Goal: Task Accomplishment & Management: Complete application form

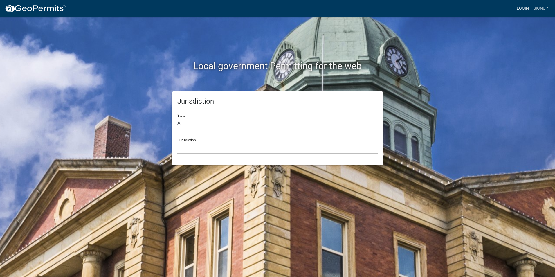
click at [523, 9] on link "Login" at bounding box center [522, 8] width 17 height 11
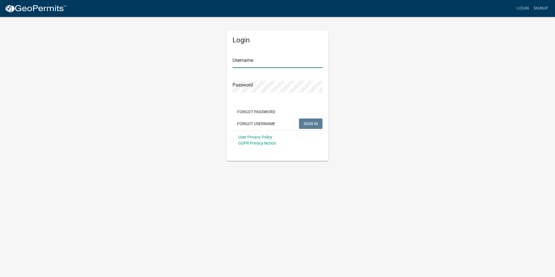
type input "nbaker"
click at [317, 126] on span "SIGN IN" at bounding box center [310, 123] width 14 height 5
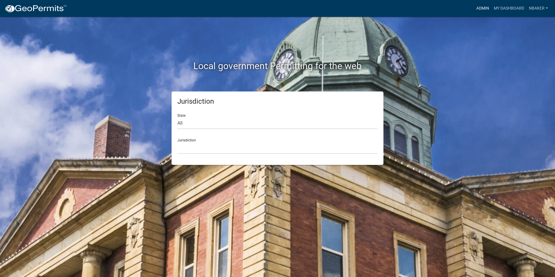
click at [484, 8] on link "Admin" at bounding box center [482, 8] width 17 height 11
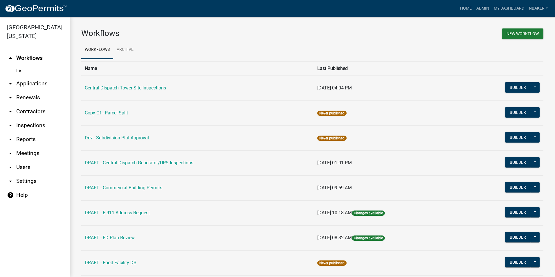
click at [45, 77] on link "arrow_drop_down Applications" at bounding box center [35, 84] width 70 height 14
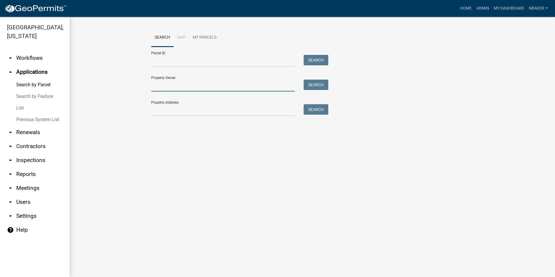
click at [165, 85] on input "Property Owner:" at bounding box center [223, 85] width 144 height 12
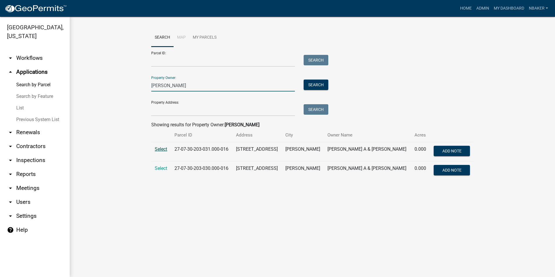
type input "James Wortinger"
click at [161, 149] on span "Select" at bounding box center [161, 149] width 12 height 6
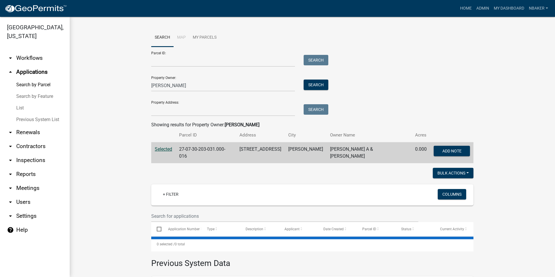
scroll to position [76, 0]
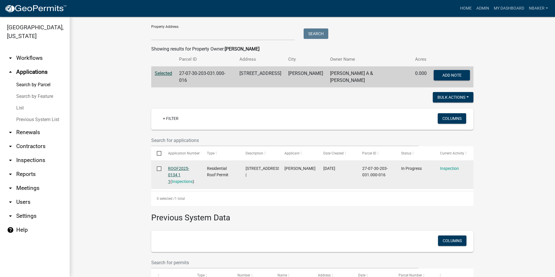
click at [176, 168] on link "ROOF2025-0134 1 1" at bounding box center [178, 175] width 21 height 18
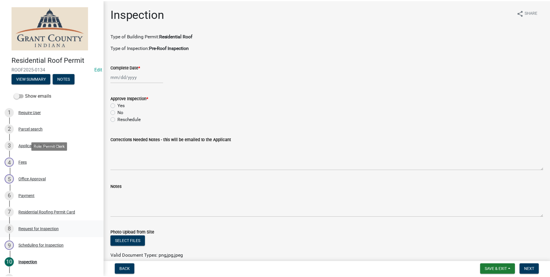
scroll to position [65, 0]
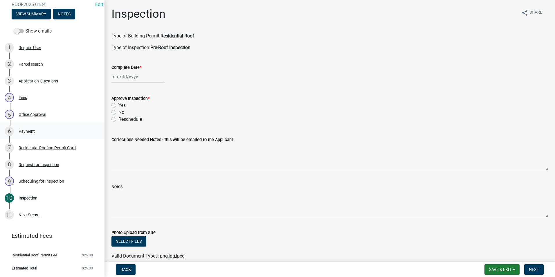
click at [33, 125] on link "6 Payment" at bounding box center [52, 131] width 104 height 17
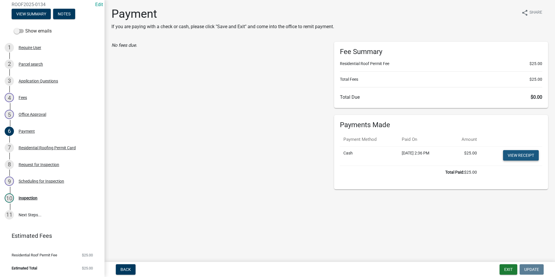
click at [519, 156] on link "View receipt" at bounding box center [521, 155] width 36 height 10
click at [507, 266] on button "Exit" at bounding box center [508, 269] width 18 height 10
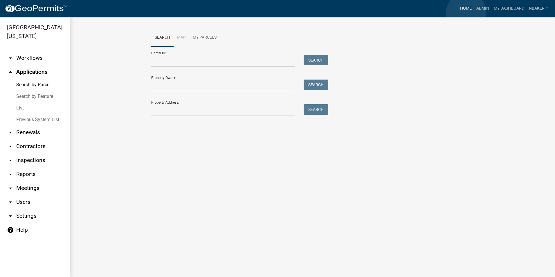
click at [466, 13] on link "Home" at bounding box center [466, 8] width 16 height 11
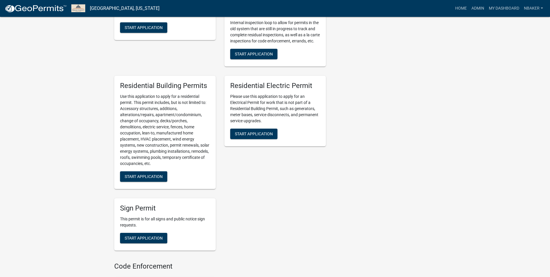
scroll to position [319, 0]
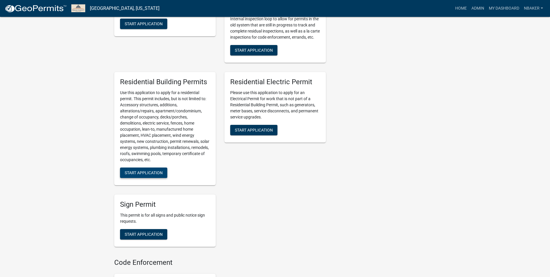
click at [153, 172] on span "Start Application" at bounding box center [144, 172] width 38 height 5
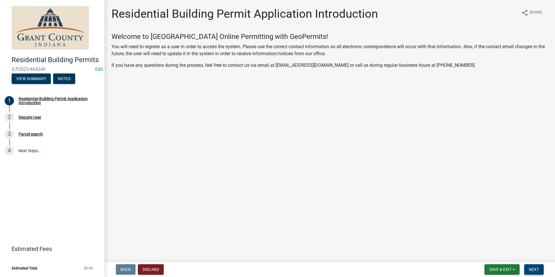
click at [539, 269] on button "Next" at bounding box center [533, 269] width 19 height 10
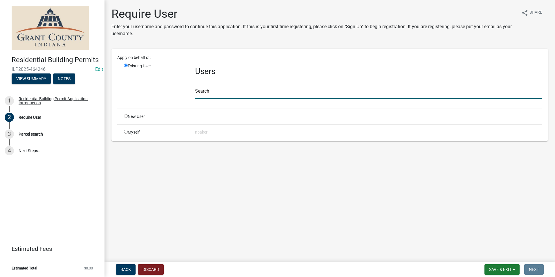
click at [215, 92] on input "text" at bounding box center [368, 93] width 347 height 12
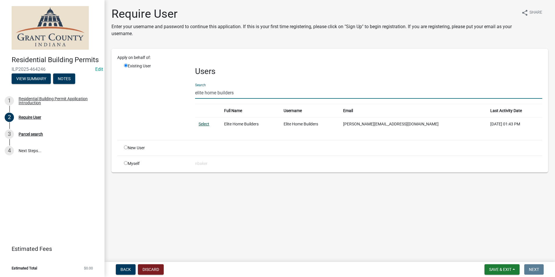
type input "elite home builders"
click at [207, 125] on link "Select" at bounding box center [203, 124] width 11 height 5
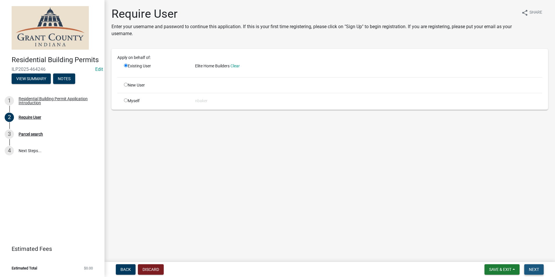
click at [541, 267] on button "Next" at bounding box center [533, 269] width 19 height 10
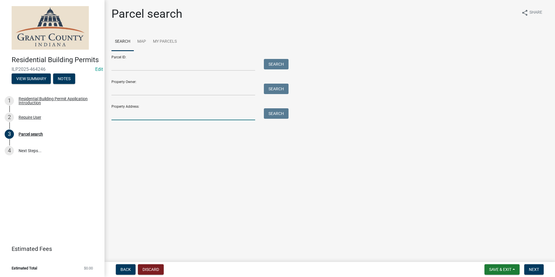
click at [195, 118] on input "Property Address:" at bounding box center [183, 114] width 144 height 12
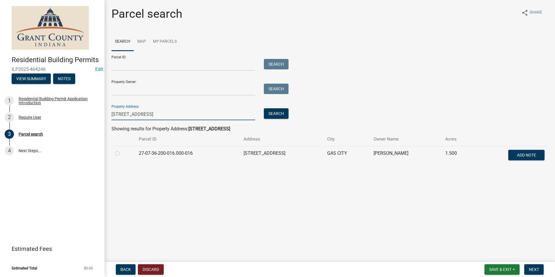
type input "5387 E Farmington Rd"
click at [122, 150] on label at bounding box center [122, 150] width 0 height 0
click at [122, 153] on input "radio" at bounding box center [124, 152] width 4 height 4
radio input "true"
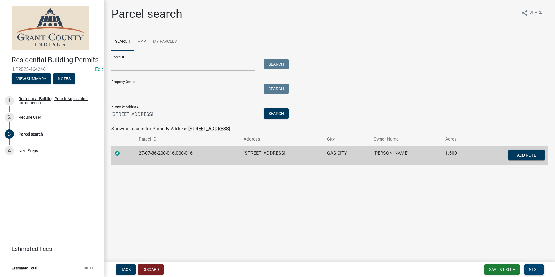
click at [535, 265] on button "Next" at bounding box center [533, 269] width 19 height 10
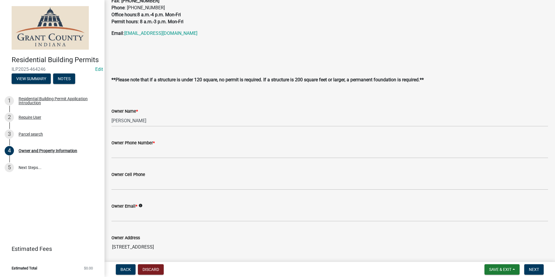
scroll to position [87, 0]
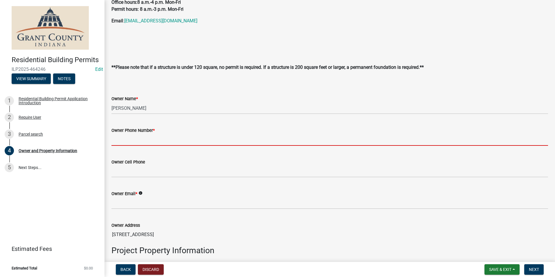
click at [196, 142] on input "Owner Phone Number *" at bounding box center [329, 140] width 436 height 12
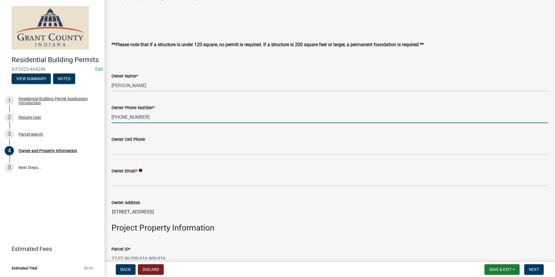
scroll to position [145, 0]
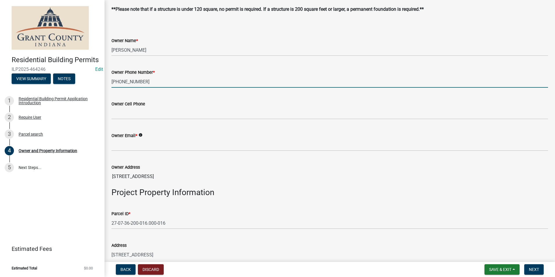
type input "765-618-7826"
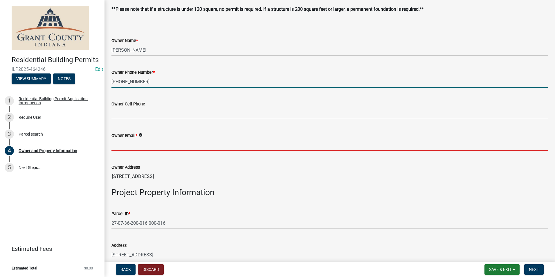
click at [200, 140] on input "Owner Email *" at bounding box center [329, 145] width 436 height 12
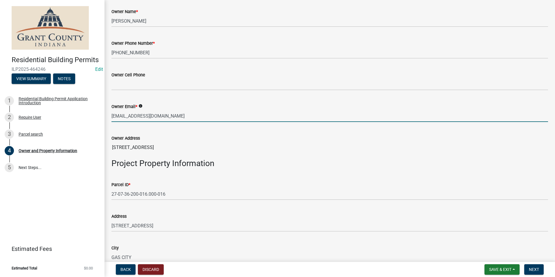
type input "noemail@gmail.com"
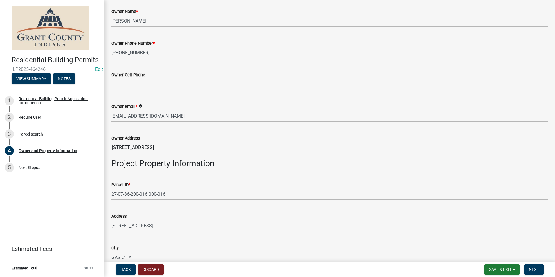
click at [287, 141] on div "Owner Address" at bounding box center [329, 138] width 436 height 7
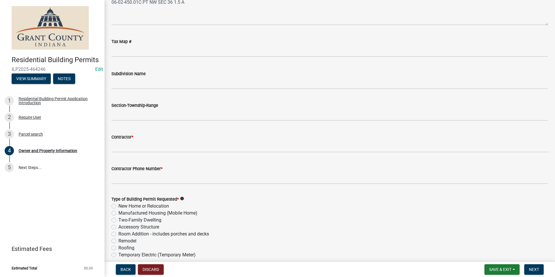
scroll to position [551, 0]
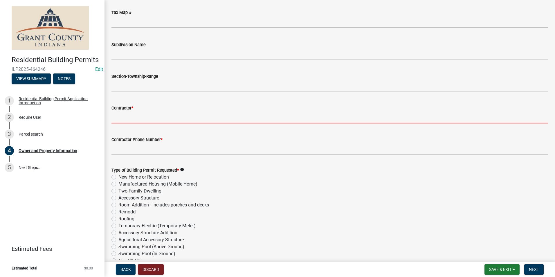
click at [199, 115] on input "Contractor *" at bounding box center [329, 117] width 436 height 12
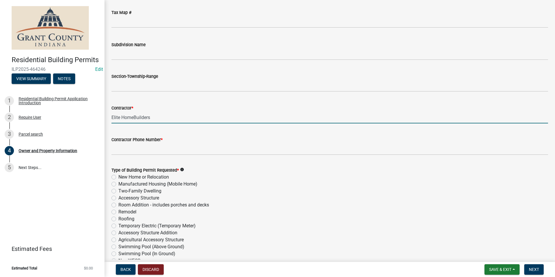
type input "Elite HomeBuilders"
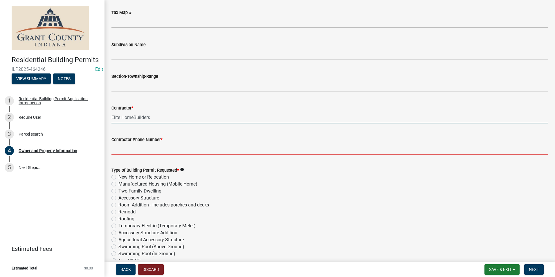
click at [205, 151] on input "Contractor Phone Number *" at bounding box center [329, 149] width 436 height 12
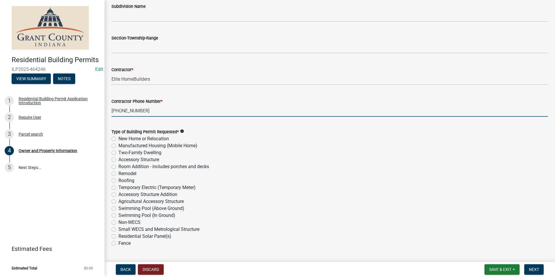
scroll to position [638, 0]
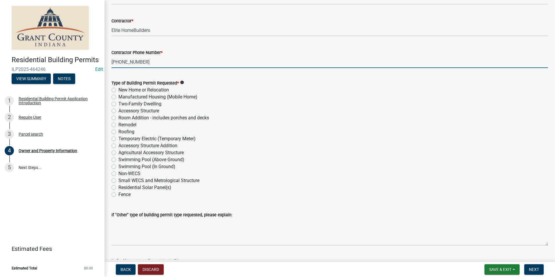
type input "765-618-7698"
click at [118, 97] on label "Manufactured Housing (Mobile Home)" at bounding box center [157, 96] width 79 height 7
click at [118, 97] on input "Manufactured Housing (Mobile Home)" at bounding box center [120, 95] width 4 height 4
radio input "true"
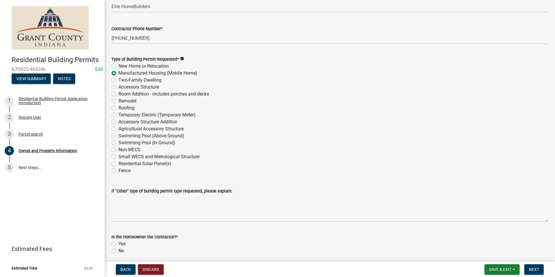
scroll to position [685, 0]
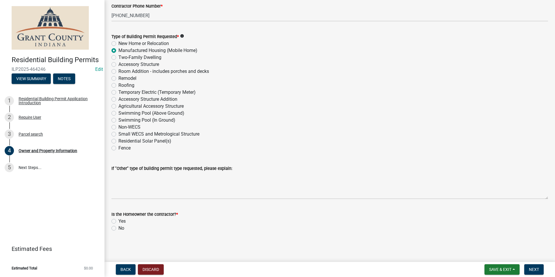
click at [118, 228] on label "No" at bounding box center [121, 228] width 6 height 7
click at [118, 228] on input "No" at bounding box center [120, 227] width 4 height 4
radio input "true"
click at [533, 272] on span "Next" at bounding box center [534, 269] width 10 height 5
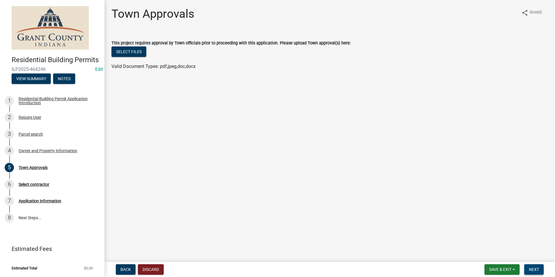
click at [538, 264] on button "Next" at bounding box center [533, 269] width 19 height 10
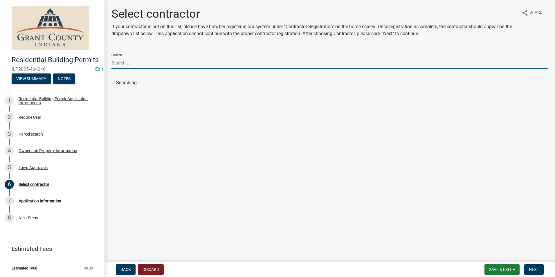
click at [182, 67] on input "Search" at bounding box center [329, 63] width 436 height 12
type input "Elite H"
click at [116, 80] on button "Elite Home Builders (Contractor Registration)" at bounding box center [329, 83] width 436 height 14
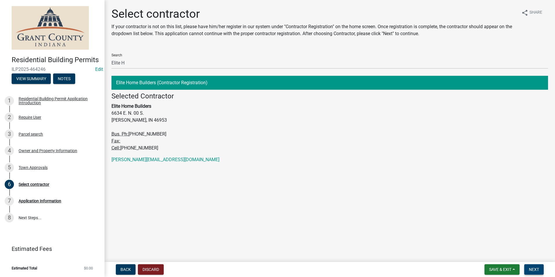
click at [541, 267] on button "Next" at bounding box center [533, 269] width 19 height 10
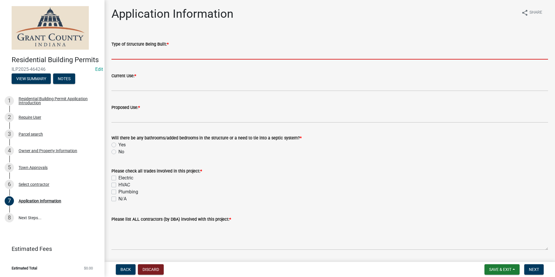
click at [201, 56] on input "Type of Structure Being Built: *" at bounding box center [329, 54] width 436 height 12
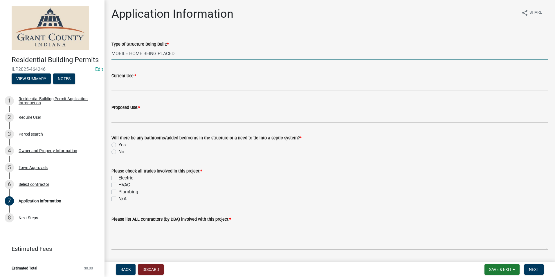
type input "MOBILE HOME BEING PLACED"
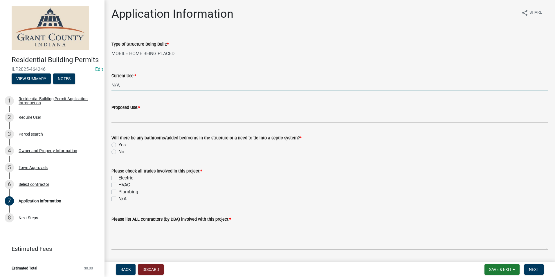
type input "N/A"
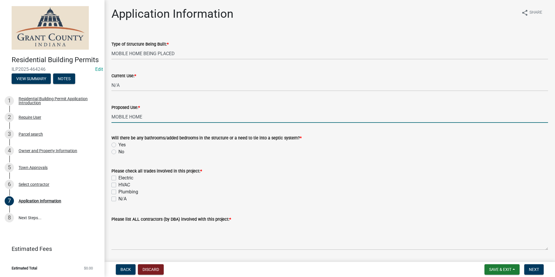
type input "MOBILE HOME"
click at [254, 73] on div "Current Use: *" at bounding box center [329, 75] width 436 height 7
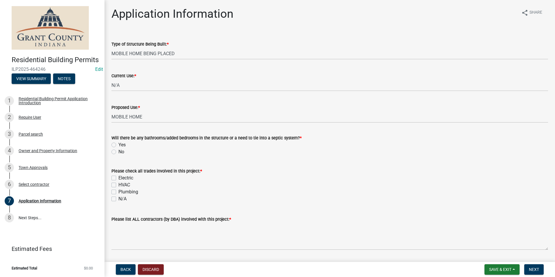
click at [118, 147] on label "Yes" at bounding box center [121, 144] width 7 height 7
click at [118, 145] on input "Yes" at bounding box center [120, 143] width 4 height 4
radio input "true"
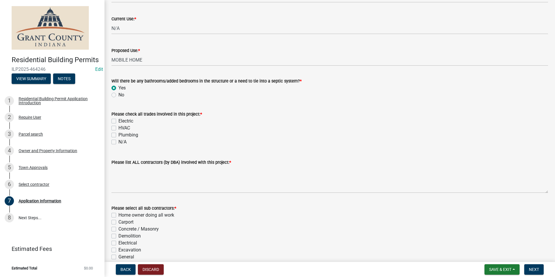
scroll to position [58, 0]
click at [118, 122] on label "Electric" at bounding box center [125, 119] width 15 height 7
click at [118, 120] on input "Electric" at bounding box center [120, 118] width 4 height 4
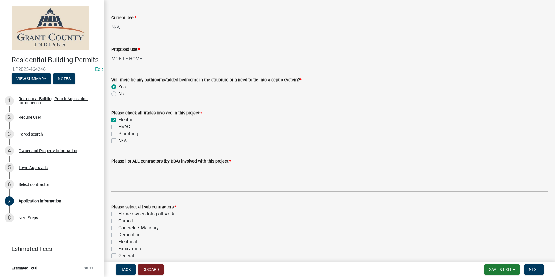
checkbox input "true"
checkbox input "false"
drag, startPoint x: 113, startPoint y: 127, endPoint x: 111, endPoint y: 132, distance: 5.1
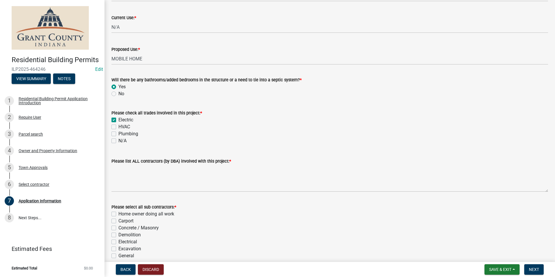
click at [118, 127] on label "HVAC" at bounding box center [124, 126] width 12 height 7
click at [118, 127] on input "HVAC" at bounding box center [120, 125] width 4 height 4
checkbox input "true"
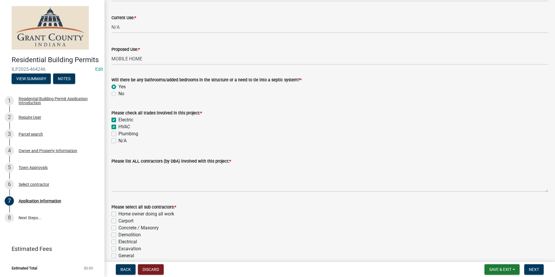
checkbox input "false"
click at [111, 132] on div "Please check all trades involved in this project: * Electric HVAC Plumbing N/A" at bounding box center [329, 123] width 445 height 42
click at [118, 135] on label "Plumbing" at bounding box center [128, 133] width 20 height 7
click at [118, 134] on input "Plumbing" at bounding box center [120, 132] width 4 height 4
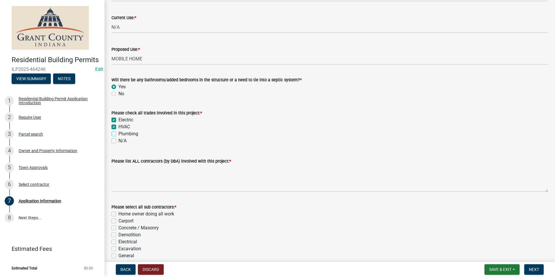
checkbox input "true"
checkbox input "false"
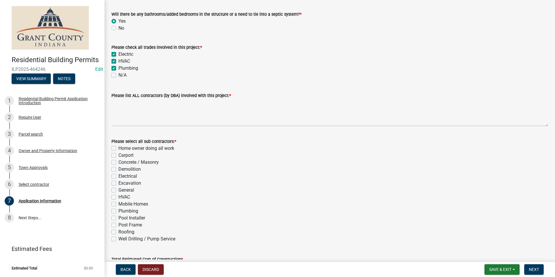
scroll to position [145, 0]
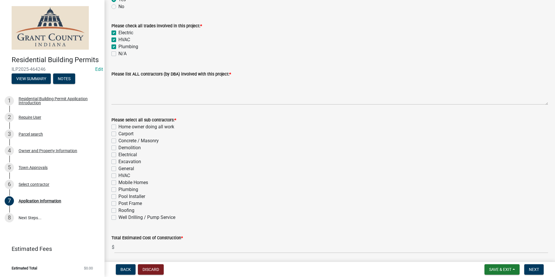
click at [118, 168] on label "General" at bounding box center [126, 168] width 16 height 7
click at [118, 168] on input "General" at bounding box center [120, 167] width 4 height 4
checkbox input "true"
checkbox input "false"
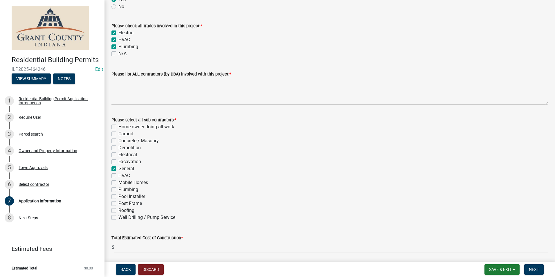
checkbox input "false"
checkbox input "true"
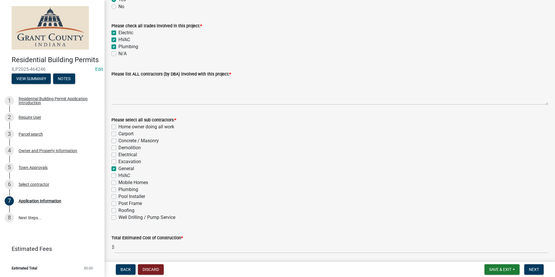
checkbox input "false"
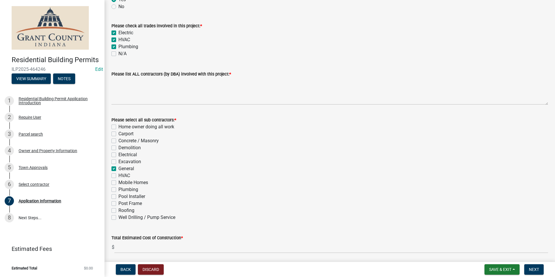
checkbox input "false"
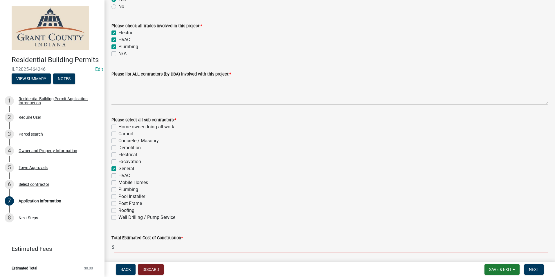
click at [182, 248] on input "text" at bounding box center [330, 247] width 433 height 12
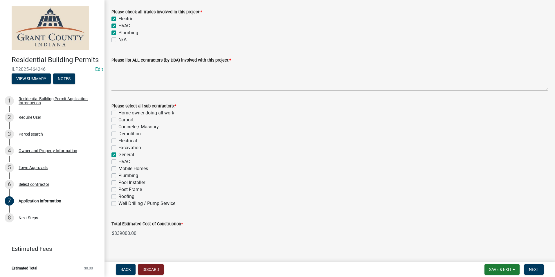
scroll to position [167, 0]
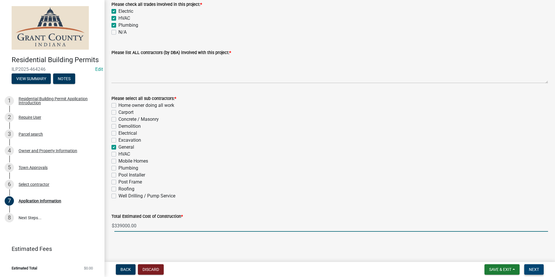
type input "339000"
click at [540, 266] on button "Next" at bounding box center [533, 269] width 19 height 10
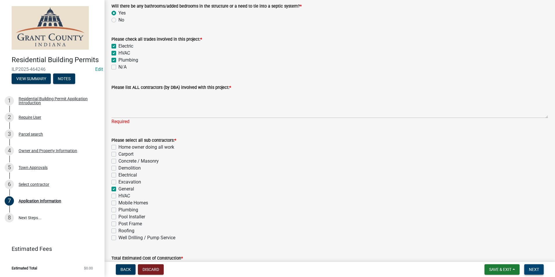
scroll to position [79, 0]
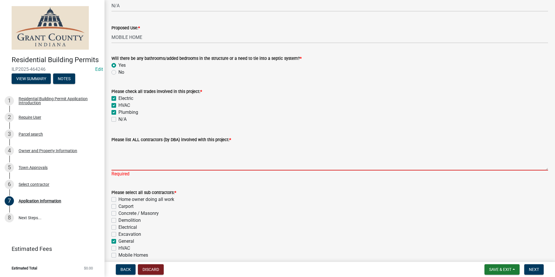
click at [218, 155] on textarea "Please list ALL contractors (by DBA) involved with this project: *" at bounding box center [329, 156] width 436 height 27
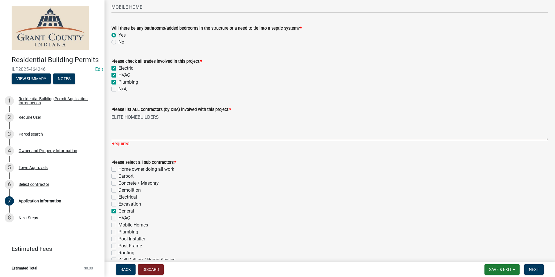
scroll to position [138, 0]
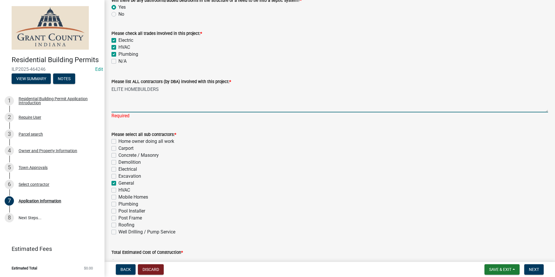
type textarea "ELITE HOMEBUILDERS"
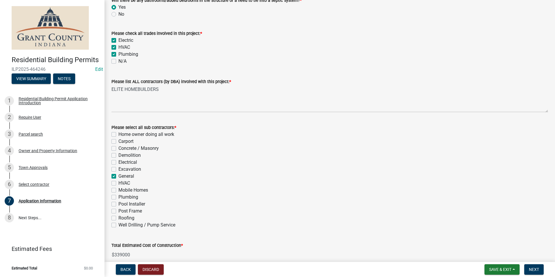
click at [113, 170] on div "Please select all sub contractors: * Home owner doing all work Carport Concrete…" at bounding box center [329, 176] width 436 height 104
click at [118, 183] on label "HVAC" at bounding box center [124, 183] width 12 height 7
click at [118, 183] on input "HVAC" at bounding box center [120, 182] width 4 height 4
checkbox input "true"
checkbox input "false"
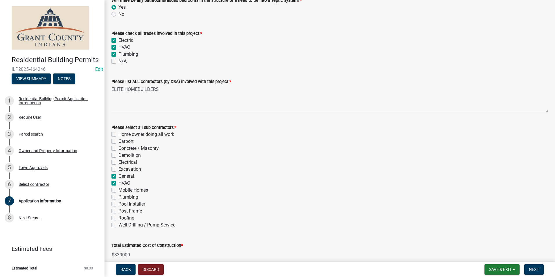
checkbox input "false"
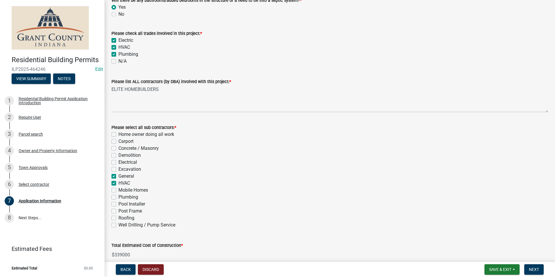
checkbox input "true"
checkbox input "false"
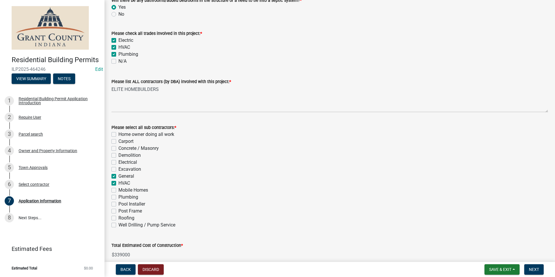
checkbox input "false"
click at [118, 162] on label "Electrical" at bounding box center [127, 162] width 19 height 7
click at [118, 162] on input "Electrical" at bounding box center [120, 161] width 4 height 4
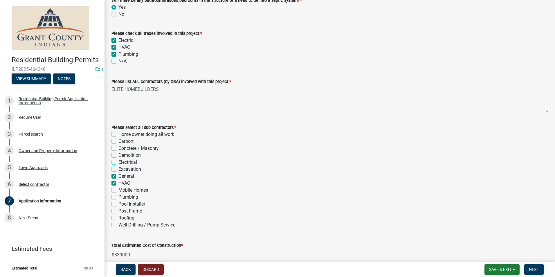
checkbox input "true"
checkbox input "false"
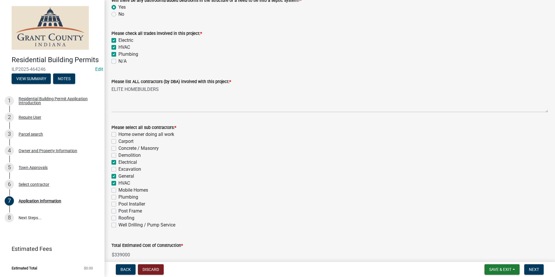
checkbox input "true"
checkbox input "false"
checkbox input "true"
checkbox input "false"
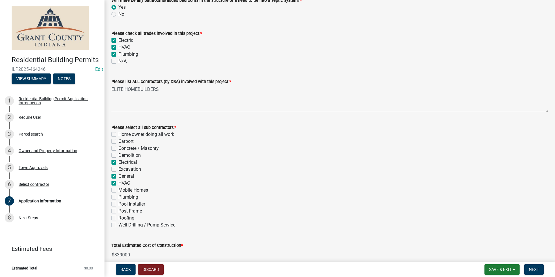
checkbox input "false"
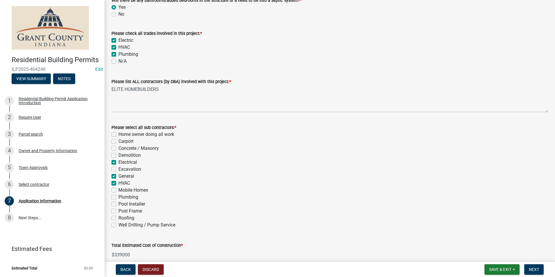
click at [118, 198] on label "Plumbing" at bounding box center [128, 197] width 20 height 7
click at [118, 197] on input "Plumbing" at bounding box center [120, 196] width 4 height 4
checkbox input "true"
checkbox input "false"
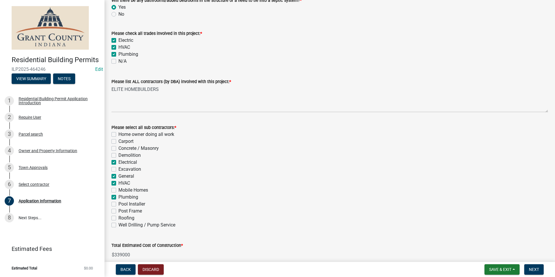
checkbox input "false"
checkbox input "true"
checkbox input "false"
checkbox input "true"
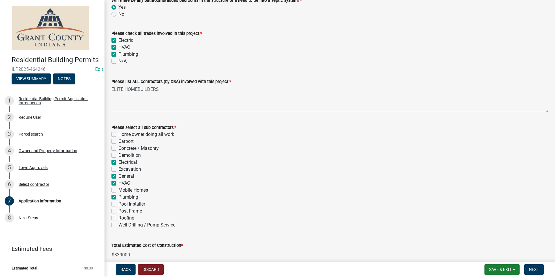
checkbox input "true"
checkbox input "false"
checkbox input "true"
checkbox input "false"
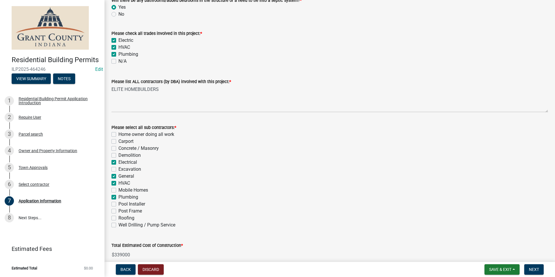
checkbox input "false"
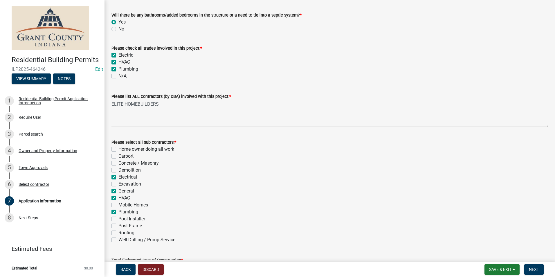
scroll to position [109, 0]
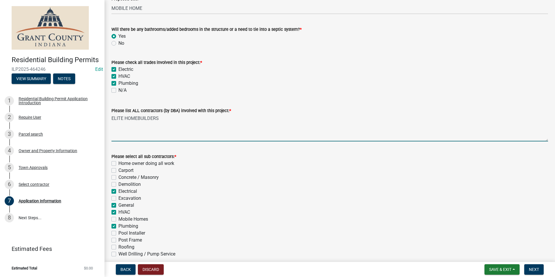
click at [176, 122] on textarea "ELITE HOMEBUILDERS" at bounding box center [329, 127] width 436 height 27
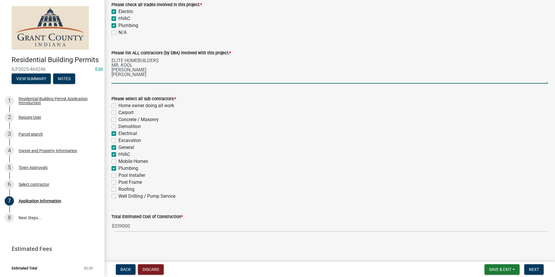
scroll to position [167, 0]
type textarea "ELITE HOMEBUILDERS MR. KOOL BRIAN YOUNG STAN TENBUSCH"
click at [545, 266] on form "Save & Exit Save Save & Exit Next" at bounding box center [514, 269] width 64 height 10
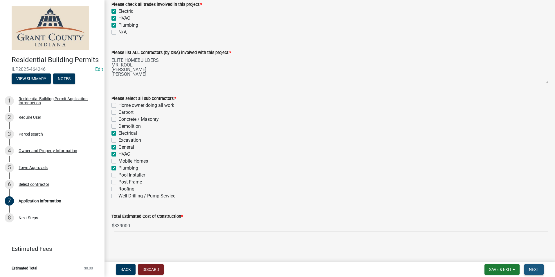
click at [540, 268] on button "Next" at bounding box center [533, 269] width 19 height 10
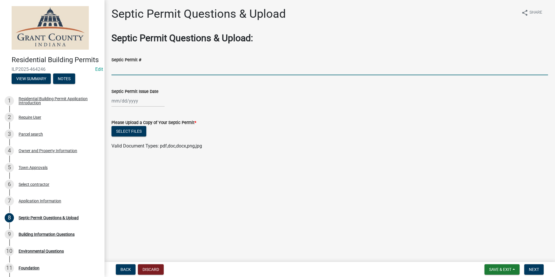
click at [203, 68] on input "Septic Permit #" at bounding box center [329, 69] width 436 height 12
type input "2025-R09"
click at [146, 96] on div at bounding box center [137, 101] width 53 height 12
select select "8"
select select "2025"
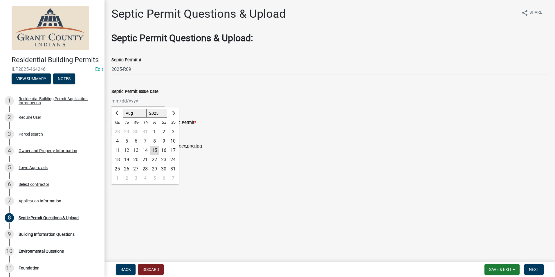
click at [125, 149] on div "12" at bounding box center [126, 150] width 9 height 9
type input "[DATE]"
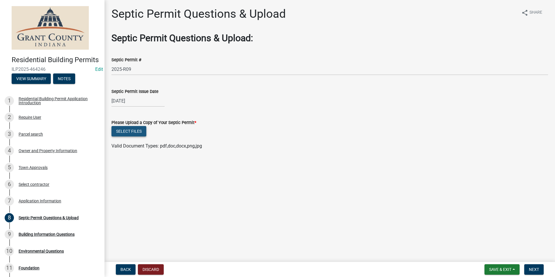
click at [134, 133] on button "Select files" at bounding box center [128, 131] width 35 height 10
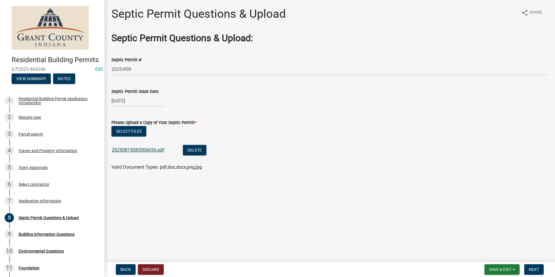
click at [151, 150] on link "20250815083006656.pdf" at bounding box center [138, 150] width 53 height 6
click at [534, 269] on span "Next" at bounding box center [534, 269] width 10 height 5
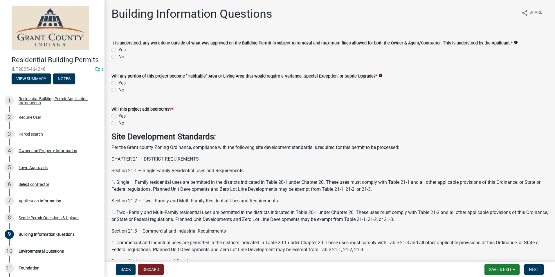
click at [118, 49] on label "Yes" at bounding box center [121, 49] width 7 height 7
click at [118, 49] on input "Yes" at bounding box center [120, 48] width 4 height 4
radio input "true"
click at [114, 87] on div "No" at bounding box center [329, 89] width 436 height 7
click at [116, 87] on div "No" at bounding box center [329, 89] width 436 height 7
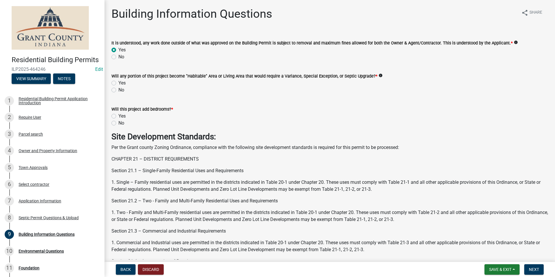
click at [118, 91] on label "No" at bounding box center [121, 89] width 6 height 7
click at [118, 90] on input "No" at bounding box center [120, 88] width 4 height 4
radio input "true"
click at [118, 117] on label "Yes" at bounding box center [121, 116] width 7 height 7
click at [118, 116] on input "Yes" at bounding box center [120, 115] width 4 height 4
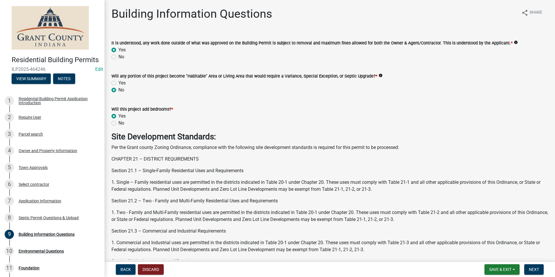
radio input "true"
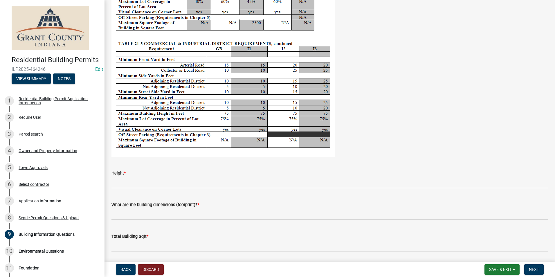
scroll to position [1045, 0]
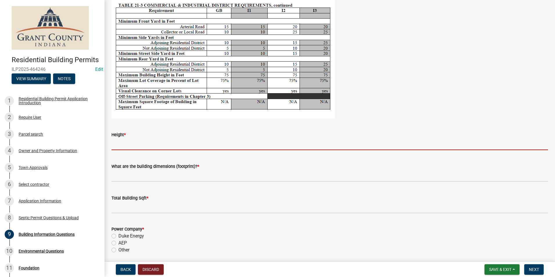
click at [158, 146] on input "Height *" at bounding box center [329, 144] width 436 height 12
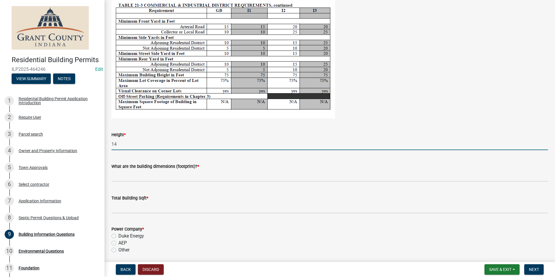
type input "14"
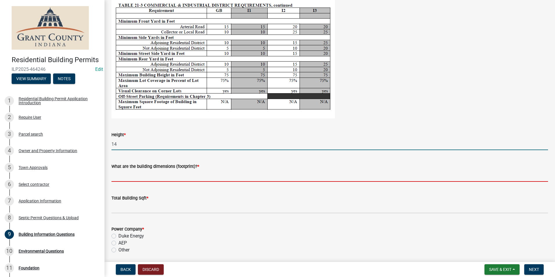
click at [183, 174] on input "What are the building dimensions (footprint)? *" at bounding box center [329, 176] width 436 height 12
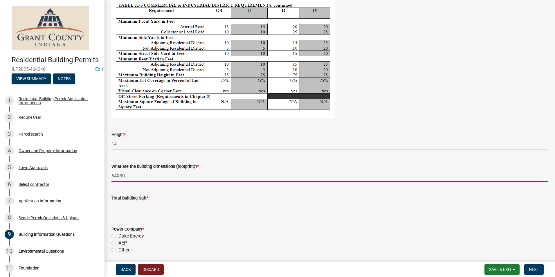
type input "64X30"
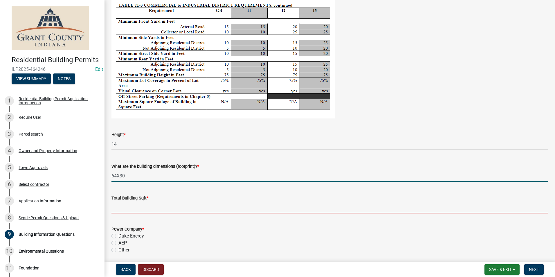
click at [196, 203] on input "text" at bounding box center [329, 207] width 436 height 12
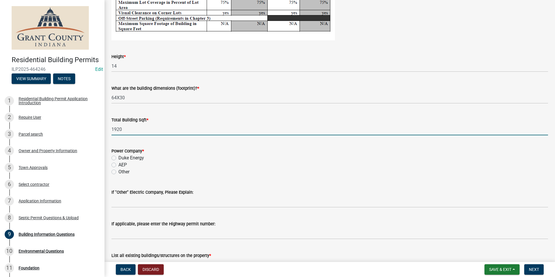
scroll to position [1132, 0]
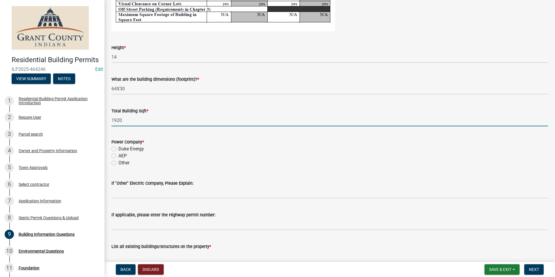
type input "1920"
click at [118, 156] on label "AEP" at bounding box center [122, 155] width 8 height 7
click at [118, 156] on input "AEP" at bounding box center [120, 154] width 4 height 4
radio input "true"
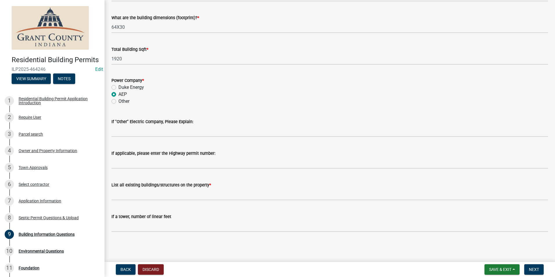
scroll to position [1193, 0]
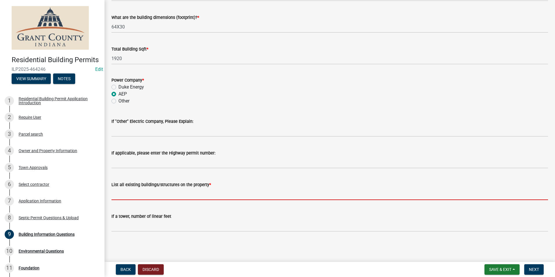
click at [161, 198] on input "List all existing buildings/structures on the property *" at bounding box center [329, 194] width 436 height 12
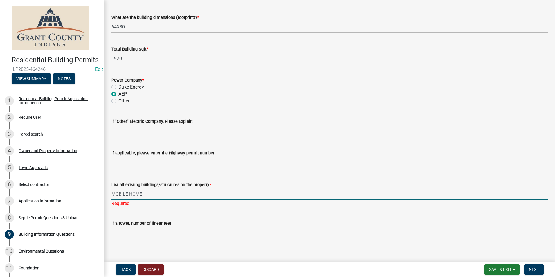
type input "MOBILE HOME"
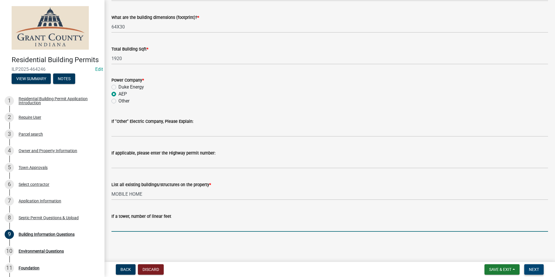
click at [539, 266] on button "Next" at bounding box center [533, 269] width 19 height 10
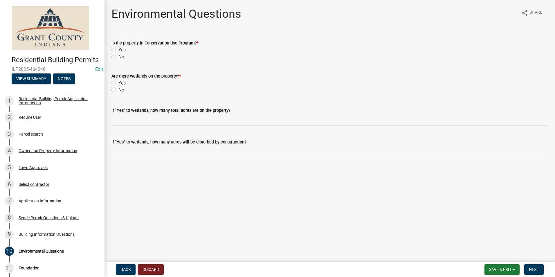
click at [118, 57] on label "No" at bounding box center [121, 56] width 6 height 7
click at [118, 57] on input "No" at bounding box center [120, 55] width 4 height 4
radio input "true"
click at [118, 88] on label "No" at bounding box center [121, 89] width 6 height 7
click at [118, 88] on input "No" at bounding box center [120, 88] width 4 height 4
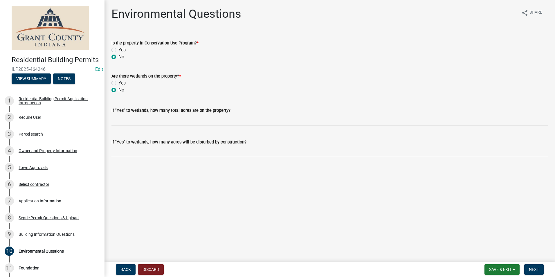
radio input "true"
click at [531, 265] on button "Next" at bounding box center [533, 269] width 19 height 10
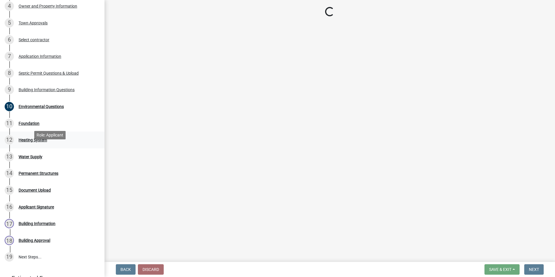
scroll to position [145, 0]
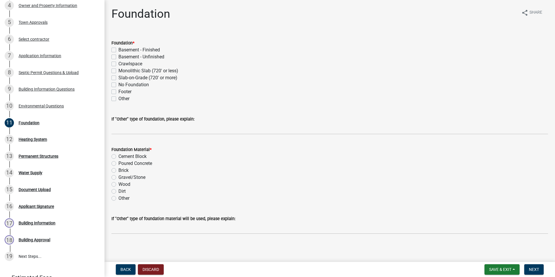
click at [116, 79] on div "Slab-on-Grade (720' or more)" at bounding box center [329, 77] width 436 height 7
click at [118, 77] on label "Slab-on-Grade (720' or more)" at bounding box center [147, 77] width 59 height 7
click at [118, 77] on input "Slab-on-Grade (720' or more)" at bounding box center [120, 76] width 4 height 4
checkbox input "true"
checkbox input "false"
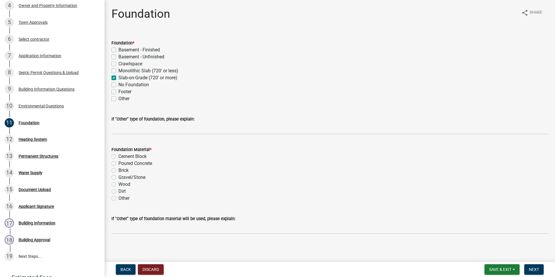
checkbox input "false"
checkbox input "true"
checkbox input "false"
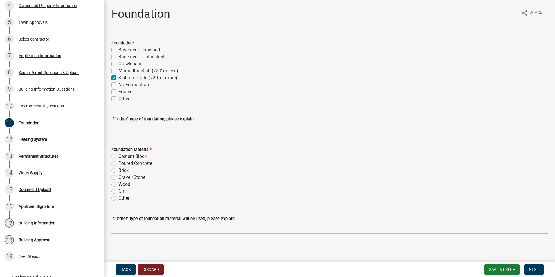
checkbox input "false"
click at [118, 155] on label "Cement Block" at bounding box center [132, 156] width 28 height 7
click at [118, 155] on input "Cement Block" at bounding box center [120, 155] width 4 height 4
radio input "true"
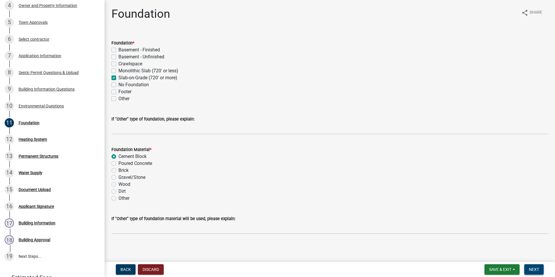
click at [527, 270] on button "Next" at bounding box center [533, 269] width 19 height 10
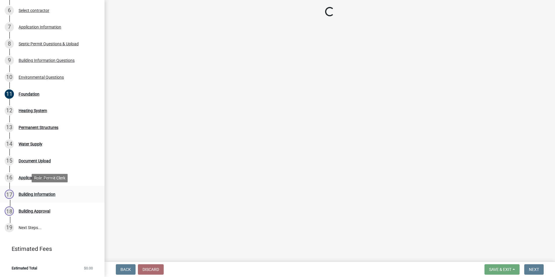
scroll to position [182, 0]
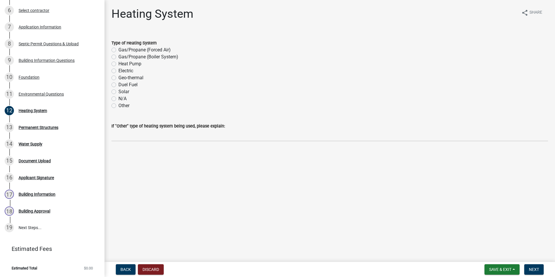
click at [118, 72] on label "Electric" at bounding box center [125, 70] width 15 height 7
click at [118, 71] on input "Electric" at bounding box center [120, 69] width 4 height 4
radio input "true"
click at [118, 63] on label "Heat Pump" at bounding box center [129, 63] width 23 height 7
click at [118, 63] on input "Heat Pump" at bounding box center [120, 62] width 4 height 4
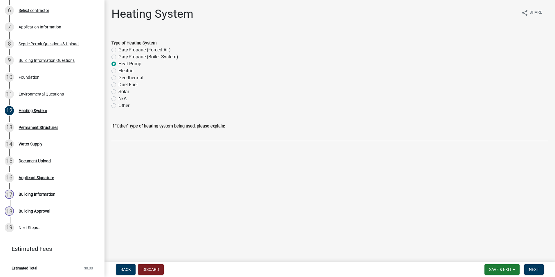
radio input "true"
click at [535, 270] on span "Next" at bounding box center [534, 269] width 10 height 5
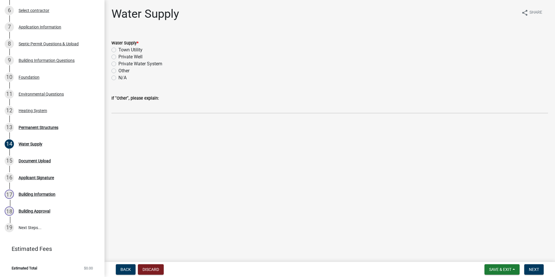
click at [118, 56] on label "Private Well" at bounding box center [130, 56] width 24 height 7
click at [118, 56] on input "Private Well" at bounding box center [120, 55] width 4 height 4
radio input "true"
click at [533, 266] on button "Next" at bounding box center [533, 269] width 19 height 10
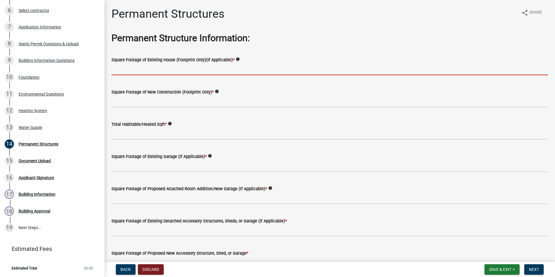
click at [158, 71] on input "text" at bounding box center [329, 69] width 436 height 12
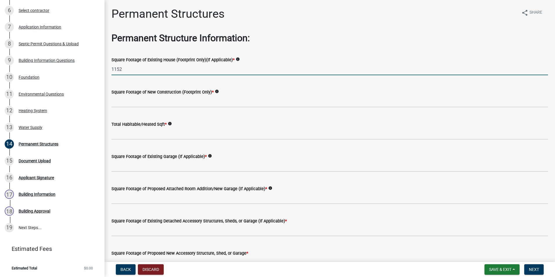
type input "1152"
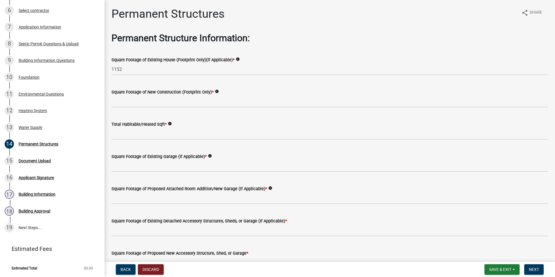
click at [162, 94] on label "Square Footage of New Construction (Footprint Only) *" at bounding box center [162, 92] width 102 height 4
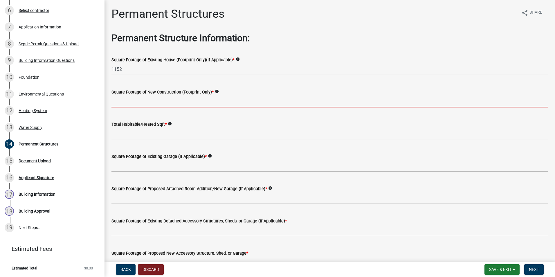
click at [162, 97] on input "text" at bounding box center [329, 101] width 436 height 12
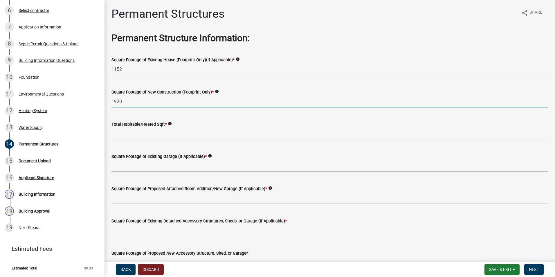
type input "1920"
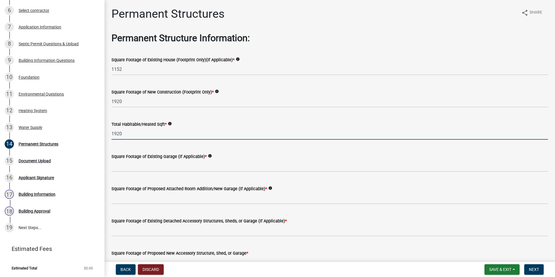
type input "1920"
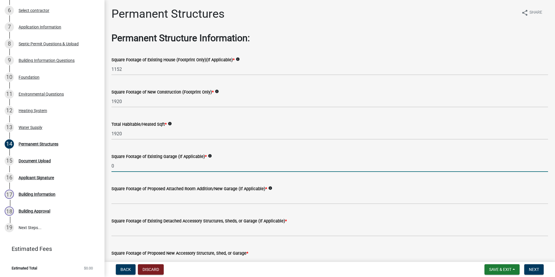
type input "0"
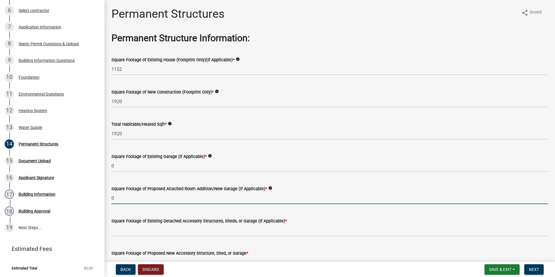
type input "0"
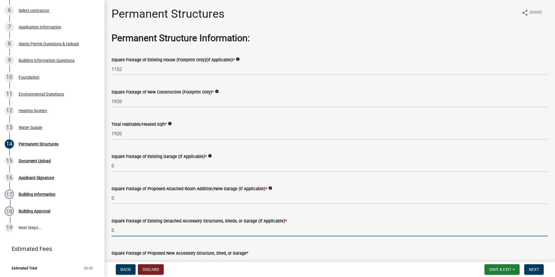
type input "0"
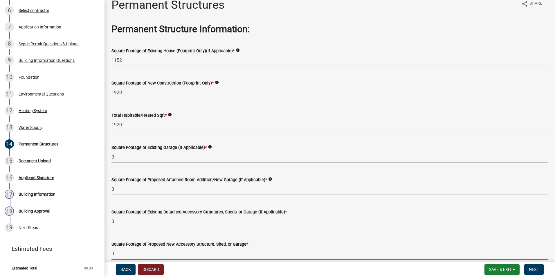
type input "0"
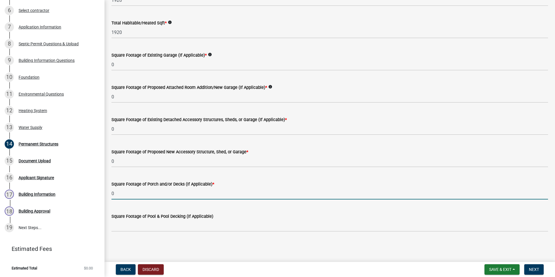
type input "0"
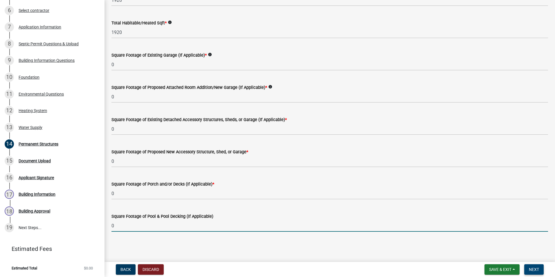
type input "0"
click at [539, 274] on button "Next" at bounding box center [533, 269] width 19 height 10
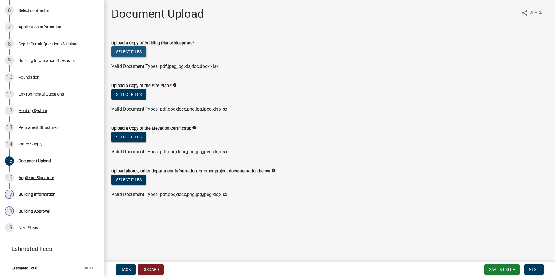
click at [136, 51] on button "Select files" at bounding box center [128, 51] width 35 height 10
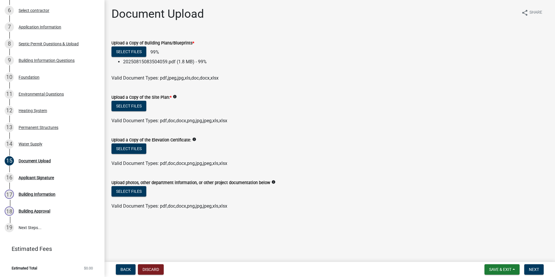
click at [132, 101] on div "Upload a Copy of the Site Plan: * info" at bounding box center [329, 97] width 436 height 7
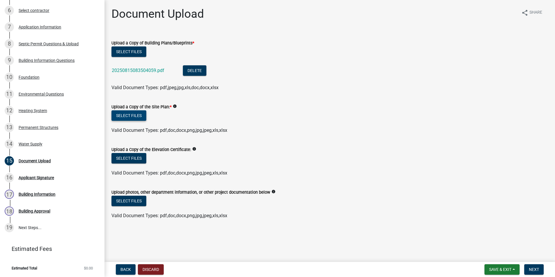
click at [132, 115] on button "Select files" at bounding box center [128, 115] width 35 height 10
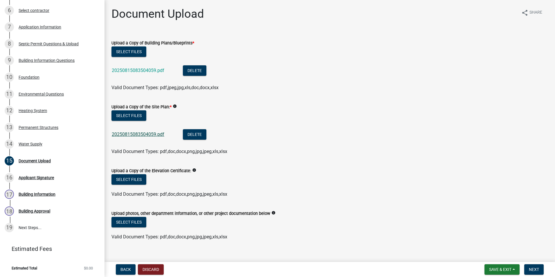
click at [153, 133] on link "20250815083504059.pdf" at bounding box center [138, 134] width 53 height 6
click at [532, 268] on span "Next" at bounding box center [534, 269] width 10 height 5
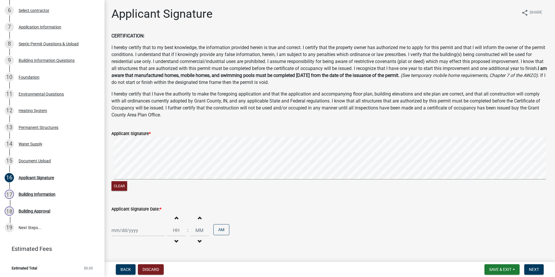
click at [335, 160] on div "Applicant Signature * Clear" at bounding box center [329, 157] width 445 height 69
click at [149, 228] on div at bounding box center [137, 230] width 53 height 12
select select "8"
select select "2025"
click at [157, 189] on div "15" at bounding box center [154, 189] width 9 height 9
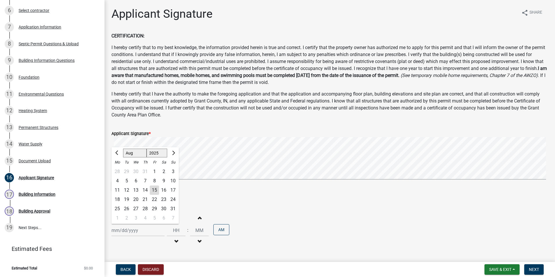
type input "[DATE]"
click at [538, 269] on span "Next" at bounding box center [534, 269] width 10 height 5
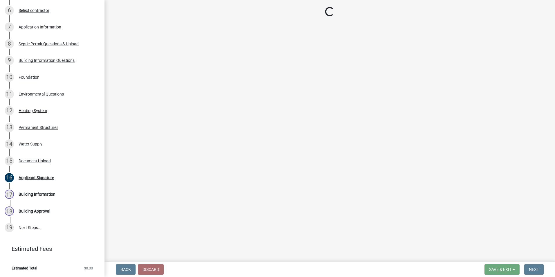
scroll to position [194, 0]
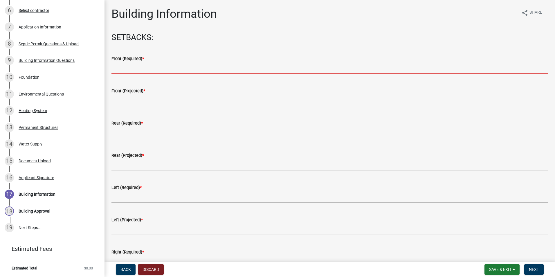
click at [166, 66] on input "text" at bounding box center [329, 68] width 436 height 12
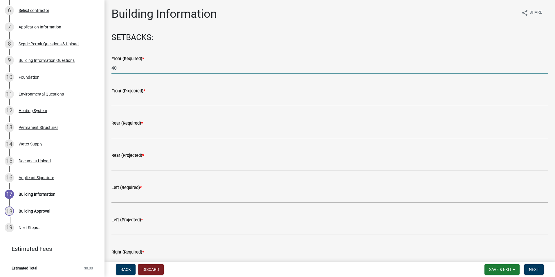
type input "40"
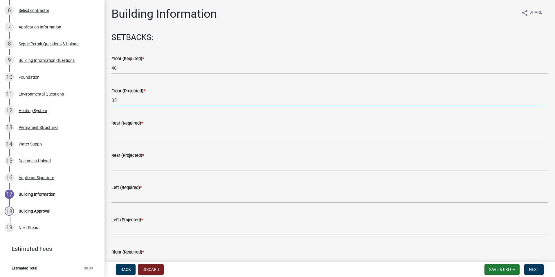
type input "85"
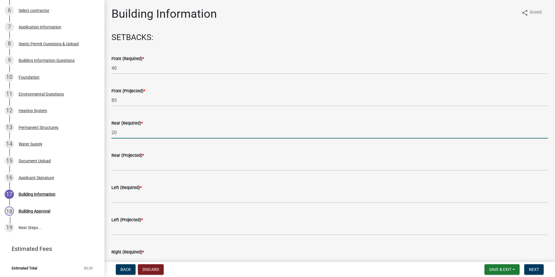
type input "20"
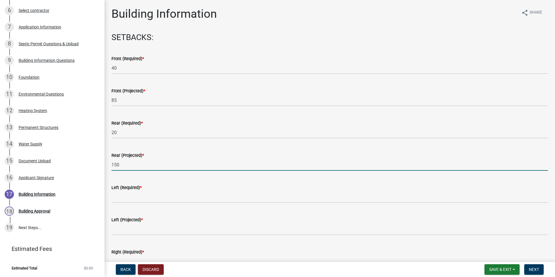
type input "150"
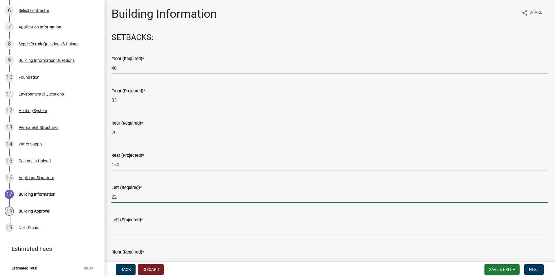
type input "22"
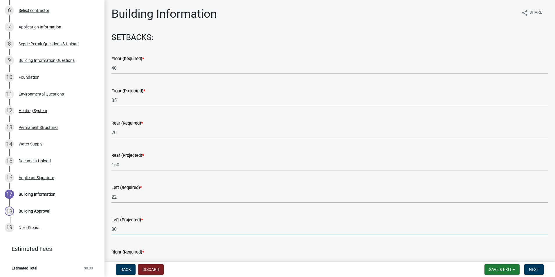
type input "30"
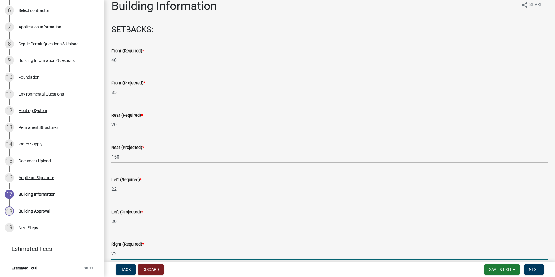
type input "22"
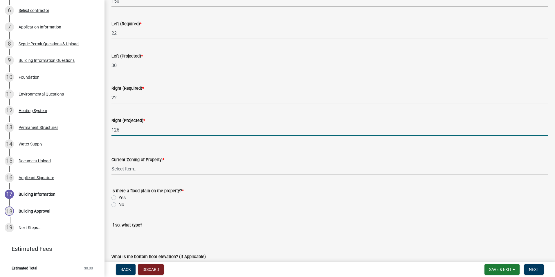
type input "126"
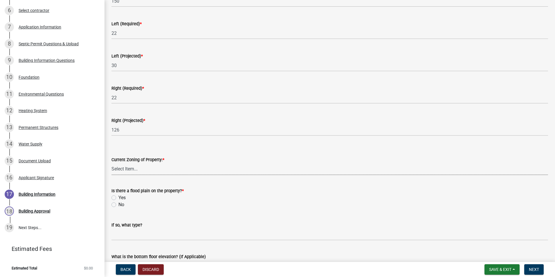
click at [139, 164] on select "Select Item... AG RS R1 R2 R3 R4 R5 PB NC LB CC GB I1 I2 I3 MH" at bounding box center [329, 169] width 436 height 12
click at [111, 163] on select "Select Item... AG RS R1 R2 R3 R4 R5 PB NC LB CC GB I1 I2 I3 MH" at bounding box center [329, 169] width 436 height 12
select select "b7a28d33-9205-4004-9658-b088d183e0a4"
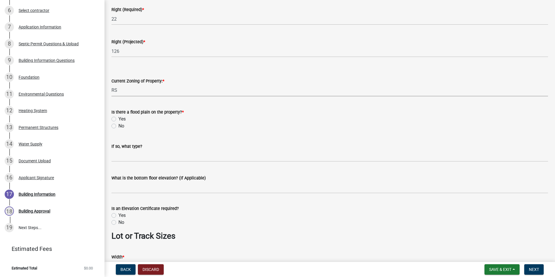
scroll to position [251, 0]
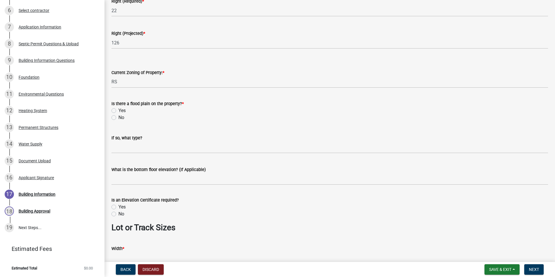
click at [118, 117] on label "No" at bounding box center [121, 117] width 6 height 7
click at [118, 117] on input "No" at bounding box center [120, 116] width 4 height 4
radio input "true"
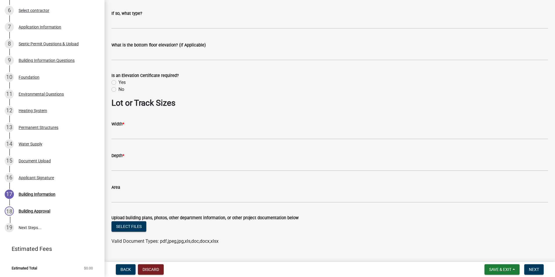
scroll to position [388, 0]
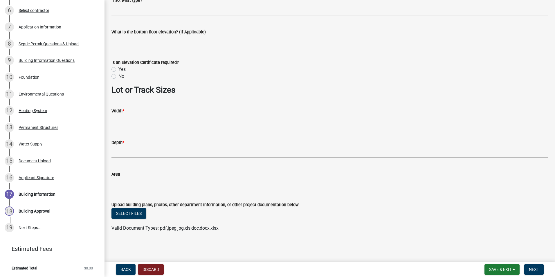
click at [128, 111] on div "Width *" at bounding box center [329, 110] width 436 height 7
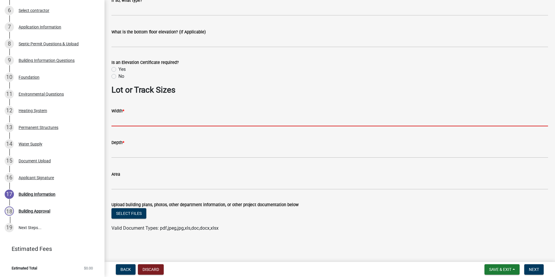
click at [127, 120] on input "Width *" at bounding box center [329, 120] width 436 height 12
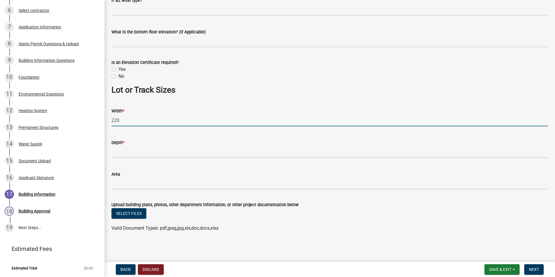
type input "220"
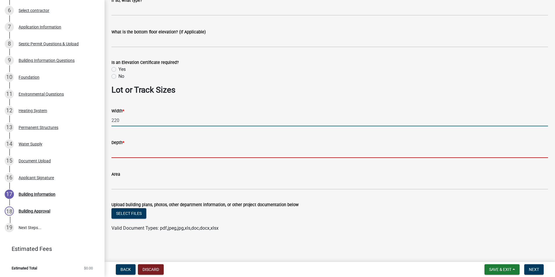
click at [157, 154] on input "Depth *" at bounding box center [329, 152] width 436 height 12
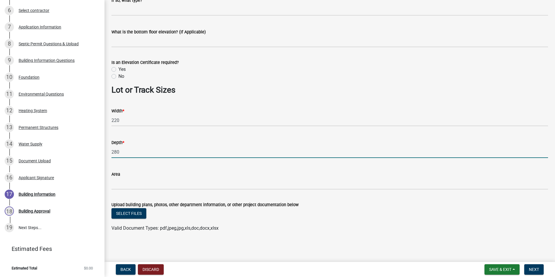
type input "280"
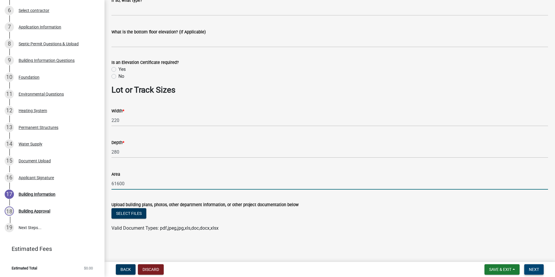
type input "61600"
click at [530, 267] on span "Next" at bounding box center [534, 269] width 10 height 5
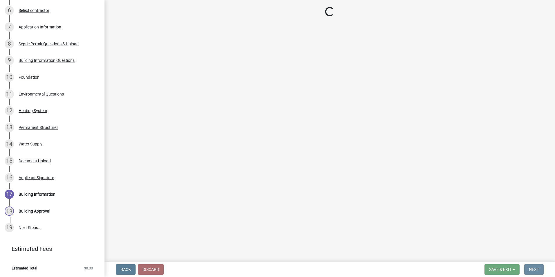
scroll to position [0, 0]
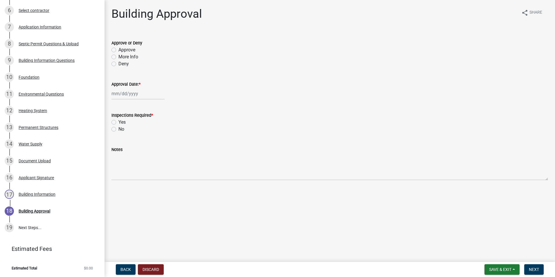
click at [118, 50] on label "Approve" at bounding box center [126, 49] width 17 height 7
click at [118, 50] on input "Approve" at bounding box center [120, 48] width 4 height 4
radio input "true"
select select "8"
select select "2025"
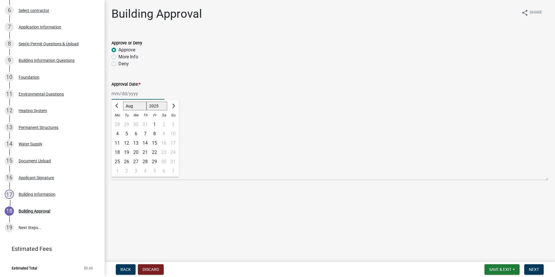
drag, startPoint x: 120, startPoint y: 93, endPoint x: 121, endPoint y: 99, distance: 5.6
click at [120, 93] on div "Jan Feb Mar Apr May Jun Jul Aug Sep Oct Nov Dec 1525 1526 1527 1528 1529 1530 1…" at bounding box center [137, 94] width 53 height 12
click at [155, 142] on div "15" at bounding box center [154, 142] width 9 height 9
type input "[DATE]"
click at [118, 122] on label "Yes" at bounding box center [121, 122] width 7 height 7
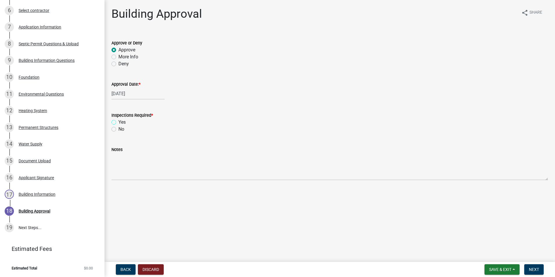
click at [118, 122] on input "Yes" at bounding box center [120, 121] width 4 height 4
radio input "true"
click at [534, 265] on button "Next" at bounding box center [533, 269] width 19 height 10
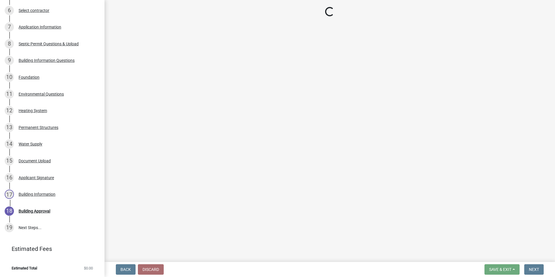
scroll to position [311, 0]
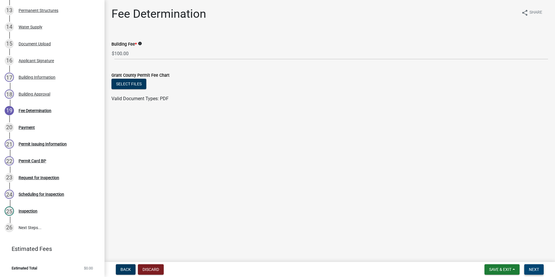
click at [538, 268] on span "Next" at bounding box center [534, 269] width 10 height 5
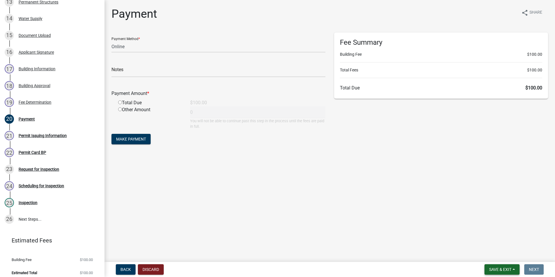
click at [497, 267] on button "Save & Exit" at bounding box center [501, 269] width 35 height 10
click at [411, 226] on main "Payment share Share Payment Method * Credit Card POS Check Cash Online Notes Pa…" at bounding box center [329, 129] width 450 height 259
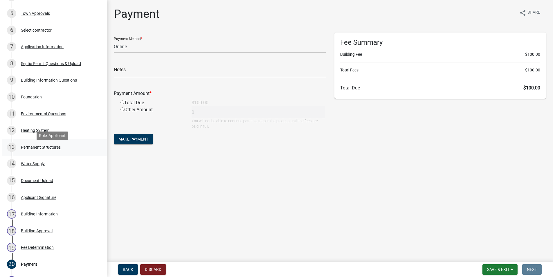
scroll to position [0, 0]
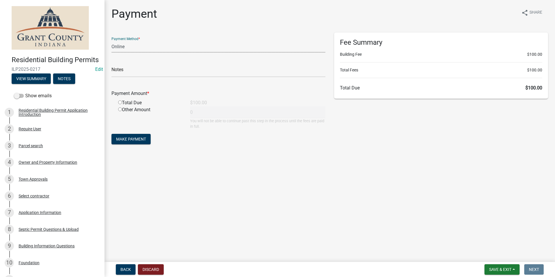
click at [119, 47] on select "Credit Card POS Check Cash Online" at bounding box center [218, 47] width 214 height 12
select select "0: 2"
click at [111, 41] on select "Credit Card POS Check Cash Online" at bounding box center [218, 47] width 214 height 12
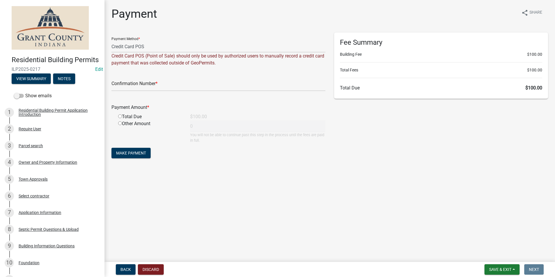
click at [128, 79] on div "Confirmation Number *" at bounding box center [218, 81] width 214 height 20
click at [129, 83] on input "text" at bounding box center [218, 85] width 214 height 12
paste input "14822302"
type input "14822302"
click at [121, 116] on input "radio" at bounding box center [120, 116] width 4 height 4
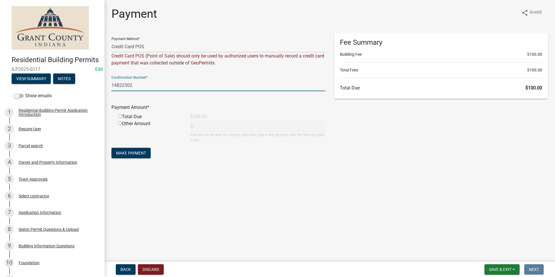
radio input "true"
type input "100"
click at [139, 152] on span "Make Payment" at bounding box center [131, 153] width 30 height 5
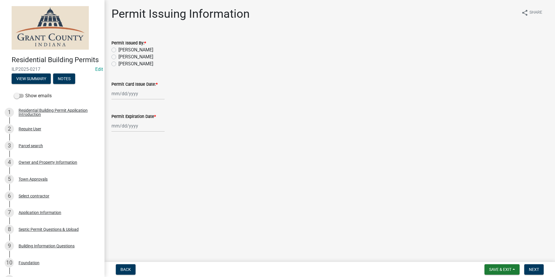
click at [118, 51] on label "Nolan Baker" at bounding box center [135, 49] width 35 height 7
click at [118, 50] on input "Nolan Baker" at bounding box center [120, 48] width 4 height 4
radio input "true"
click at [128, 90] on div at bounding box center [137, 94] width 53 height 12
select select "8"
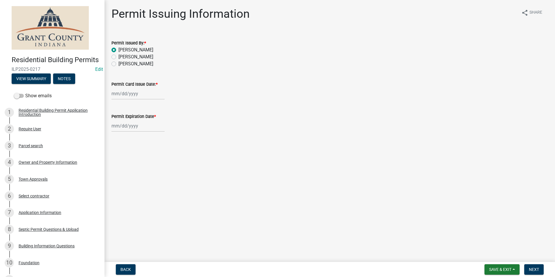
select select "2025"
click at [156, 144] on div "15" at bounding box center [154, 142] width 9 height 9
type input "[DATE]"
click at [135, 129] on div at bounding box center [137, 126] width 53 height 12
select select "8"
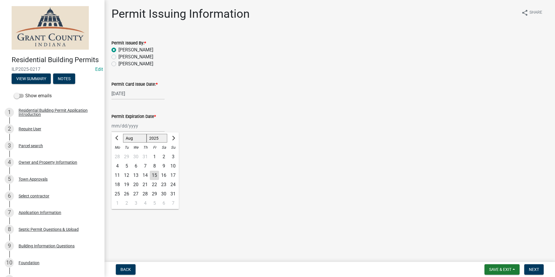
click at [155, 136] on select "1525 1526 1527 1528 1529 1530 1531 1532 1533 1534 1535 1536 1537 1538 1539 1540…" at bounding box center [157, 138] width 21 height 9
select select "2026"
click at [147, 134] on select "1525 1526 1527 1528 1529 1530 1531 1532 1533 1534 1535 1536 1537 1538 1539 1540…" at bounding box center [157, 138] width 21 height 9
click at [163, 175] on div "15" at bounding box center [163, 175] width 9 height 9
type input "08/15/2026"
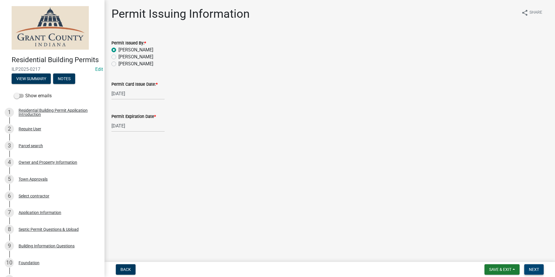
click at [539, 267] on span "Next" at bounding box center [534, 269] width 10 height 5
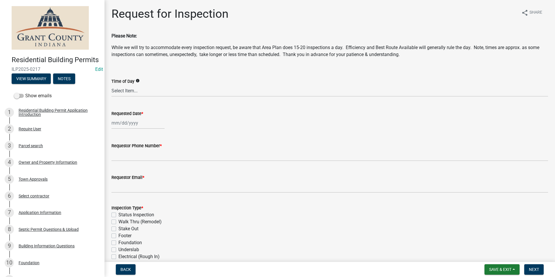
click at [138, 123] on div at bounding box center [137, 123] width 53 height 12
select select "8"
select select "2025"
click at [126, 183] on div "19" at bounding box center [126, 181] width 9 height 9
type input "08/19/2025"
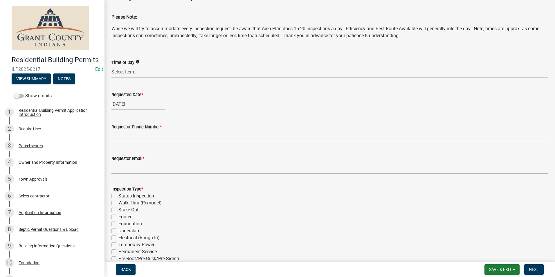
scroll to position [29, 0]
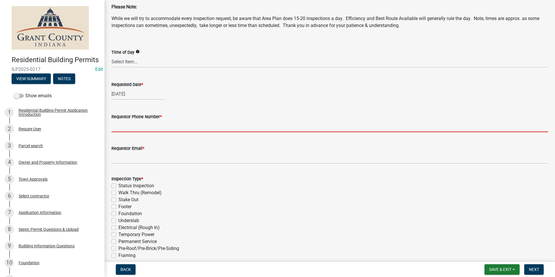
click at [140, 127] on input "Requestor Phone Number *" at bounding box center [329, 126] width 436 height 12
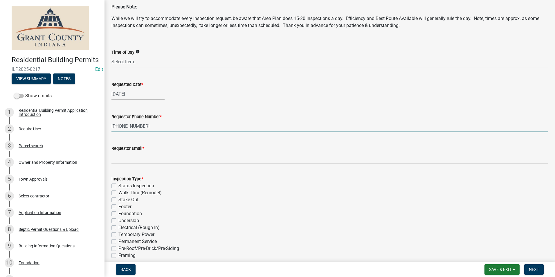
type input "765-618-7698"
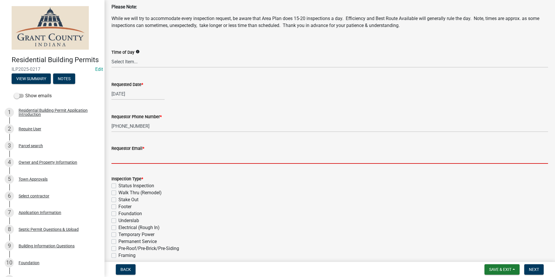
click at [137, 158] on input "Requestor Email *" at bounding box center [329, 158] width 436 height 12
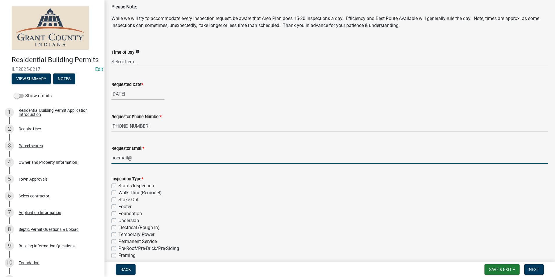
type input "noemail@gmail.com"
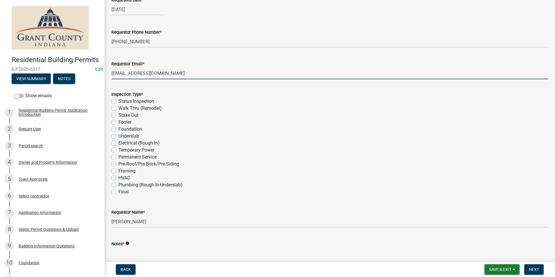
scroll to position [116, 0]
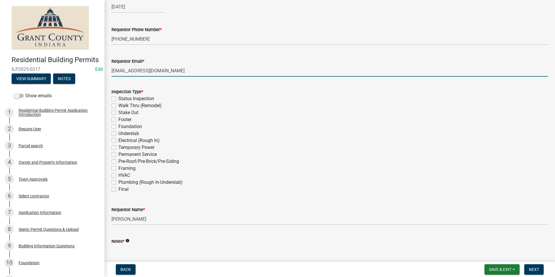
click at [118, 114] on label "Stake Out" at bounding box center [128, 112] width 20 height 7
click at [118, 113] on input "Stake Out" at bounding box center [120, 111] width 4 height 4
checkbox input "true"
checkbox input "false"
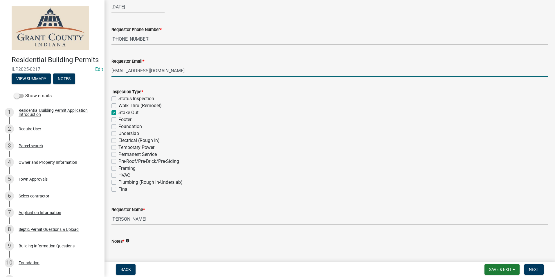
checkbox input "true"
checkbox input "false"
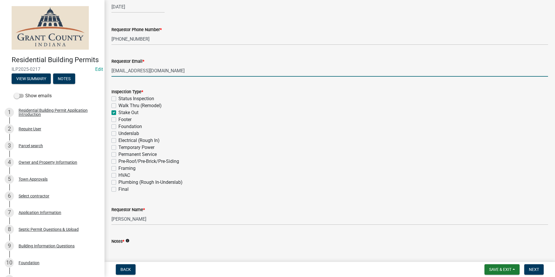
checkbox input "false"
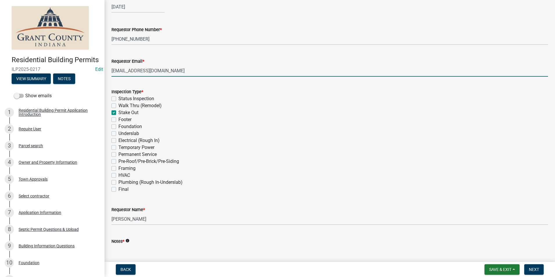
checkbox input "false"
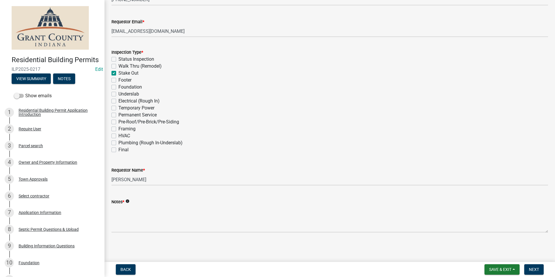
scroll to position [156, 0]
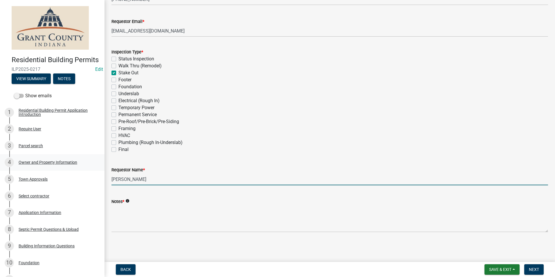
drag, startPoint x: 127, startPoint y: 176, endPoint x: 99, endPoint y: 173, distance: 28.8
click at [99, 173] on div "Residential Building Permits ILP2025-0217 Edit View Summary Notes Show emails 1…" at bounding box center [277, 138] width 555 height 277
type input "Russell Anderson"
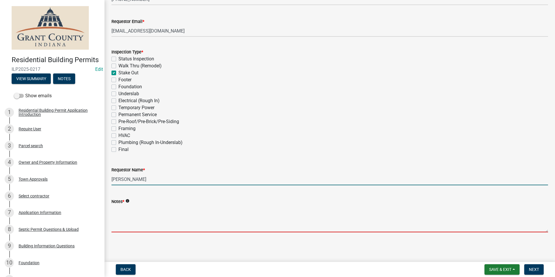
click at [128, 211] on textarea "Notes *" at bounding box center [329, 218] width 436 height 27
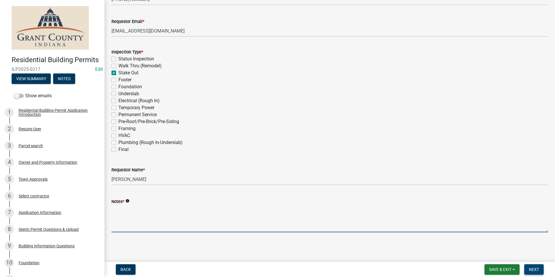
click at [537, 269] on span "Next" at bounding box center [534, 269] width 10 height 5
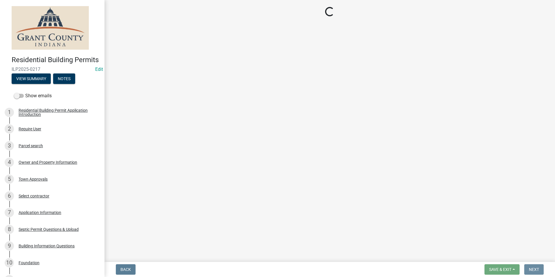
scroll to position [0, 0]
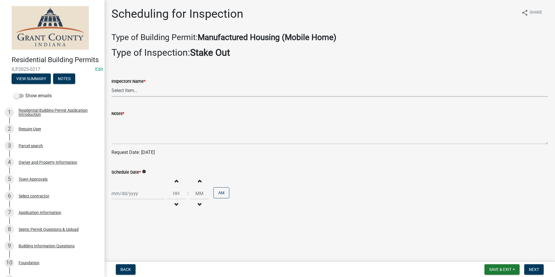
click at [130, 91] on select "Select Item... rberryhill (Randy Berryhill) jecouch (Jeffrey Couch) BBenefield …" at bounding box center [329, 91] width 436 height 12
select select "d7f9a44a-d2ea-4d3c-83b3-1aa71c950bd5"
click at [111, 85] on select "Select Item... rberryhill (Randy Berryhill) jecouch (Jeffrey Couch) BBenefield …" at bounding box center [329, 91] width 436 height 12
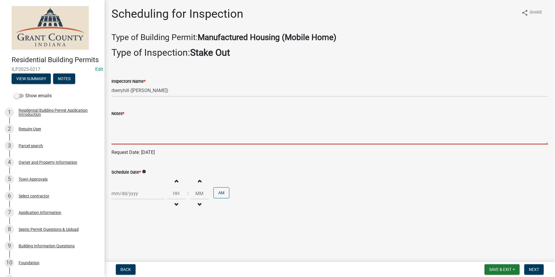
click at [133, 127] on textarea "Notes *" at bounding box center [329, 130] width 436 height 27
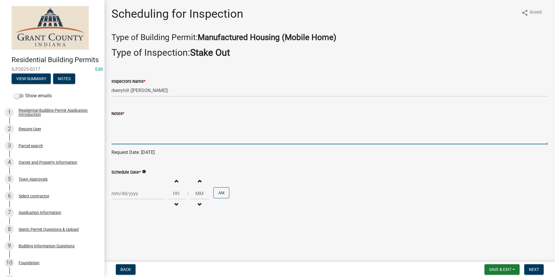
click at [135, 193] on div at bounding box center [137, 193] width 53 height 12
select select "8"
select select "2025"
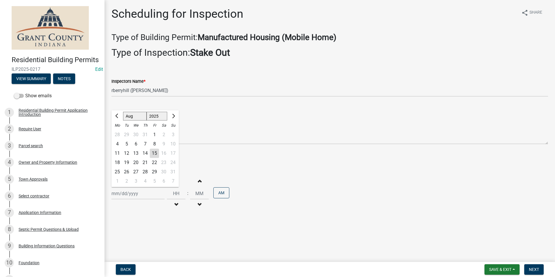
click at [127, 161] on div "19" at bounding box center [126, 162] width 9 height 9
type input "08/19/2025"
click at [530, 269] on span "Next" at bounding box center [534, 269] width 10 height 5
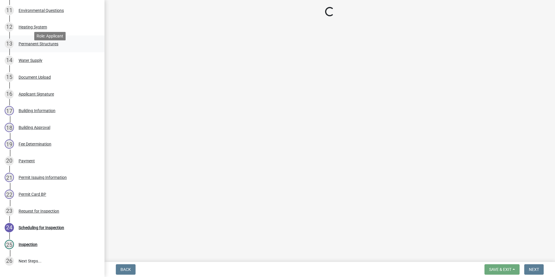
scroll to position [319, 0]
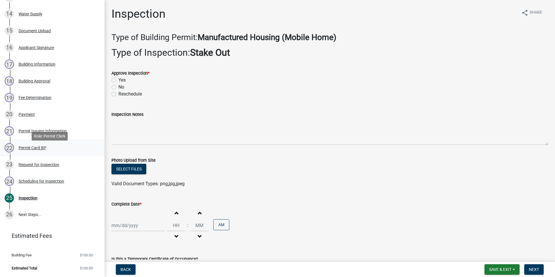
click at [40, 150] on div "Permit Card BP" at bounding box center [33, 148] width 28 height 4
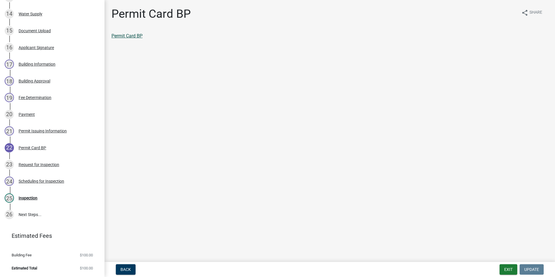
click at [127, 38] on link "Permit Card BP" at bounding box center [126, 36] width 31 height 6
click at [37, 200] on div "Inspection" at bounding box center [28, 198] width 19 height 4
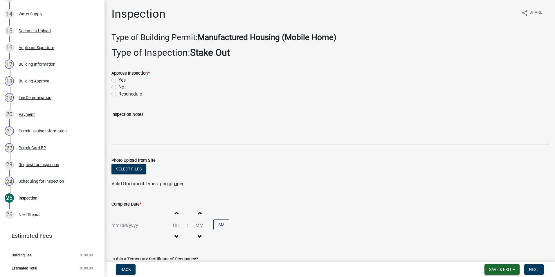
click at [501, 269] on span "Save & Exit" at bounding box center [500, 269] width 22 height 5
click at [491, 247] on button "Save & Exit" at bounding box center [496, 254] width 46 height 14
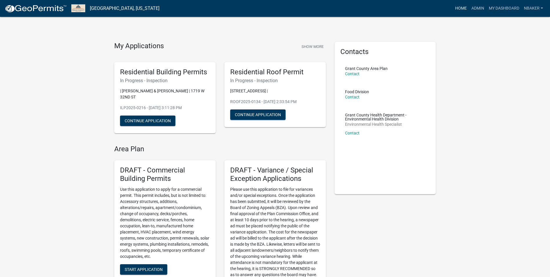
click at [455, 7] on link "Home" at bounding box center [461, 8] width 16 height 11
click at [471, 10] on link "Admin" at bounding box center [477, 8] width 17 height 11
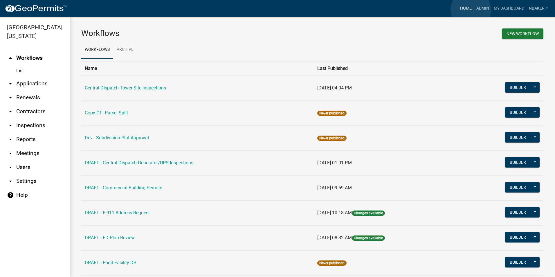
click at [467, 12] on link "Home" at bounding box center [466, 8] width 16 height 11
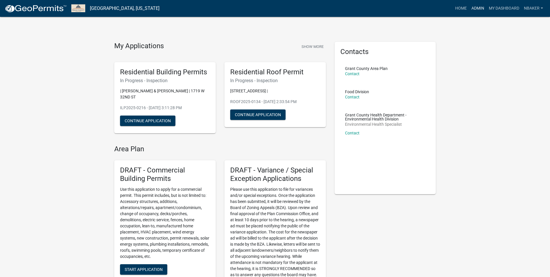
click at [477, 9] on link "Admin" at bounding box center [477, 8] width 17 height 11
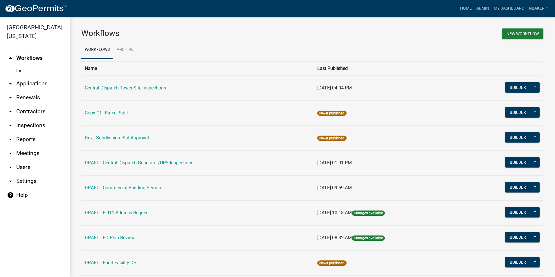
click at [12, 80] on icon "arrow_drop_down" at bounding box center [10, 83] width 7 height 7
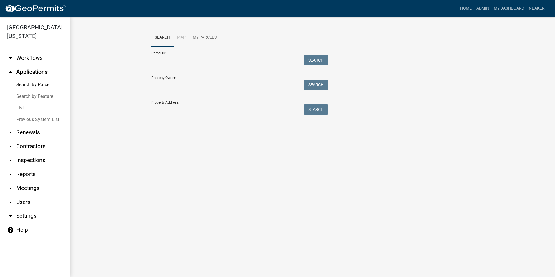
click at [172, 90] on input "Property Owner:" at bounding box center [223, 85] width 144 height 12
type input "S"
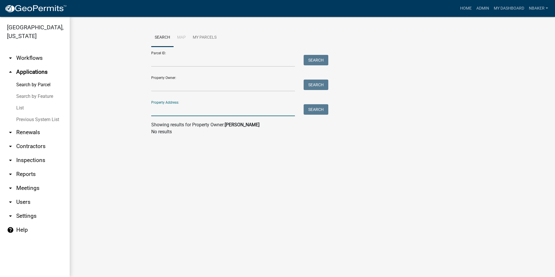
click at [191, 110] on input "Property Address:" at bounding box center [223, 110] width 144 height 12
type input "5387 E Farmington Rd"
click at [303, 104] on button "Search" at bounding box center [315, 109] width 25 height 10
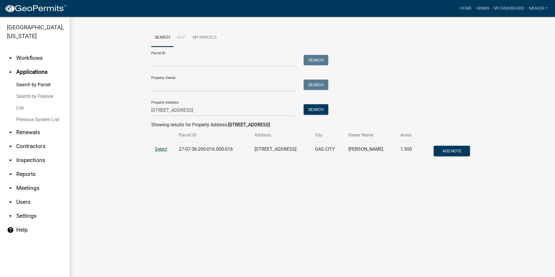
click at [161, 149] on span "Select" at bounding box center [161, 149] width 12 height 6
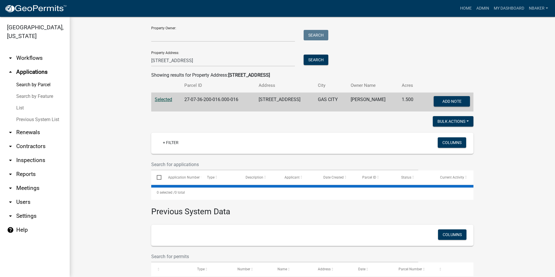
scroll to position [90, 0]
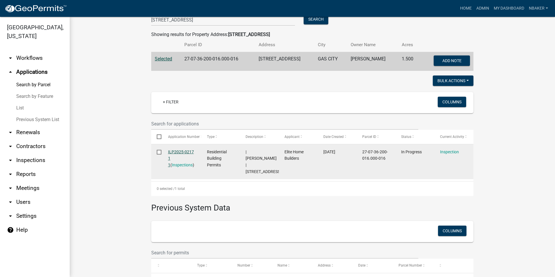
click at [178, 150] on link "ILP2025-0217 1 1" at bounding box center [181, 158] width 26 height 18
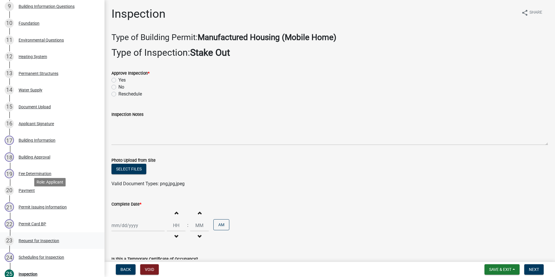
scroll to position [290, 0]
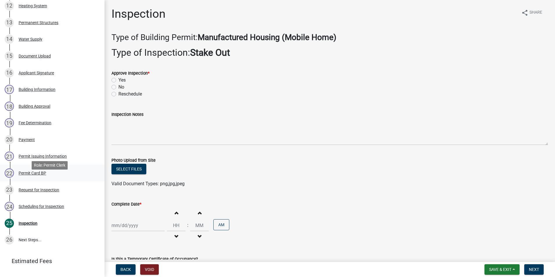
click at [43, 175] on div "Permit Card BP" at bounding box center [33, 173] width 28 height 4
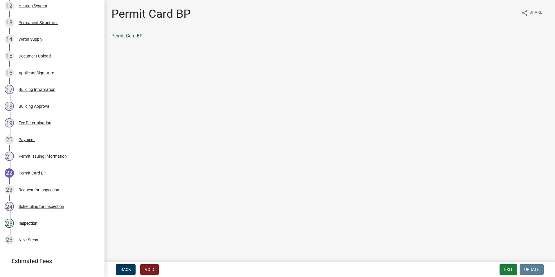
click at [133, 35] on link "Permit Card BP" at bounding box center [126, 36] width 31 height 6
click at [38, 228] on div "25 Inspection" at bounding box center [50, 222] width 91 height 9
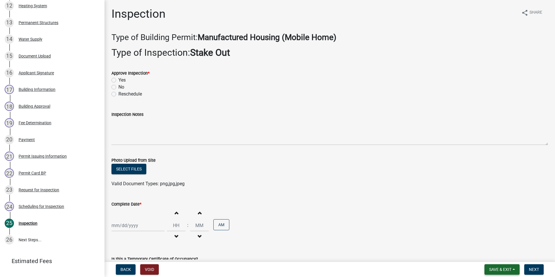
click at [498, 267] on span "Save & Exit" at bounding box center [500, 269] width 22 height 5
click at [499, 254] on button "Save & Exit" at bounding box center [496, 254] width 46 height 14
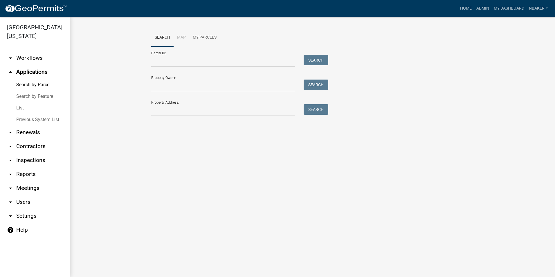
click at [39, 53] on link "arrow_drop_down Workflows" at bounding box center [35, 58] width 70 height 14
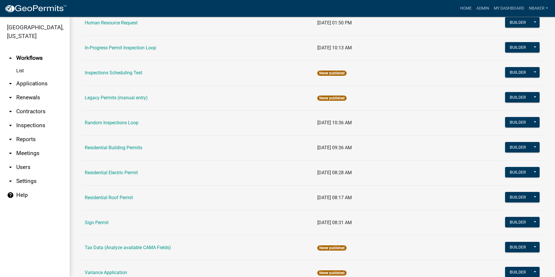
scroll to position [489, 0]
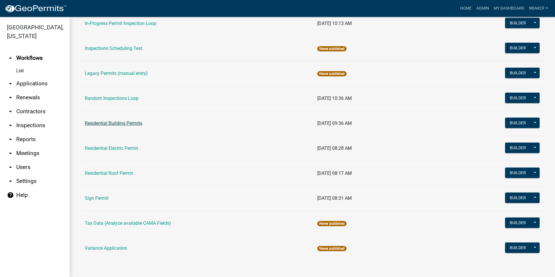
click at [126, 124] on link "Residential Building Permits" at bounding box center [113, 123] width 57 height 6
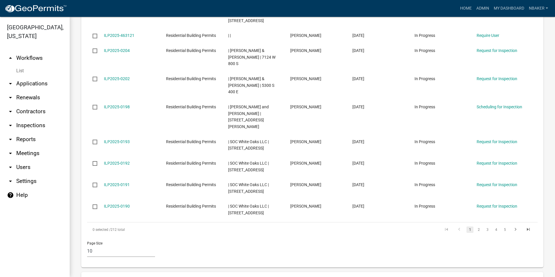
scroll to position [348, 0]
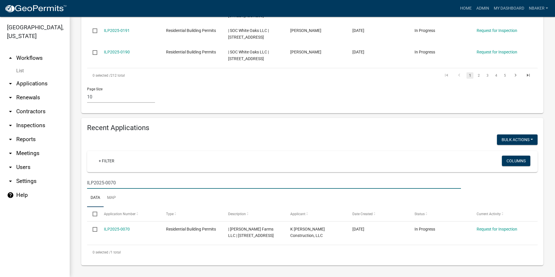
scroll to position [368, 0]
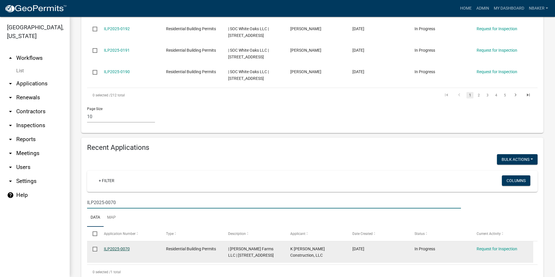
type input "ILP2025-0070"
click at [122, 246] on link "ILP2025-0070" at bounding box center [117, 248] width 26 height 5
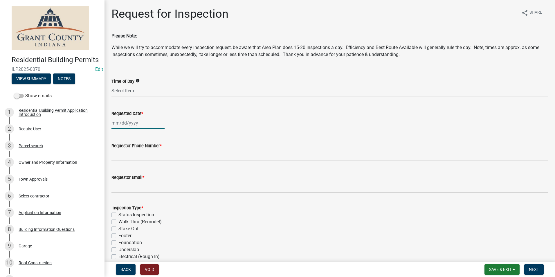
click at [141, 126] on div at bounding box center [137, 123] width 53 height 12
select select "8"
select select "2025"
click at [128, 181] on div "19" at bounding box center [126, 181] width 9 height 9
type input "08/19/2025"
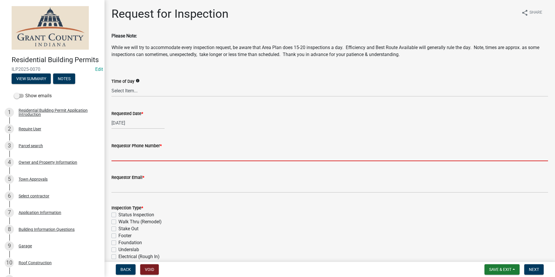
click at [147, 156] on input "Requestor Phone Number *" at bounding box center [329, 155] width 436 height 12
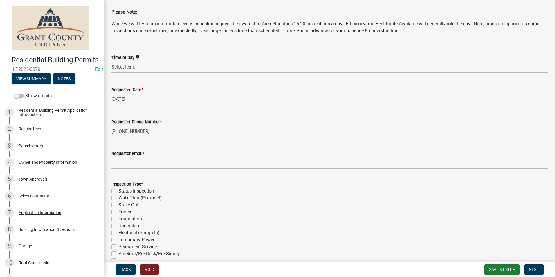
scroll to position [58, 0]
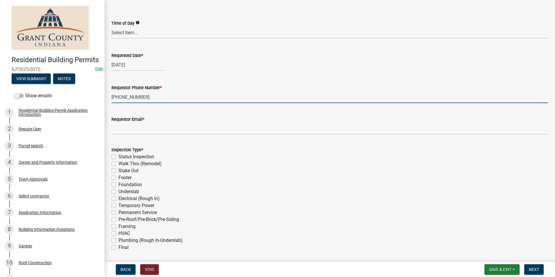
type input "765-860-8729"
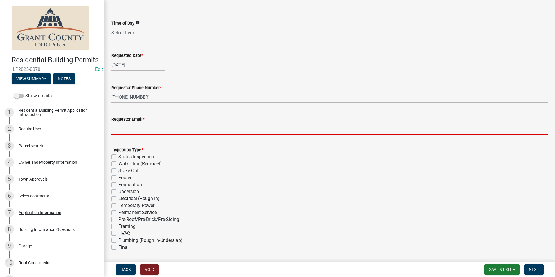
click at [146, 128] on input "Requestor Email *" at bounding box center [329, 129] width 436 height 12
type input "noemail@gmail.com"
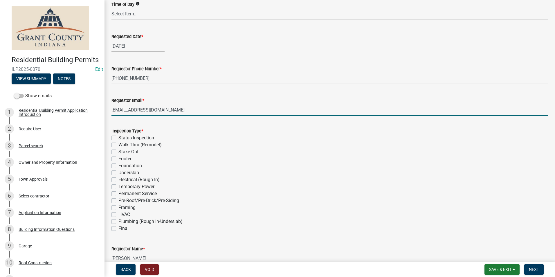
scroll to position [87, 0]
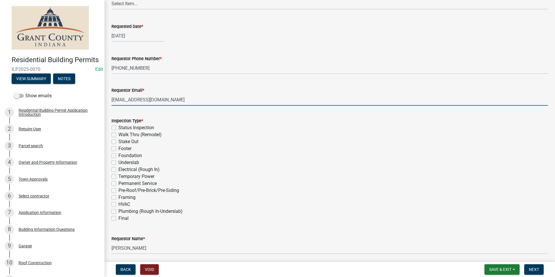
click at [118, 171] on label "Electrical (Rough In)" at bounding box center [138, 169] width 41 height 7
click at [118, 170] on input "Electrical (Rough In)" at bounding box center [120, 168] width 4 height 4
checkbox input "true"
checkbox input "false"
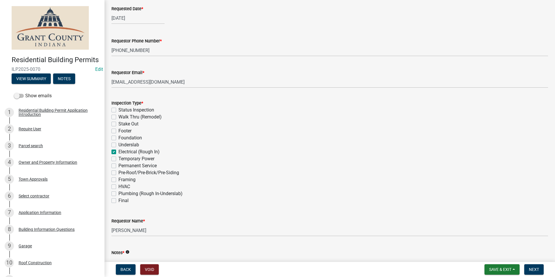
scroll to position [163, 0]
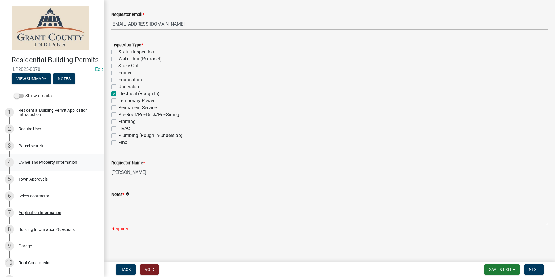
drag, startPoint x: 151, startPoint y: 169, endPoint x: 92, endPoint y: 170, distance: 58.6
click at [92, 170] on div "Residential Building Permits ILP2025-0070 Edit View Summary Notes Show emails 1…" at bounding box center [277, 138] width 555 height 277
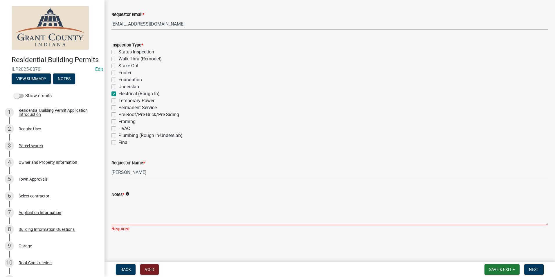
click at [195, 207] on textarea "Notes *" at bounding box center [329, 211] width 436 height 27
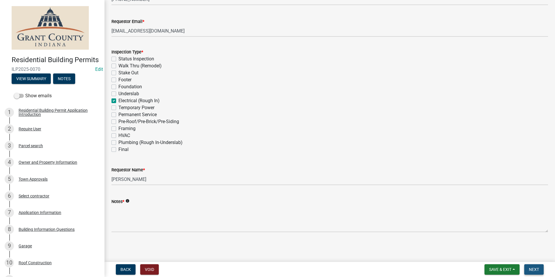
click at [537, 265] on button "Next" at bounding box center [533, 269] width 19 height 10
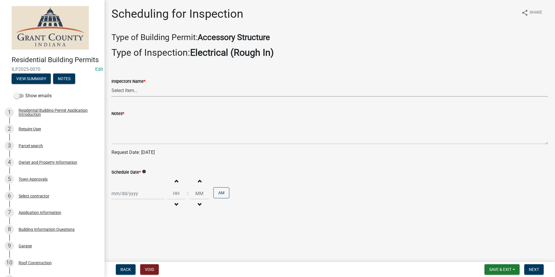
click at [136, 87] on select "Select Item... rberryhill (Randy Berryhill) jecouch (Jeffrey Couch) BBenefield …" at bounding box center [329, 91] width 436 height 12
click at [111, 85] on select "Select Item... rberryhill (Randy Berryhill) jecouch (Jeffrey Couch) BBenefield …" at bounding box center [329, 91] width 436 height 12
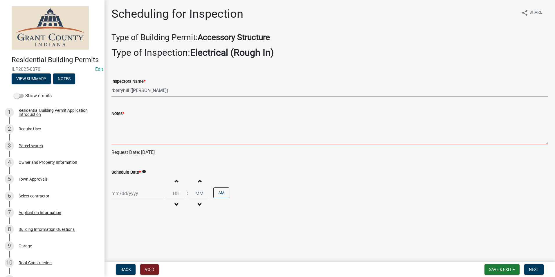
click at [135, 136] on textarea "Notes *" at bounding box center [329, 130] width 436 height 27
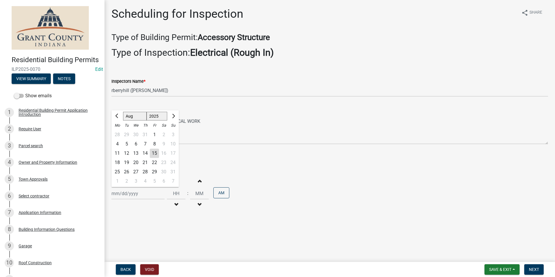
click at [203, 158] on wm-data-entity-input "Request Date: 08/19/2025" at bounding box center [329, 155] width 436 height 12
drag, startPoint x: 139, startPoint y: 190, endPoint x: 141, endPoint y: 192, distance: 3.1
click at [140, 192] on div "Jan Feb Mar Apr May Jun Jul Aug Sep Oct Nov Dec 1525 1526 1527 1528 1529 1530 1…" at bounding box center [137, 193] width 53 height 12
click at [125, 164] on div "19" at bounding box center [126, 162] width 9 height 9
click at [534, 268] on span "Next" at bounding box center [534, 269] width 10 height 5
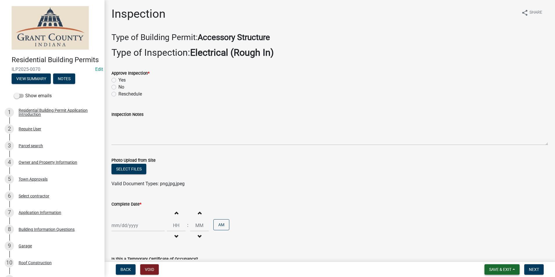
click at [507, 271] on span "Save & Exit" at bounding box center [500, 269] width 22 height 5
click at [503, 258] on button "Save & Exit" at bounding box center [496, 254] width 46 height 14
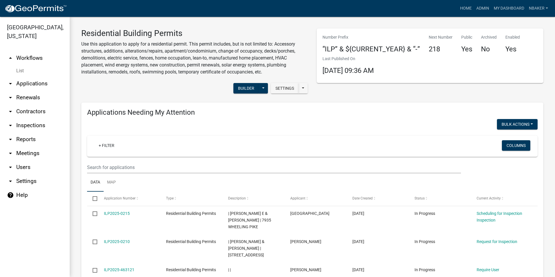
click at [39, 77] on link "arrow_drop_down Applications" at bounding box center [35, 84] width 70 height 14
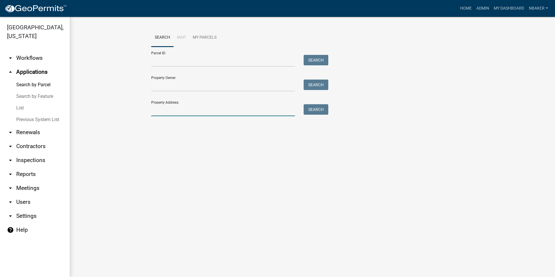
click at [160, 109] on input "Property Address:" at bounding box center [223, 110] width 144 height 12
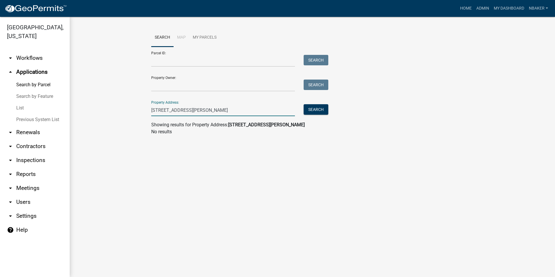
click at [163, 110] on input "8016 w mier rd" at bounding box center [223, 110] width 144 height 12
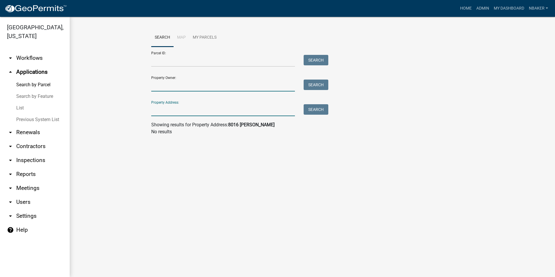
click at [165, 88] on input "Property Owner:" at bounding box center [223, 85] width 144 height 12
click at [161, 111] on input "Property Address:" at bounding box center [223, 110] width 144 height 12
click at [176, 82] on input "Property Owner:" at bounding box center [223, 85] width 144 height 12
click at [174, 59] on input "Parcel ID:" at bounding box center [223, 61] width 144 height 12
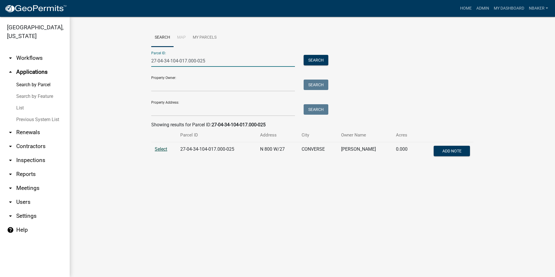
click at [165, 149] on span "Select" at bounding box center [161, 149] width 12 height 6
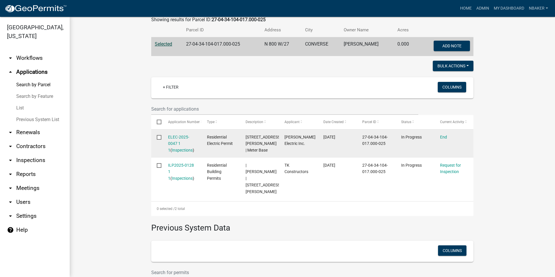
scroll to position [149, 0]
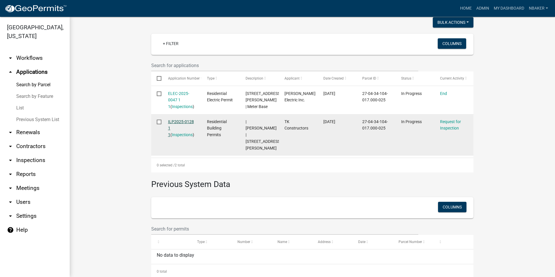
click at [176, 122] on link "ILP2025-0128 1 1" at bounding box center [181, 128] width 26 height 18
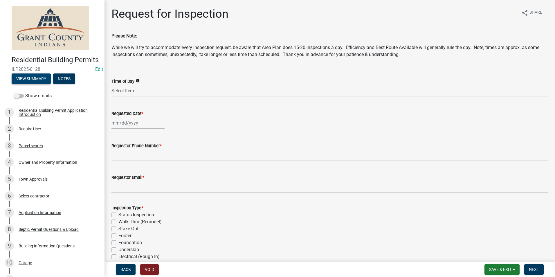
click at [32, 84] on button "View Summary" at bounding box center [31, 78] width 39 height 10
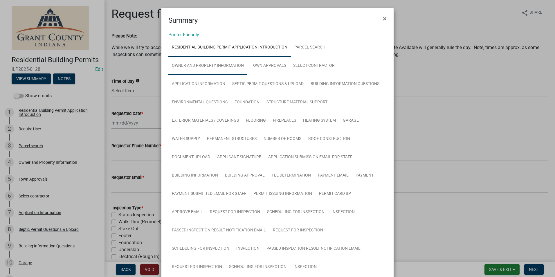
click at [221, 67] on link "Owner and Property Information" at bounding box center [207, 66] width 79 height 19
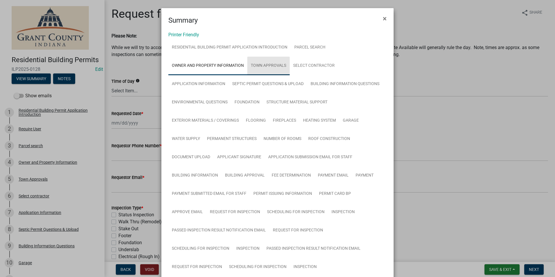
click at [255, 69] on link "Town Approvals" at bounding box center [268, 66] width 42 height 19
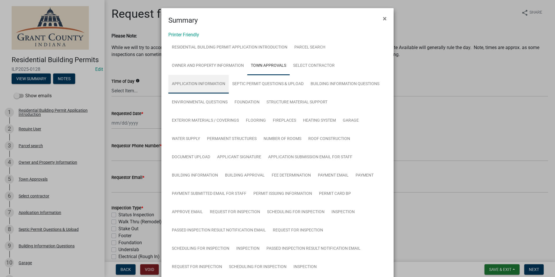
click at [217, 83] on link "Application Information" at bounding box center [198, 84] width 60 height 19
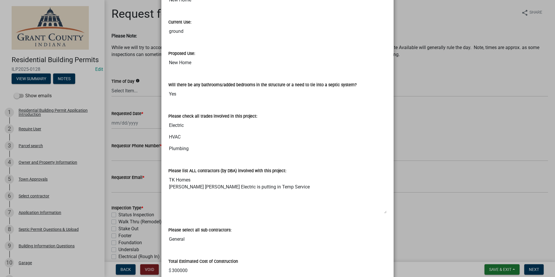
scroll to position [330, 0]
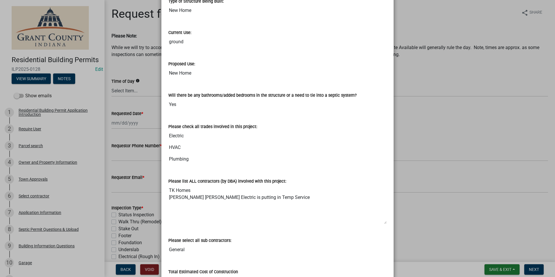
click at [149, 96] on ngb-modal-window "Summary × Printer Friendly Residential Building Permit Application Introduction…" at bounding box center [277, 138] width 555 height 277
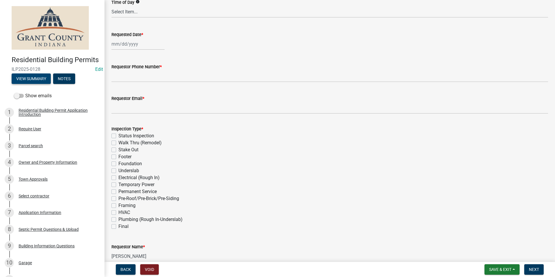
scroll to position [87, 0]
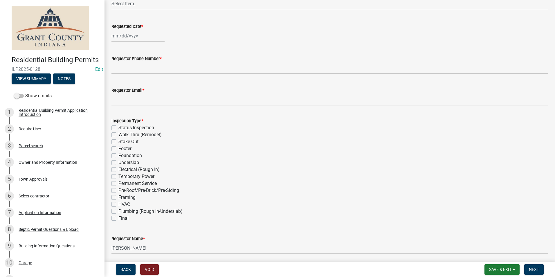
click at [118, 210] on label "Plumbing (Rough In-Underslab)" at bounding box center [150, 211] width 64 height 7
click at [118, 210] on input "Plumbing (Rough In-Underslab)" at bounding box center [120, 210] width 4 height 4
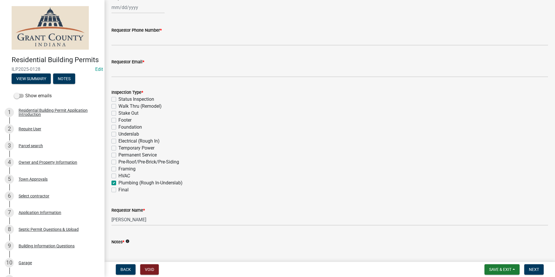
scroll to position [156, 0]
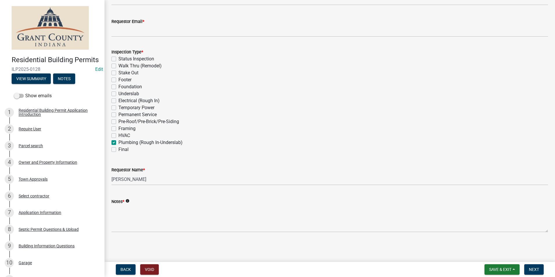
click at [177, 187] on wm-data-entity-input "Requestor Name * Randy Berryhill" at bounding box center [329, 174] width 436 height 32
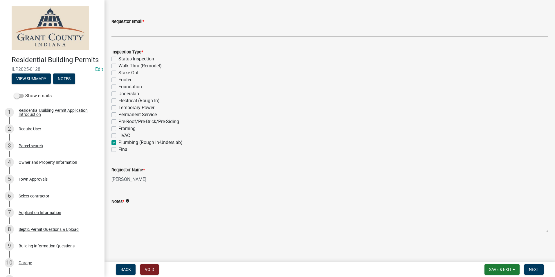
drag, startPoint x: 177, startPoint y: 177, endPoint x: 104, endPoint y: 182, distance: 73.3
click at [104, 182] on div "Residential Building Permits ILP2025-0128 Edit View Summary Notes Show emails 1…" at bounding box center [277, 138] width 555 height 277
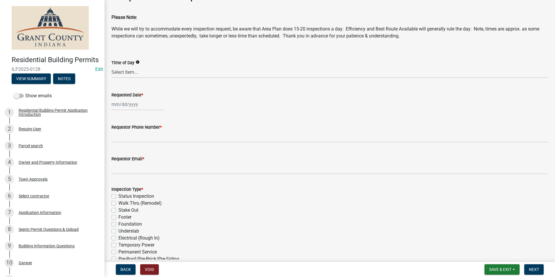
scroll to position [29, 0]
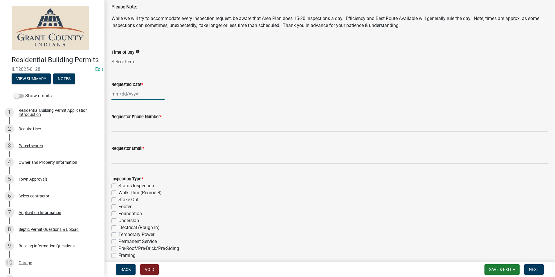
click at [138, 94] on div at bounding box center [137, 94] width 53 height 12
click at [128, 151] on div "19" at bounding box center [126, 152] width 9 height 9
click at [39, 84] on button "View Summary" at bounding box center [31, 78] width 39 height 10
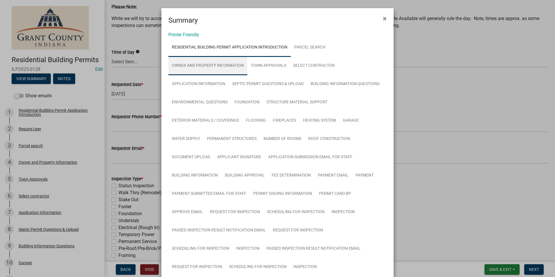
click at [237, 73] on link "Owner and Property Information" at bounding box center [207, 66] width 79 height 19
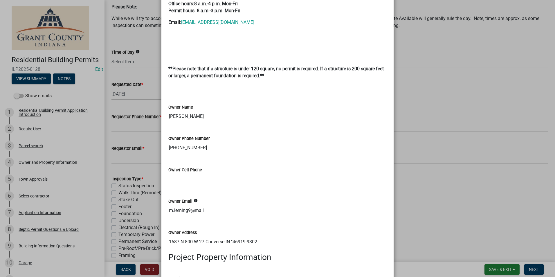
scroll to position [435, 0]
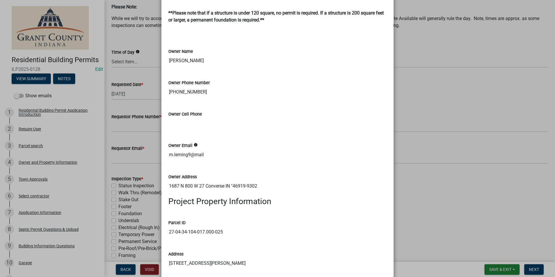
drag, startPoint x: 229, startPoint y: 93, endPoint x: 196, endPoint y: 93, distance: 32.8
click at [196, 93] on input "765-382-5034" at bounding box center [277, 92] width 218 height 12
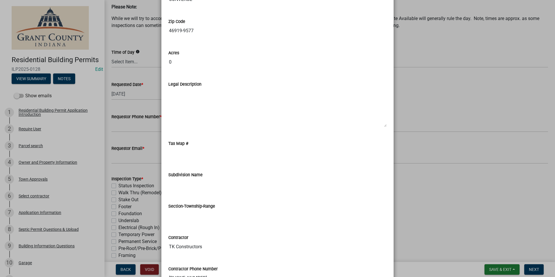
scroll to position [841, 0]
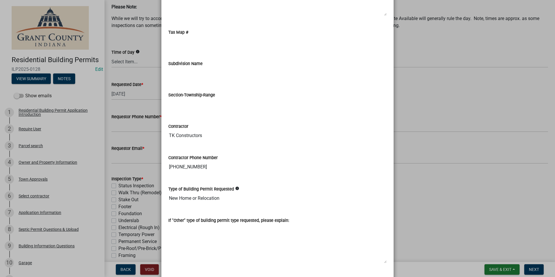
drag, startPoint x: 234, startPoint y: 168, endPoint x: 156, endPoint y: 169, distance: 78.9
click at [156, 169] on ngb-modal-window "Summary × Printer Friendly Residential Building Permit Application Introduction…" at bounding box center [277, 138] width 555 height 277
click at [146, 155] on ngb-modal-window "Summary × Printer Friendly Residential Building Permit Application Introduction…" at bounding box center [277, 138] width 555 height 277
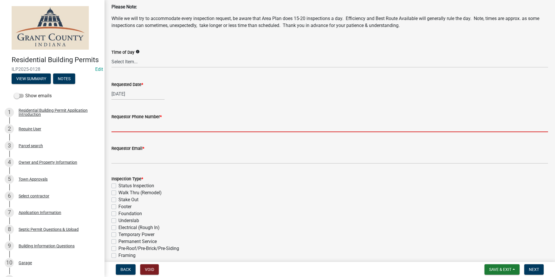
click at [152, 131] on input "Requestor Phone Number *" at bounding box center [329, 126] width 436 height 12
paste input "765-759-7500"
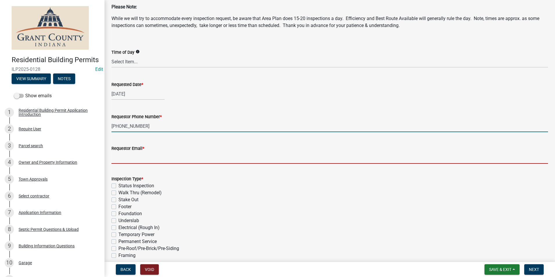
click at [149, 162] on input "Requestor Email *" at bounding box center [329, 158] width 436 height 12
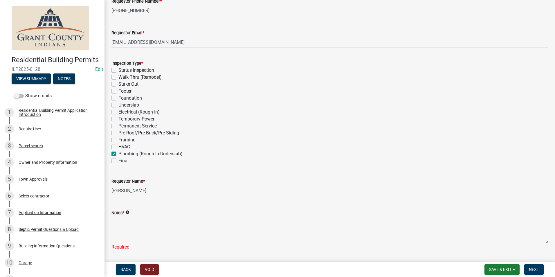
scroll to position [145, 0]
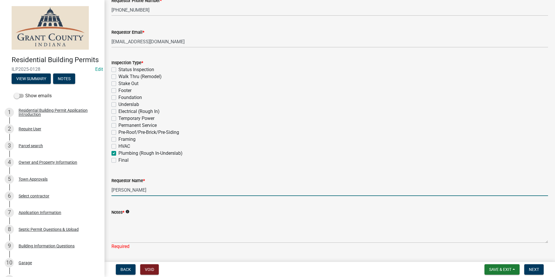
drag, startPoint x: 159, startPoint y: 188, endPoint x: 122, endPoint y: 187, distance: 37.7
click at [122, 187] on input "Randy Berryhill" at bounding box center [329, 190] width 436 height 12
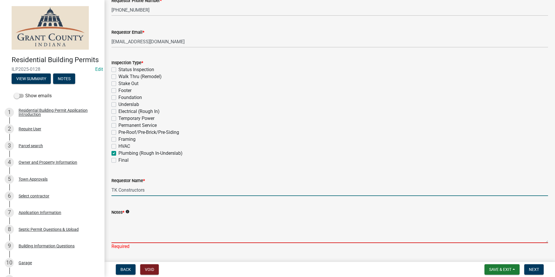
click at [143, 225] on textarea "Notes *" at bounding box center [329, 229] width 436 height 27
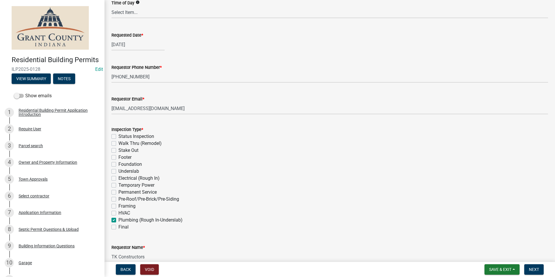
scroll to position [0, 0]
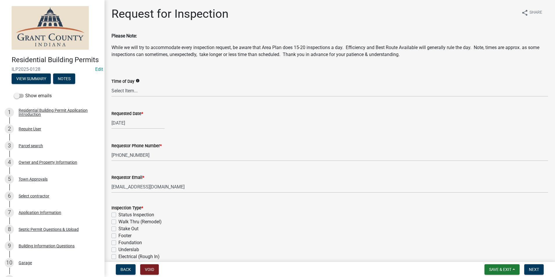
click at [529, 263] on nav "Back Void Save & Exit Save Save & Exit Next" at bounding box center [329, 269] width 450 height 15
click at [531, 267] on span "Next" at bounding box center [534, 269] width 10 height 5
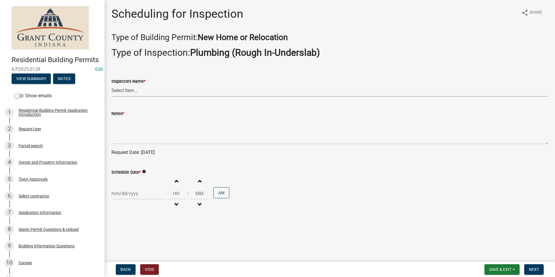
click at [137, 85] on select "Select Item... rberryhill (Randy Berryhill) jecouch (Jeffrey Couch) BBenefield …" at bounding box center [329, 91] width 436 height 12
click at [111, 85] on select "Select Item... rberryhill (Randy Berryhill) jecouch (Jeffrey Couch) BBenefield …" at bounding box center [329, 91] width 436 height 12
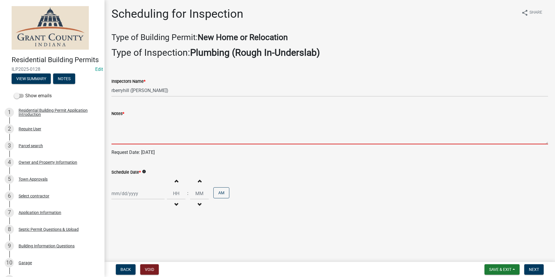
click at [144, 132] on textarea "Notes *" at bounding box center [329, 130] width 436 height 27
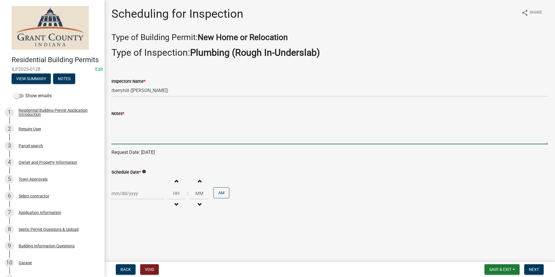
click at [140, 195] on div at bounding box center [137, 193] width 53 height 12
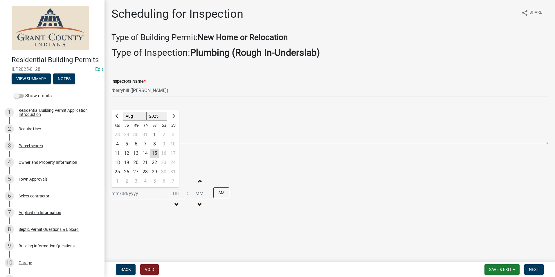
click at [123, 162] on div "19" at bounding box center [126, 162] width 9 height 9
click at [531, 268] on span "Next" at bounding box center [534, 269] width 10 height 5
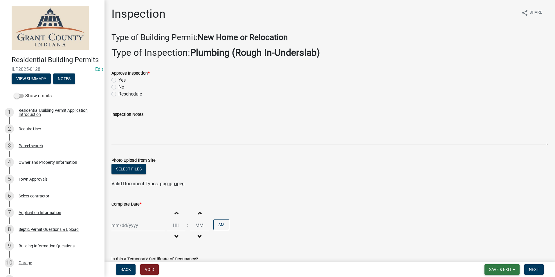
click at [504, 270] on span "Save & Exit" at bounding box center [500, 269] width 22 height 5
click at [501, 260] on button "Save & Exit" at bounding box center [496, 254] width 46 height 14
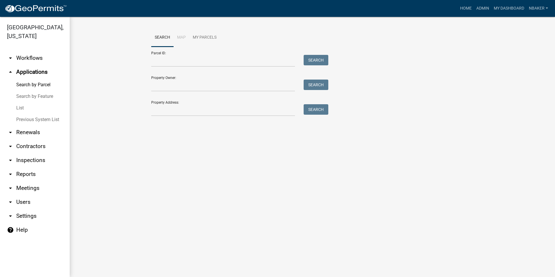
click at [164, 102] on div "Property Address: Search" at bounding box center [238, 106] width 174 height 20
click at [168, 108] on input "Property Address:" at bounding box center [223, 110] width 144 height 12
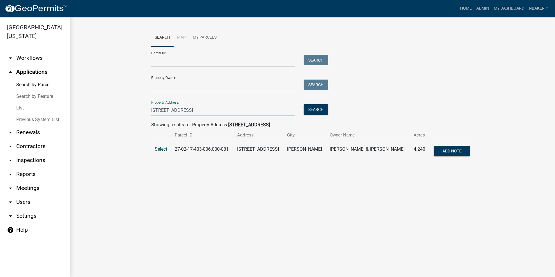
click at [164, 149] on span "Select" at bounding box center [161, 149] width 12 height 6
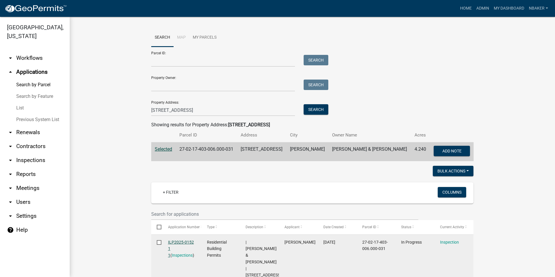
click at [184, 241] on link "ILP2025-0152 1 1" at bounding box center [181, 249] width 26 height 18
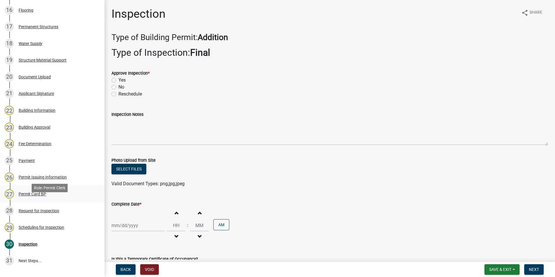
scroll to position [407, 0]
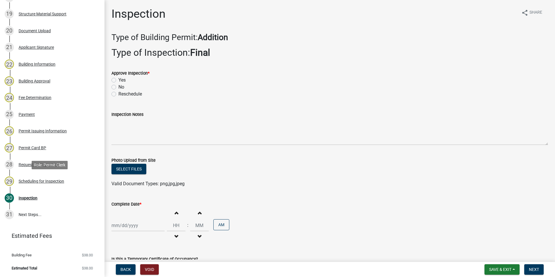
click at [44, 180] on div "Scheduling for Inspection" at bounding box center [42, 181] width 46 height 4
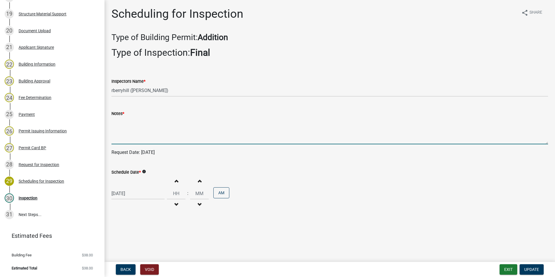
click at [149, 133] on textarea "Notes *" at bounding box center [329, 130] width 436 height 27
click at [536, 268] on span "Update" at bounding box center [531, 269] width 15 height 5
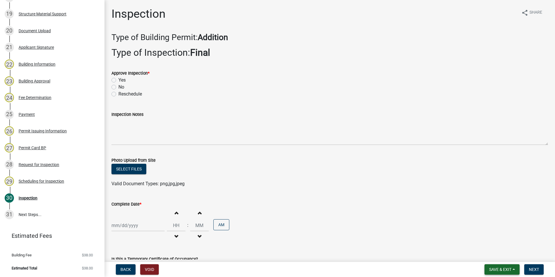
click at [502, 268] on span "Save & Exit" at bounding box center [500, 269] width 22 height 5
click at [496, 256] on button "Save & Exit" at bounding box center [496, 254] width 46 height 14
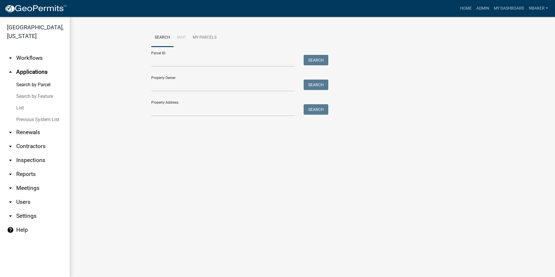
click at [37, 153] on link "arrow_drop_down Inspections" at bounding box center [35, 160] width 70 height 14
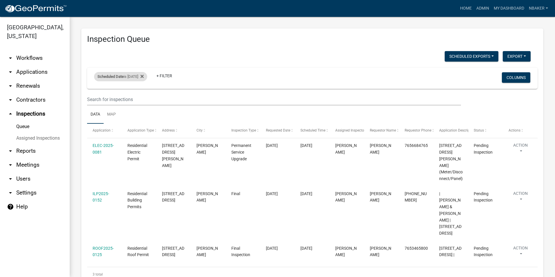
click at [133, 77] on div "Scheduled Date is 08/18/2025" at bounding box center [120, 76] width 53 height 9
click at [144, 98] on input "2025-08-18" at bounding box center [125, 98] width 41 height 12
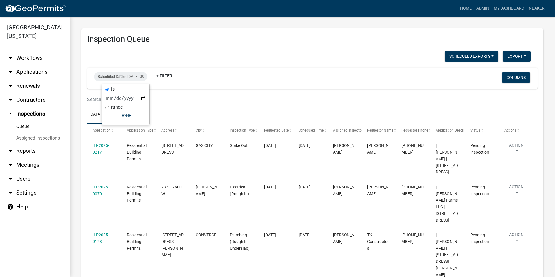
click at [144, 98] on input "2025-08-19" at bounding box center [125, 98] width 41 height 12
click at [164, 96] on input "text" at bounding box center [274, 99] width 374 height 12
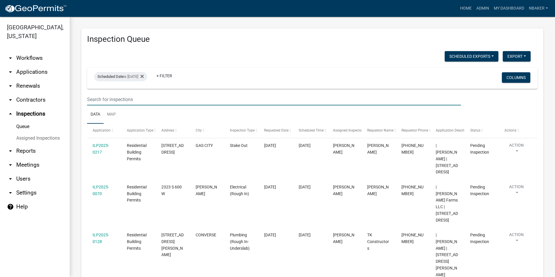
click at [290, 44] on div "Inspection Queue Scheduled Exports + Create New Monthly Tower Site Inspections …" at bounding box center [312, 169] width 462 height 282
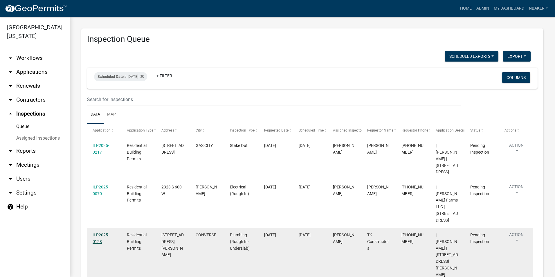
click at [104, 232] on link "ILP2025-0128" at bounding box center [101, 237] width 17 height 11
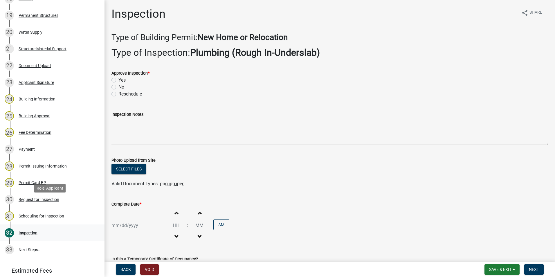
scroll to position [406, 0]
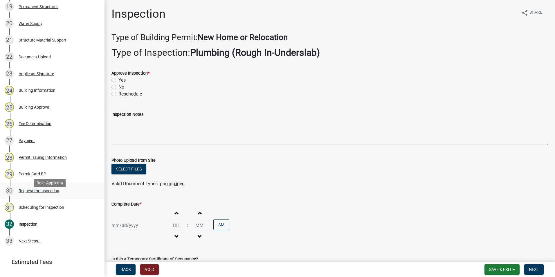
click at [50, 193] on div "Request for Inspection" at bounding box center [39, 191] width 41 height 4
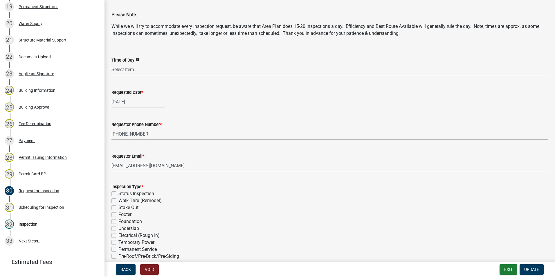
scroll to position [87, 0]
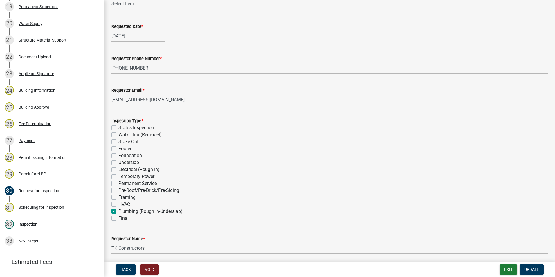
click at [118, 170] on label "Electrical (Rough In)" at bounding box center [138, 169] width 41 height 7
click at [118, 170] on input "Electrical (Rough In)" at bounding box center [120, 168] width 4 height 4
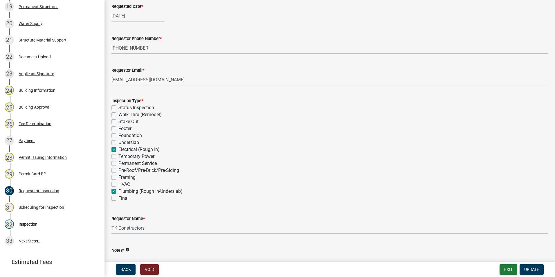
scroll to position [145, 0]
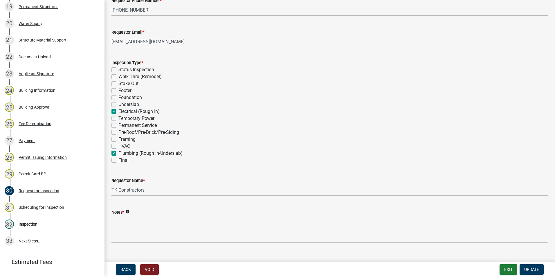
click at [118, 112] on label "Electrical (Rough In)" at bounding box center [138, 111] width 41 height 7
click at [118, 112] on input "Electrical (Rough In)" at bounding box center [120, 110] width 4 height 4
click at [58, 224] on link "32 Inspection" at bounding box center [52, 224] width 104 height 17
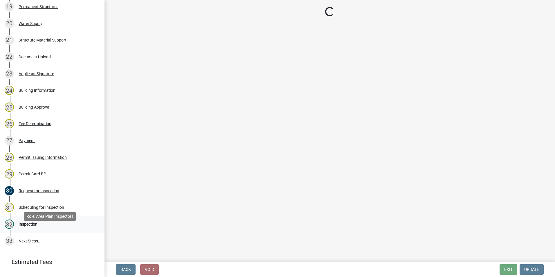
scroll to position [0, 0]
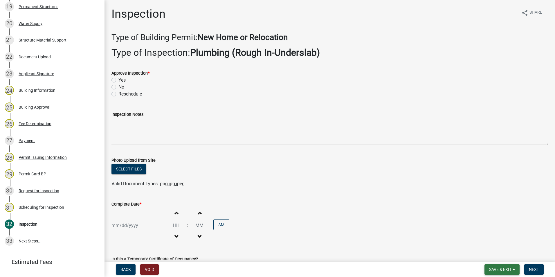
click at [491, 267] on span "Save & Exit" at bounding box center [500, 269] width 22 height 5
click at [487, 250] on button "Save & Exit" at bounding box center [496, 254] width 46 height 14
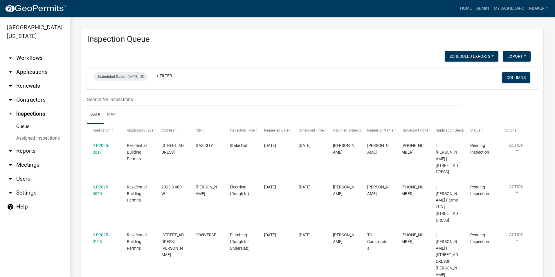
click at [35, 65] on link "arrow_drop_down Applications" at bounding box center [35, 72] width 70 height 14
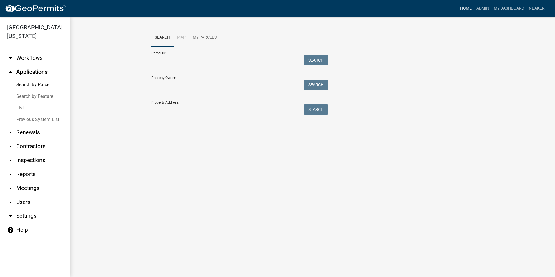
click at [461, 8] on link "Home" at bounding box center [466, 8] width 16 height 11
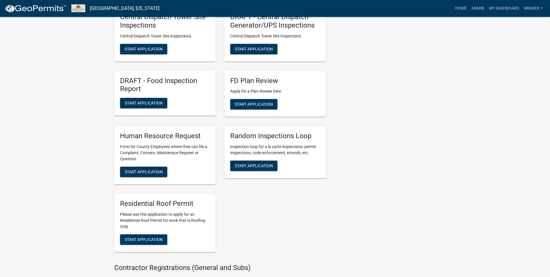
scroll to position [870, 0]
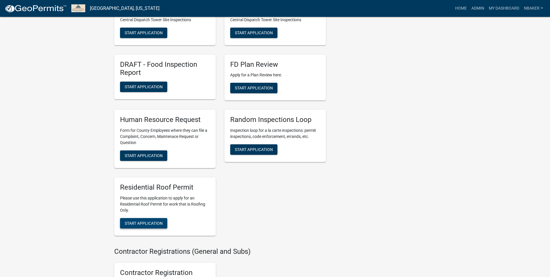
click at [161, 225] on span "Start Application" at bounding box center [144, 223] width 38 height 5
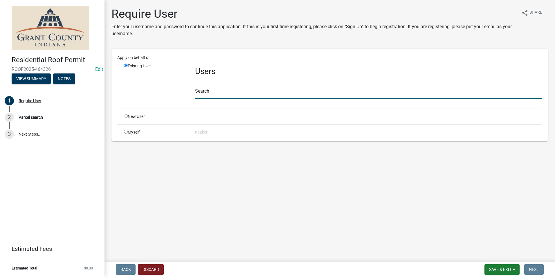
click at [300, 89] on input "text" at bounding box center [368, 93] width 347 height 12
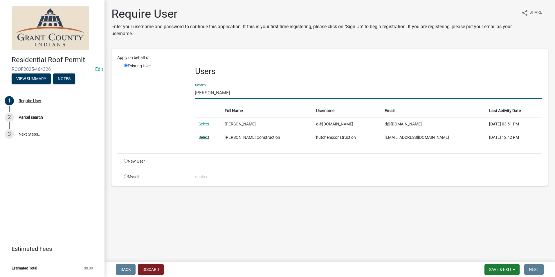
click at [199, 136] on link "Select" at bounding box center [203, 137] width 11 height 5
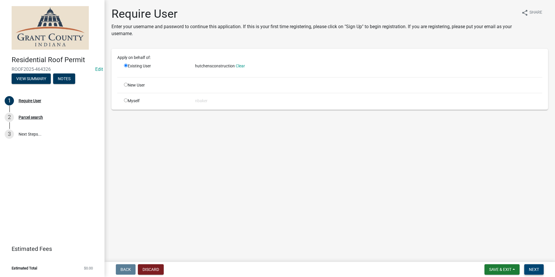
click at [536, 272] on button "Next" at bounding box center [533, 269] width 19 height 10
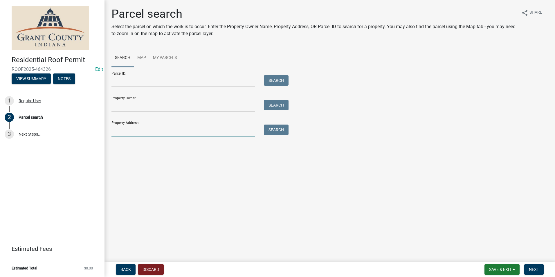
click at [165, 132] on input "Property Address:" at bounding box center [183, 130] width 144 height 12
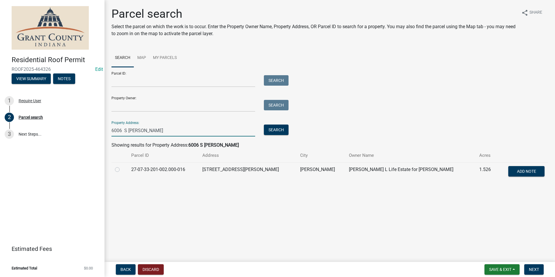
click at [122, 166] on label at bounding box center [122, 166] width 0 height 0
click at [122, 170] on input "radio" at bounding box center [124, 168] width 4 height 4
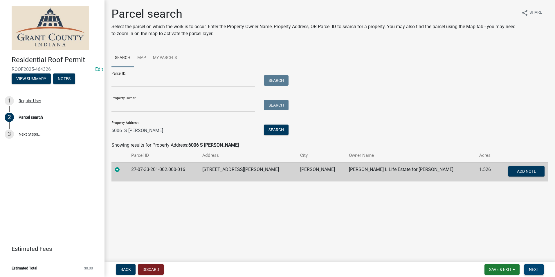
click at [538, 269] on span "Next" at bounding box center [534, 269] width 10 height 5
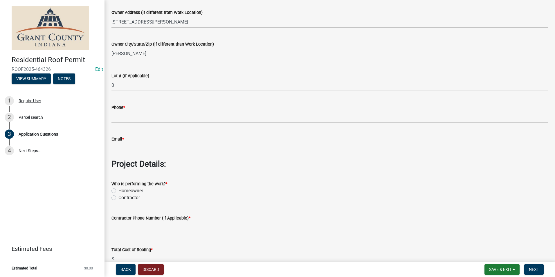
scroll to position [348, 0]
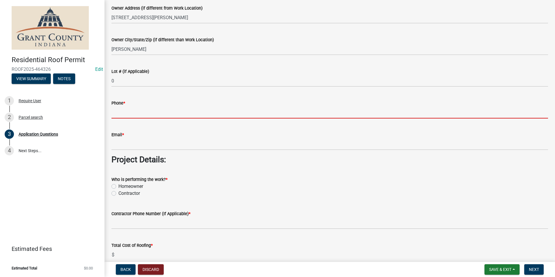
click at [178, 115] on input "Phone *" at bounding box center [329, 112] width 436 height 12
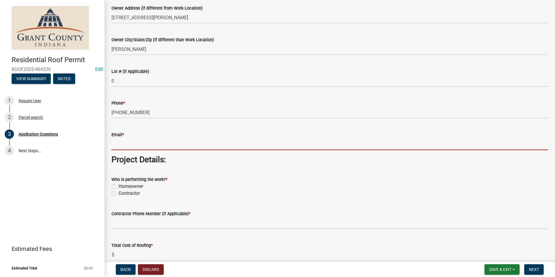
click at [181, 148] on input "Email *" at bounding box center [329, 144] width 436 height 12
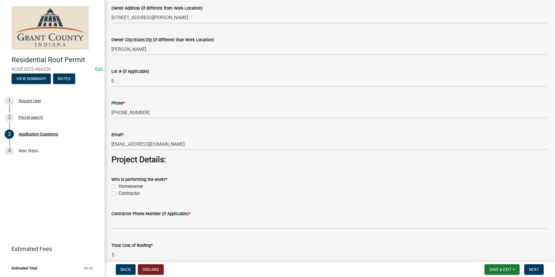
click at [118, 194] on label "Contractor" at bounding box center [128, 193] width 21 height 7
click at [118, 194] on input "Contractor" at bounding box center [120, 192] width 4 height 4
click at [133, 217] on div "Contractor Phone Number (If Applicable) *" at bounding box center [329, 213] width 436 height 7
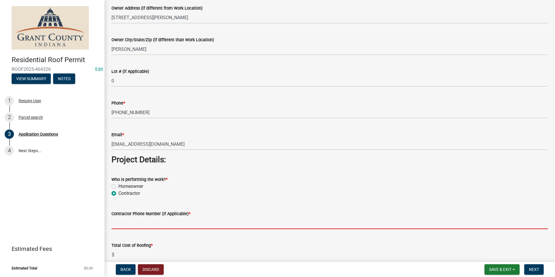
click at [133, 221] on input "Contractor Phone Number (If Applicable) *" at bounding box center [329, 223] width 436 height 12
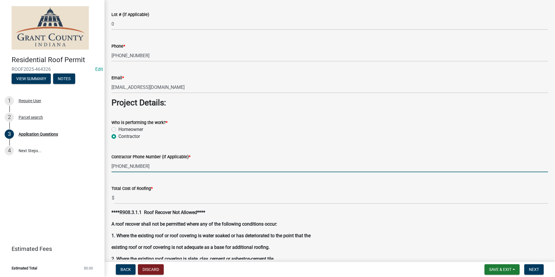
scroll to position [406, 0]
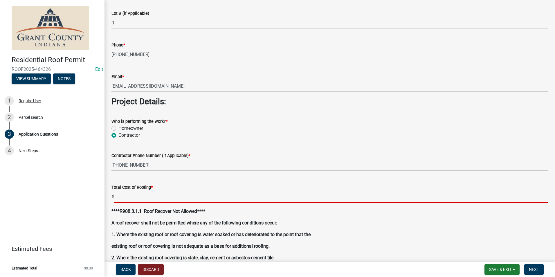
click at [170, 200] on input "text" at bounding box center [330, 197] width 433 height 12
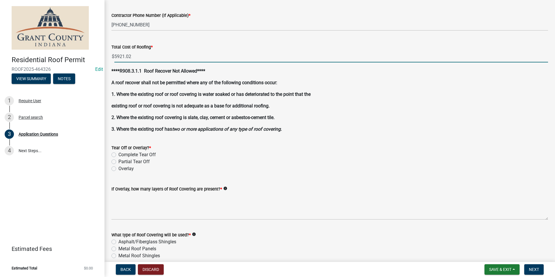
scroll to position [551, 0]
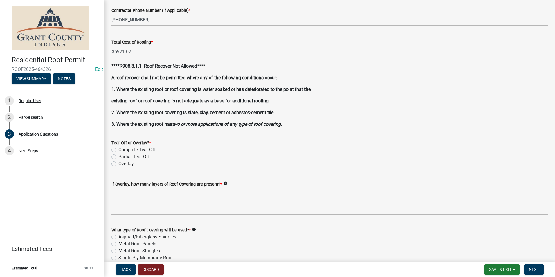
click at [118, 156] on label "Partial Tear Off" at bounding box center [133, 156] width 31 height 7
click at [118, 156] on input "Partial Tear Off" at bounding box center [120, 155] width 4 height 4
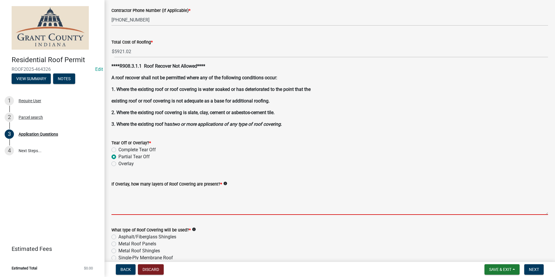
click at [131, 195] on textarea "If Overlay, how many layers of Roof Covering are present? *" at bounding box center [329, 200] width 436 height 27
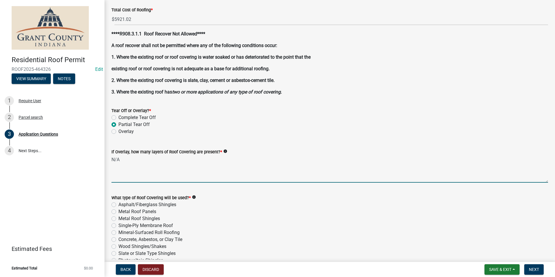
scroll to position [667, 0]
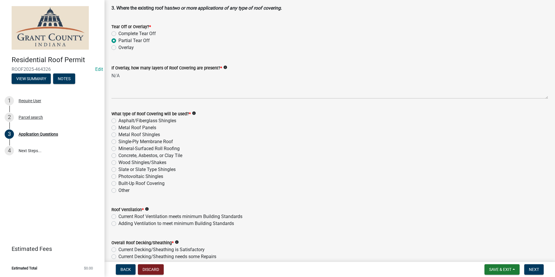
click at [118, 120] on label "Asphalt/Fiberglass Shingles" at bounding box center [147, 120] width 58 height 7
click at [118, 120] on input "Asphalt/Fiberglass Shingles" at bounding box center [120, 119] width 4 height 4
click at [118, 225] on label "Adding Ventilation to meet minimum Building Standards" at bounding box center [175, 223] width 115 height 7
click at [118, 224] on input "Adding Ventilation to meet minimum Building Standards" at bounding box center [120, 222] width 4 height 4
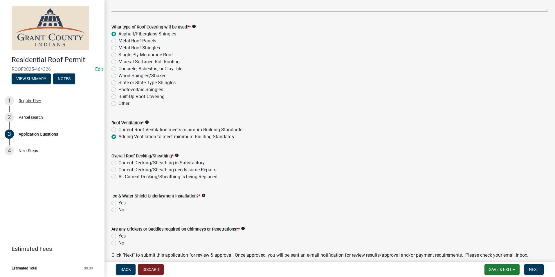
scroll to position [754, 0]
click at [118, 169] on label "Current Decking/Sheathing needs some Repairs" at bounding box center [167, 169] width 98 height 7
click at [118, 169] on input "Current Decking/Sheathing needs some Repairs" at bounding box center [120, 168] width 4 height 4
click at [118, 204] on label "Yes" at bounding box center [121, 202] width 7 height 7
click at [118, 203] on input "Yes" at bounding box center [120, 201] width 4 height 4
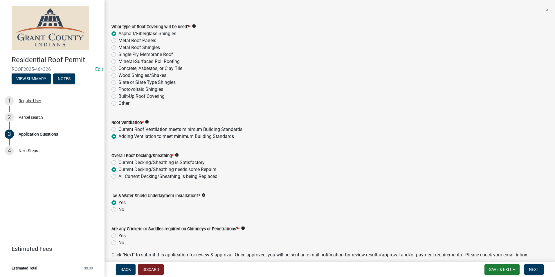
click at [118, 243] on label "No" at bounding box center [121, 242] width 6 height 7
click at [118, 243] on input "No" at bounding box center [120, 241] width 4 height 4
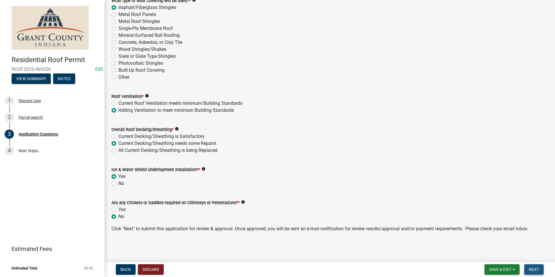
click at [532, 268] on span "Next" at bounding box center [534, 269] width 10 height 5
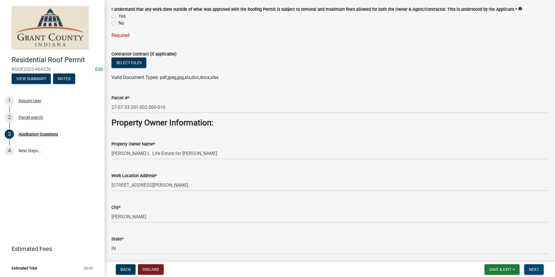
scroll to position [0, 0]
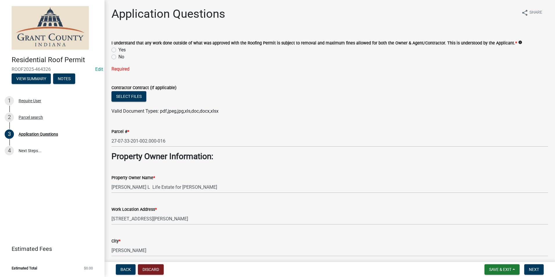
click at [118, 51] on label "Yes" at bounding box center [121, 49] width 7 height 7
click at [118, 50] on input "Yes" at bounding box center [120, 48] width 4 height 4
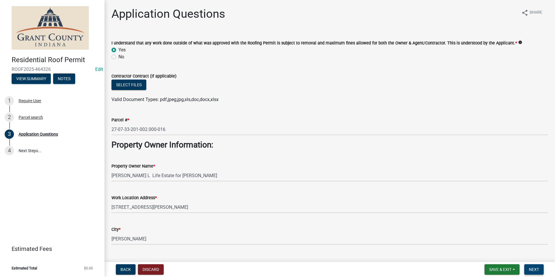
click at [534, 268] on span "Next" at bounding box center [534, 269] width 10 height 5
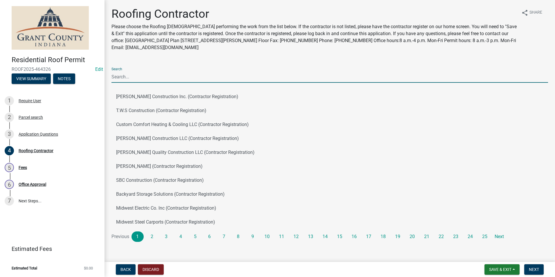
click at [177, 79] on input "Search" at bounding box center [329, 77] width 436 height 12
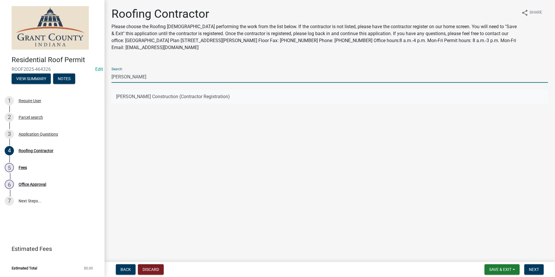
click at [115, 100] on button "Hutchens Construction (Contractor Registration)" at bounding box center [329, 97] width 436 height 14
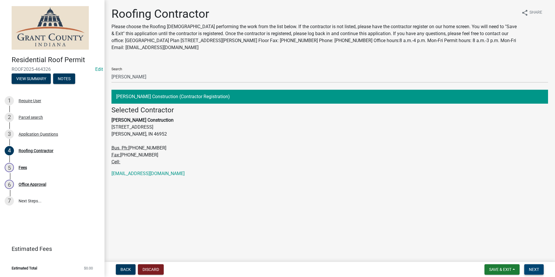
click at [532, 267] on span "Next" at bounding box center [534, 269] width 10 height 5
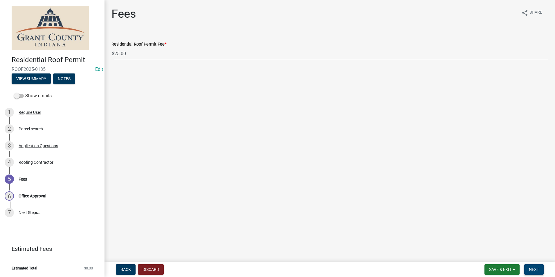
click at [532, 267] on span "Next" at bounding box center [534, 269] width 10 height 5
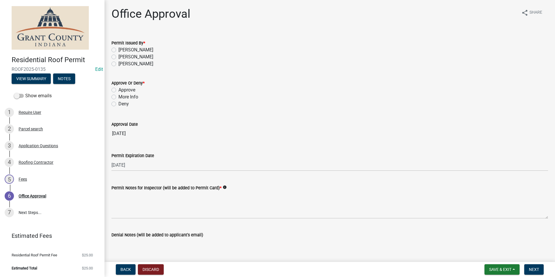
click at [118, 49] on label "Nolan Baker" at bounding box center [135, 49] width 35 height 7
click at [118, 49] on input "Nolan Baker" at bounding box center [120, 48] width 4 height 4
click at [118, 90] on label "Approve" at bounding box center [126, 89] width 17 height 7
click at [118, 90] on input "Approve" at bounding box center [120, 88] width 4 height 4
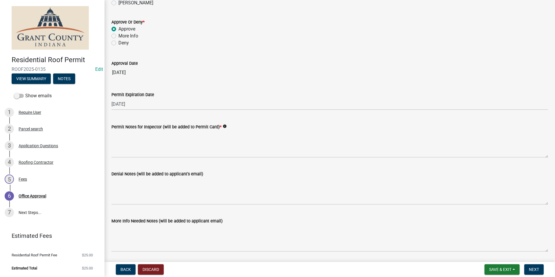
scroll to position [80, 0]
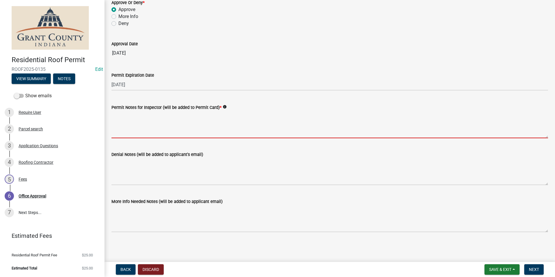
click at [132, 133] on textarea "Permit Notes for Inspector (will be added to Permit Card) *" at bounding box center [329, 124] width 436 height 27
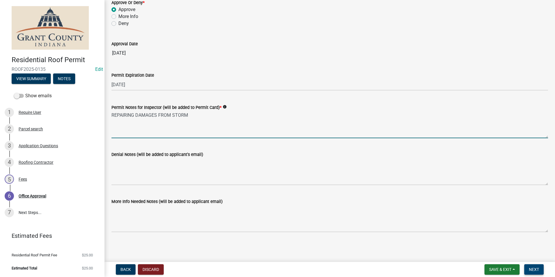
click at [540, 267] on button "Next" at bounding box center [533, 269] width 19 height 10
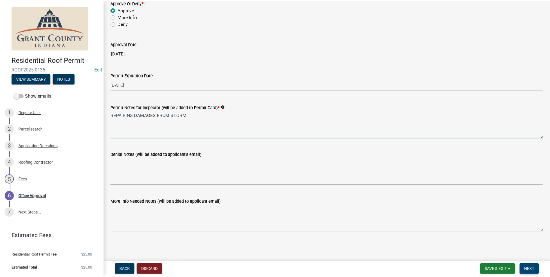
scroll to position [0, 0]
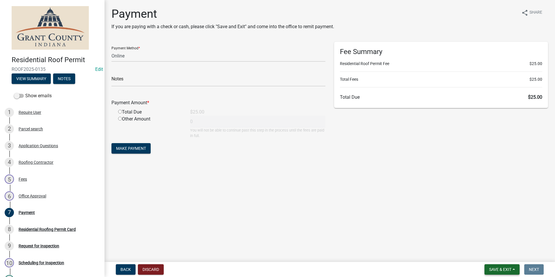
click at [498, 269] on span "Save & Exit" at bounding box center [500, 269] width 22 height 5
click at [491, 258] on button "Save & Exit" at bounding box center [496, 254] width 46 height 14
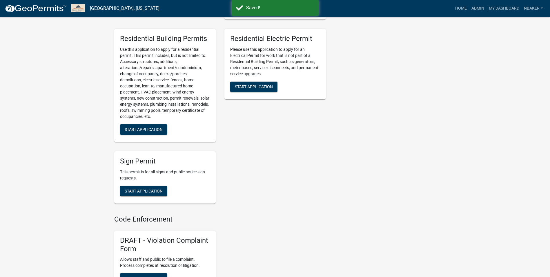
scroll to position [377, 0]
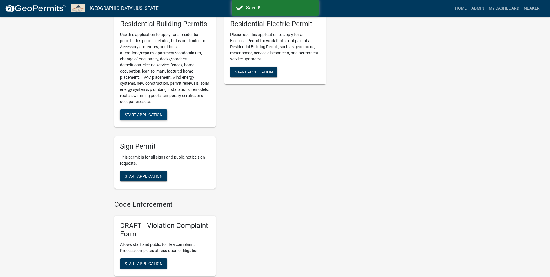
click at [163, 116] on span "Start Application" at bounding box center [144, 114] width 38 height 5
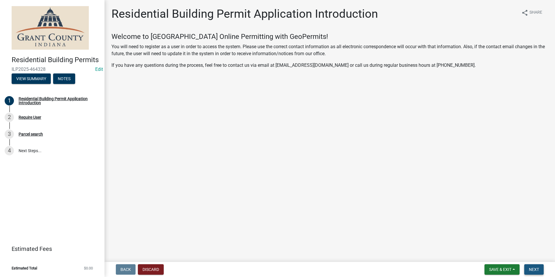
click at [532, 274] on button "Next" at bounding box center [533, 269] width 19 height 10
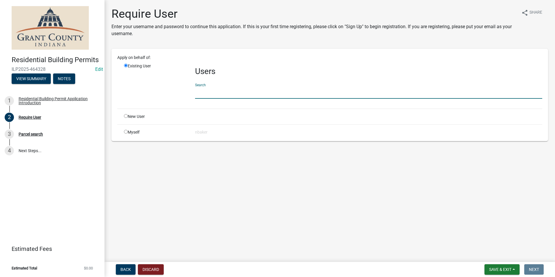
click at [214, 93] on input "text" at bounding box center [368, 93] width 347 height 12
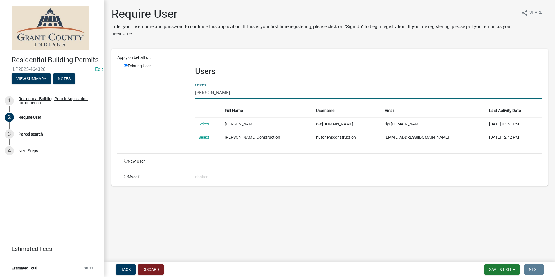
click at [206, 139] on link "Select" at bounding box center [203, 137] width 11 height 5
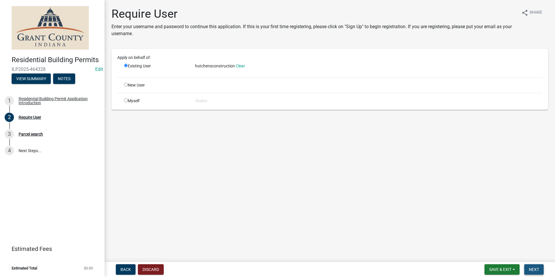
click at [538, 269] on span "Next" at bounding box center [534, 269] width 10 height 5
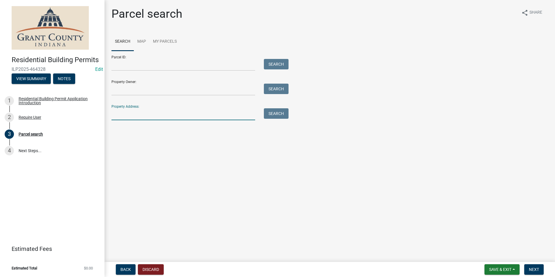
click at [189, 115] on input "Property Address:" at bounding box center [183, 114] width 144 height 12
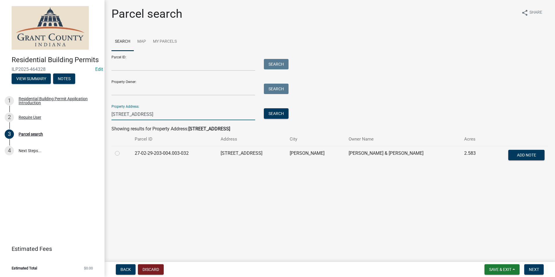
click at [122, 150] on label at bounding box center [122, 150] width 0 height 0
click at [122, 153] on input "radio" at bounding box center [124, 152] width 4 height 4
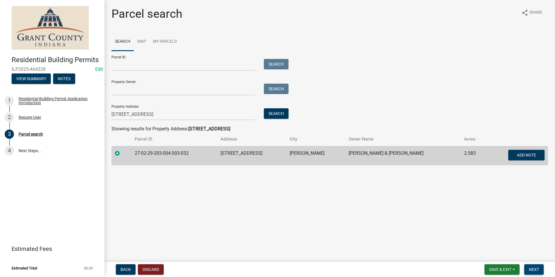
click at [531, 270] on span "Next" at bounding box center [534, 269] width 10 height 5
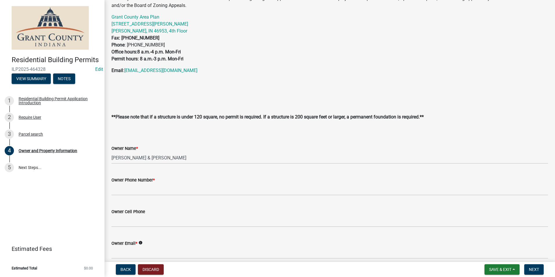
scroll to position [87, 0]
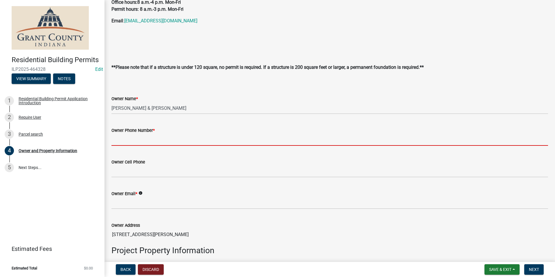
click at [187, 134] on input "Owner Phone Number *" at bounding box center [329, 140] width 436 height 12
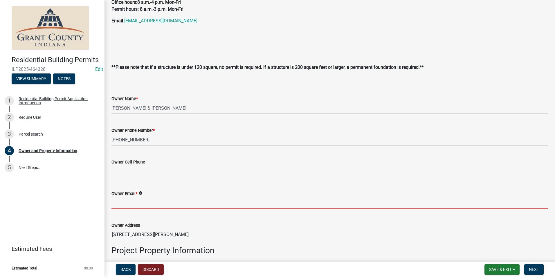
click at [175, 204] on input "Owner Email *" at bounding box center [329, 203] width 436 height 12
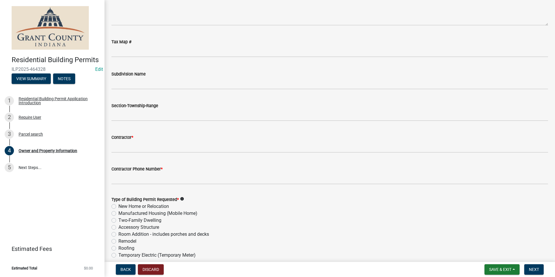
scroll to position [522, 0]
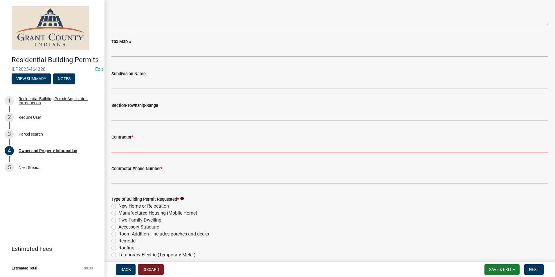
click at [139, 152] on input "Contractor *" at bounding box center [329, 146] width 436 height 12
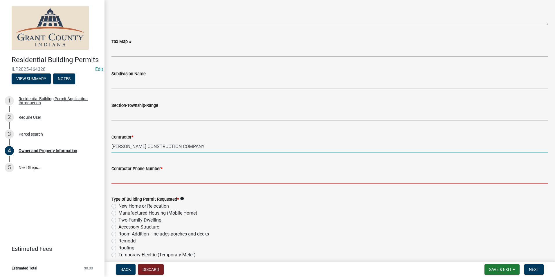
click at [131, 181] on input "Contractor Phone Number *" at bounding box center [329, 178] width 436 height 12
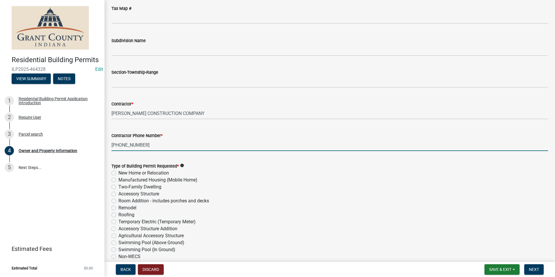
scroll to position [609, 0]
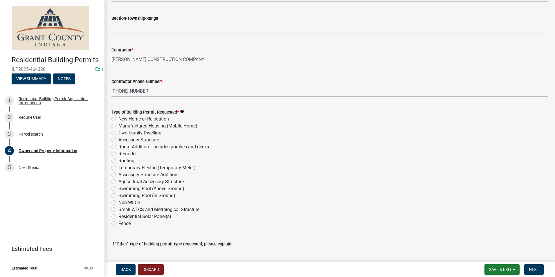
click at [118, 146] on label "Room Addition - includes porches and decks" at bounding box center [163, 146] width 91 height 7
click at [118, 146] on input "Room Addition - includes porches and decks" at bounding box center [120, 145] width 4 height 4
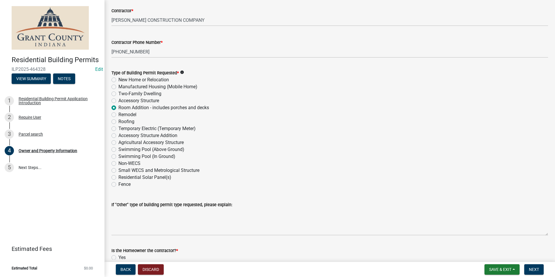
scroll to position [638, 0]
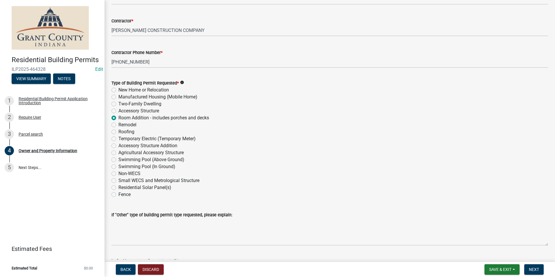
click at [118, 125] on label "Remodel" at bounding box center [127, 124] width 18 height 7
click at [118, 125] on input "Remodel" at bounding box center [120, 123] width 4 height 4
click at [118, 119] on label "Room Addition - includes porches and decks" at bounding box center [163, 117] width 91 height 7
click at [118, 118] on input "Room Addition - includes porches and decks" at bounding box center [120, 116] width 4 height 4
click at [118, 123] on label "Remodel" at bounding box center [127, 124] width 18 height 7
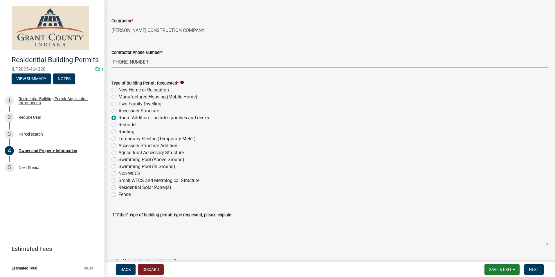
click at [118, 123] on input "Remodel" at bounding box center [120, 123] width 4 height 4
click at [118, 119] on label "Room Addition - includes porches and decks" at bounding box center [163, 117] width 91 height 7
click at [118, 118] on input "Room Addition - includes porches and decks" at bounding box center [120, 116] width 4 height 4
click at [118, 123] on label "Remodel" at bounding box center [127, 124] width 18 height 7
click at [118, 123] on input "Remodel" at bounding box center [120, 123] width 4 height 4
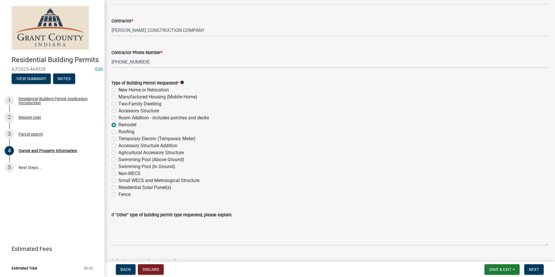
click at [118, 119] on label "Room Addition - includes porches and decks" at bounding box center [163, 117] width 91 height 7
click at [118, 118] on input "Room Addition - includes porches and decks" at bounding box center [120, 116] width 4 height 4
click at [118, 125] on label "Remodel" at bounding box center [127, 124] width 18 height 7
click at [118, 125] on input "Remodel" at bounding box center [120, 123] width 4 height 4
click at [118, 119] on label "Room Addition - includes porches and decks" at bounding box center [163, 117] width 91 height 7
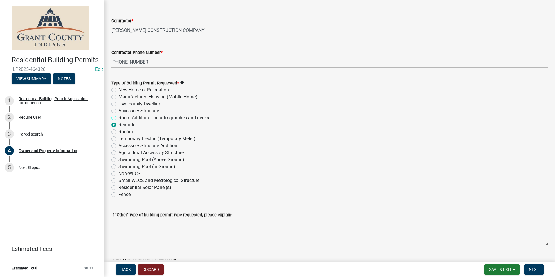
click at [118, 118] on input "Room Addition - includes porches and decks" at bounding box center [120, 116] width 4 height 4
click at [118, 124] on label "Remodel" at bounding box center [127, 124] width 18 height 7
click at [118, 124] on input "Remodel" at bounding box center [120, 123] width 4 height 4
click at [118, 118] on label "Room Addition - includes porches and decks" at bounding box center [163, 117] width 91 height 7
click at [118, 118] on input "Room Addition - includes porches and decks" at bounding box center [120, 116] width 4 height 4
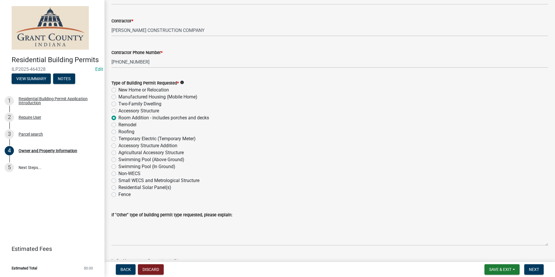
click at [118, 124] on label "Remodel" at bounding box center [127, 124] width 18 height 7
click at [118, 124] on input "Remodel" at bounding box center [120, 123] width 4 height 4
click at [118, 118] on label "Room Addition - includes porches and decks" at bounding box center [163, 117] width 91 height 7
click at [118, 118] on input "Room Addition - includes porches and decks" at bounding box center [120, 116] width 4 height 4
click at [118, 123] on label "Remodel" at bounding box center [127, 124] width 18 height 7
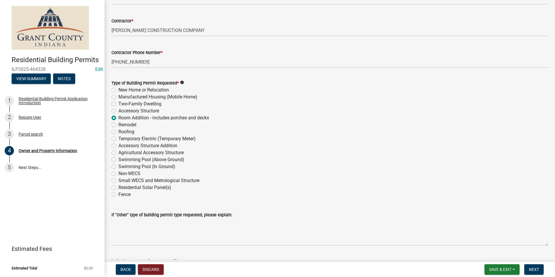
click at [118, 123] on input "Remodel" at bounding box center [120, 123] width 4 height 4
click at [118, 119] on label "Room Addition - includes porches and decks" at bounding box center [163, 117] width 91 height 7
click at [118, 118] on input "Room Addition - includes porches and decks" at bounding box center [120, 116] width 4 height 4
click at [118, 126] on label "Remodel" at bounding box center [127, 124] width 18 height 7
click at [118, 125] on input "Remodel" at bounding box center [120, 123] width 4 height 4
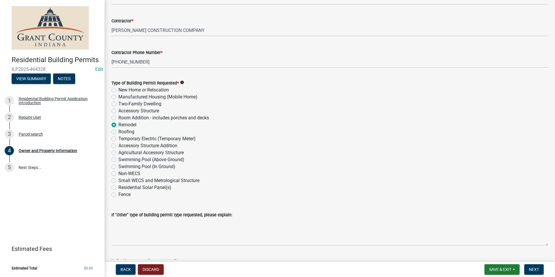
click at [118, 118] on label "Room Addition - includes porches and decks" at bounding box center [163, 117] width 91 height 7
click at [118, 118] on input "Room Addition - includes porches and decks" at bounding box center [120, 116] width 4 height 4
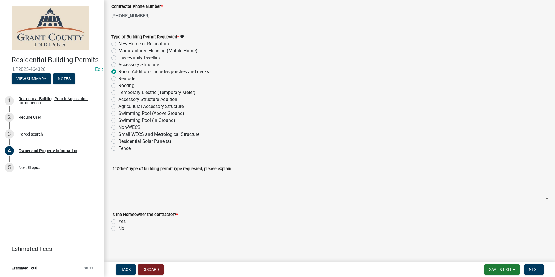
scroll to position [685, 0]
click at [118, 230] on label "No" at bounding box center [121, 228] width 6 height 7
click at [118, 228] on input "No" at bounding box center [120, 227] width 4 height 4
click at [528, 268] on button "Next" at bounding box center [533, 269] width 19 height 10
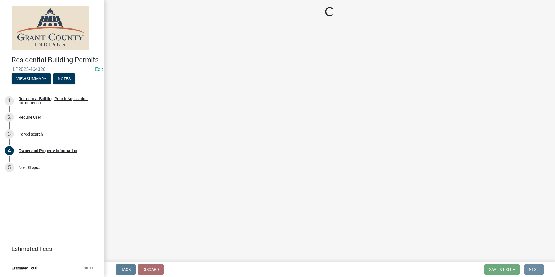
scroll to position [0, 0]
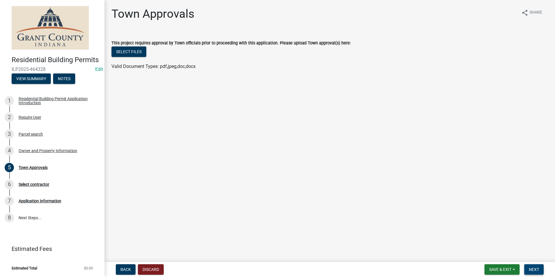
click at [528, 268] on button "Next" at bounding box center [533, 269] width 19 height 10
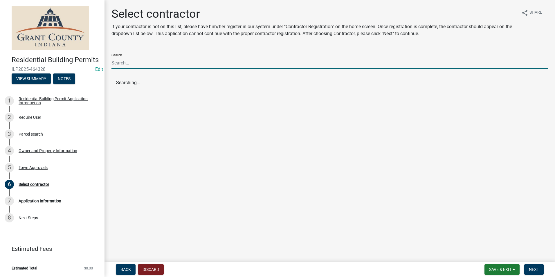
click at [182, 64] on input "Search" at bounding box center [329, 63] width 436 height 12
click at [116, 81] on button "Hutchens Construction (Contractor Registration)" at bounding box center [329, 83] width 436 height 14
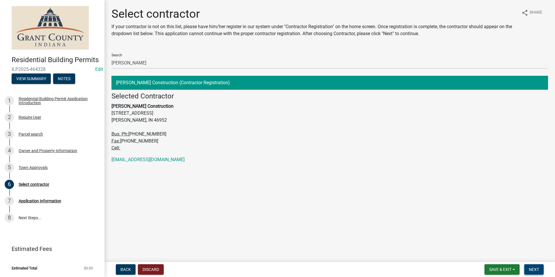
click at [535, 267] on span "Next" at bounding box center [534, 269] width 10 height 5
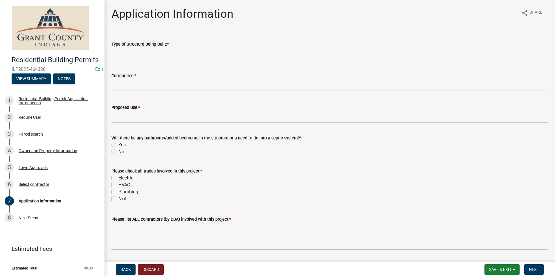
click at [124, 44] on label "Type of Structure Being Built: *" at bounding box center [139, 44] width 57 height 4
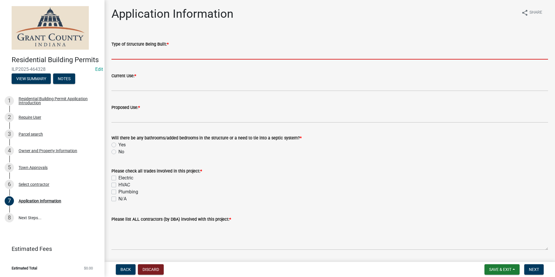
click at [124, 48] on input "Type of Structure Being Built: *" at bounding box center [329, 54] width 436 height 12
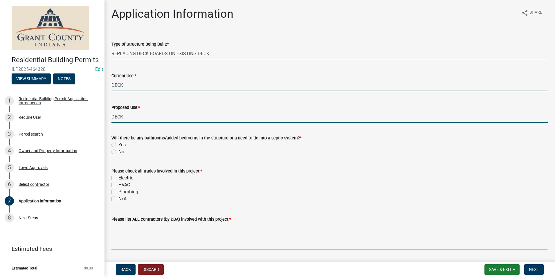
click at [165, 80] on input "DECK" at bounding box center [329, 85] width 436 height 12
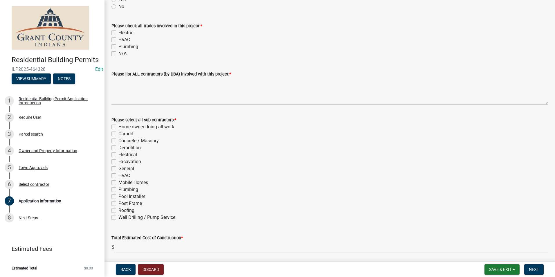
scroll to position [87, 0]
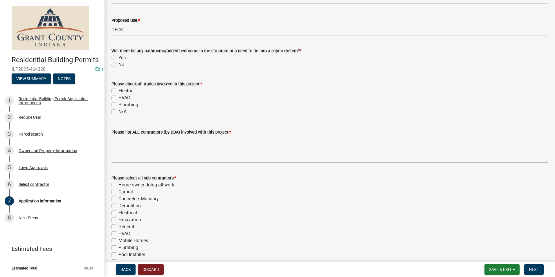
click at [118, 66] on label "No" at bounding box center [121, 64] width 6 height 7
click at [118, 65] on input "No" at bounding box center [120, 63] width 4 height 4
click at [118, 111] on label "N/A" at bounding box center [122, 111] width 8 height 7
click at [118, 111] on input "N/A" at bounding box center [120, 110] width 4 height 4
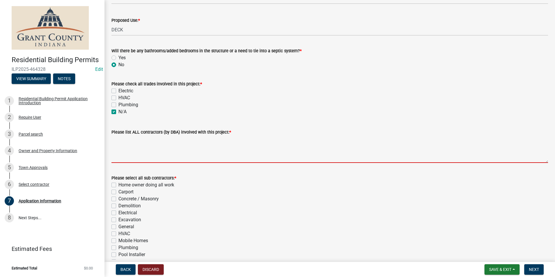
click at [128, 139] on textarea "Please list ALL contractors (by DBA) involved with this project: *" at bounding box center [329, 148] width 436 height 27
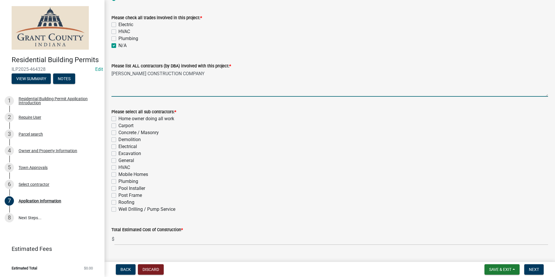
scroll to position [167, 0]
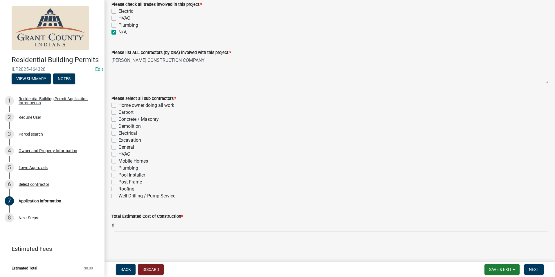
click at [118, 147] on label "General" at bounding box center [126, 147] width 16 height 7
click at [118, 147] on input "General" at bounding box center [120, 146] width 4 height 4
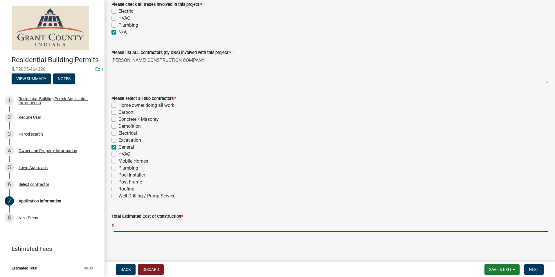
click at [154, 223] on input "text" at bounding box center [330, 226] width 433 height 12
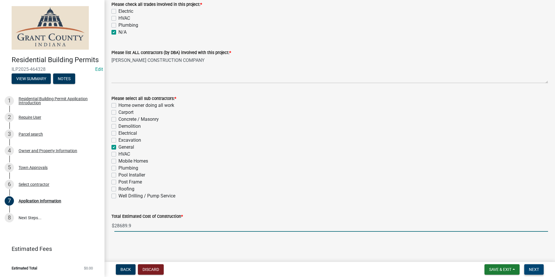
click at [530, 266] on button "Next" at bounding box center [533, 269] width 19 height 10
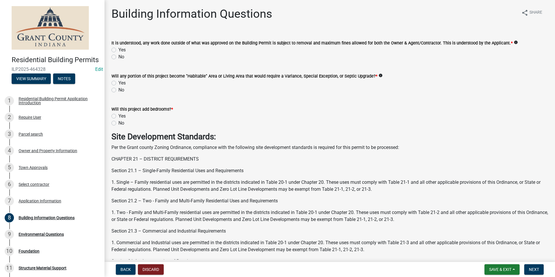
click at [118, 49] on label "Yes" at bounding box center [121, 49] width 7 height 7
click at [118, 49] on input "Yes" at bounding box center [120, 48] width 4 height 4
click at [118, 89] on label "No" at bounding box center [121, 89] width 6 height 7
click at [118, 89] on input "No" at bounding box center [120, 88] width 4 height 4
click at [118, 124] on label "No" at bounding box center [121, 123] width 6 height 7
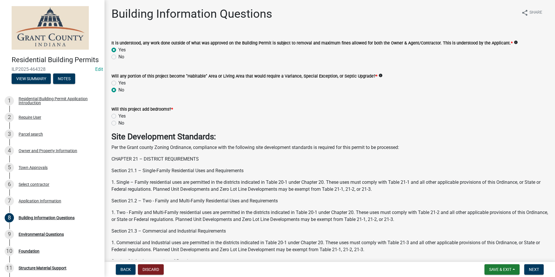
click at [118, 123] on input "No" at bounding box center [120, 122] width 4 height 4
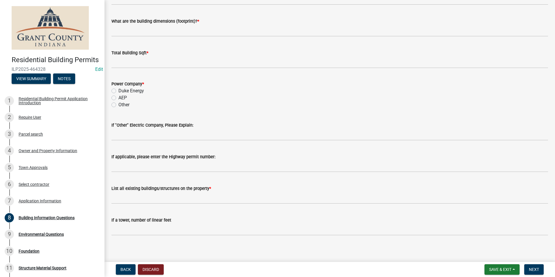
scroll to position [1074, 0]
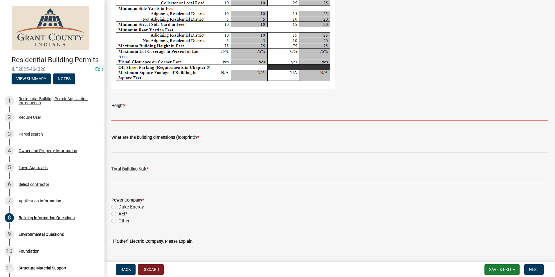
click at [183, 120] on input "Height *" at bounding box center [329, 115] width 436 height 12
click at [243, 118] on input "Height *" at bounding box center [329, 115] width 436 height 12
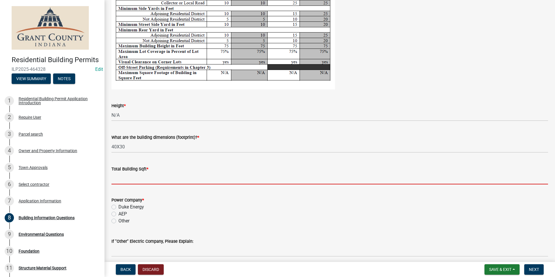
click at [159, 181] on input "text" at bounding box center [329, 178] width 436 height 12
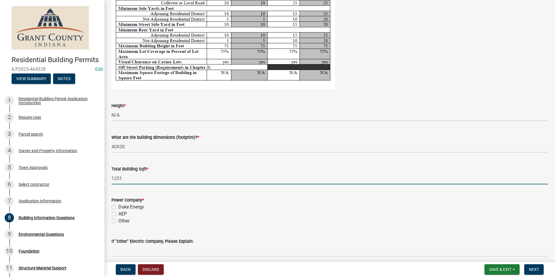
click at [118, 215] on label "AEP" at bounding box center [122, 213] width 8 height 7
click at [118, 214] on input "AEP" at bounding box center [120, 212] width 4 height 4
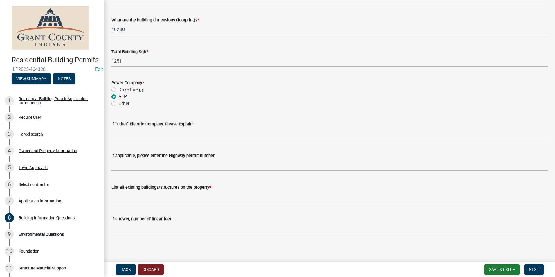
scroll to position [1193, 0]
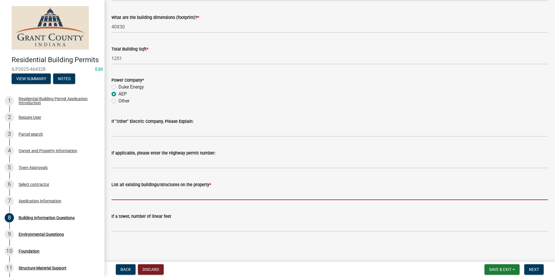
click at [171, 194] on input "List all existing buildings/structures on the property *" at bounding box center [329, 194] width 436 height 12
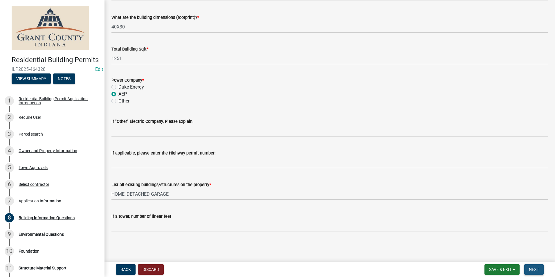
click at [530, 269] on span "Next" at bounding box center [534, 269] width 10 height 5
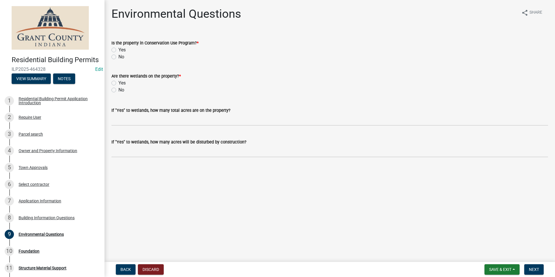
click at [118, 59] on label "No" at bounding box center [121, 56] width 6 height 7
click at [118, 57] on input "No" at bounding box center [120, 55] width 4 height 4
click at [118, 88] on label "No" at bounding box center [121, 89] width 6 height 7
click at [118, 88] on input "No" at bounding box center [120, 88] width 4 height 4
click at [539, 269] on span "Next" at bounding box center [534, 269] width 10 height 5
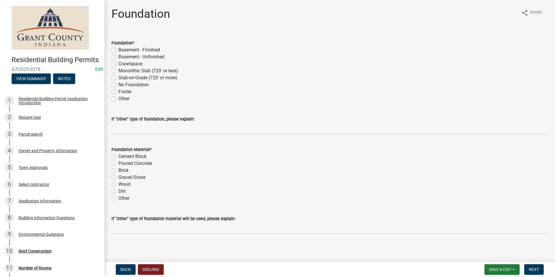
click at [118, 185] on label "Wood" at bounding box center [124, 184] width 12 height 7
click at [118, 185] on input "Wood" at bounding box center [120, 183] width 4 height 4
click at [118, 98] on label "Other" at bounding box center [123, 98] width 11 height 7
click at [118, 98] on input "Other" at bounding box center [120, 97] width 4 height 4
click at [130, 121] on label "If "Other" type of foundation, please explain:" at bounding box center [152, 119] width 83 height 4
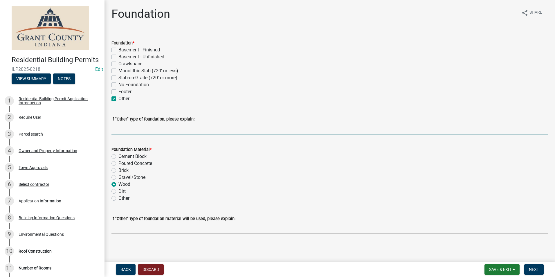
click at [130, 122] on input "If "Other" type of foundation, please explain:" at bounding box center [329, 128] width 436 height 12
click at [531, 274] on button "Next" at bounding box center [533, 269] width 19 height 10
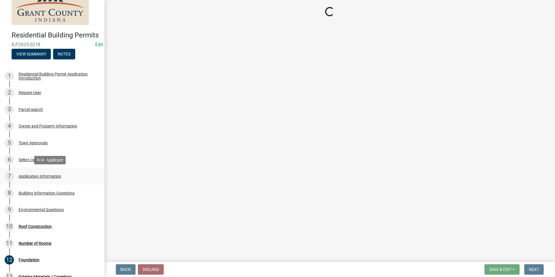
scroll to position [87, 0]
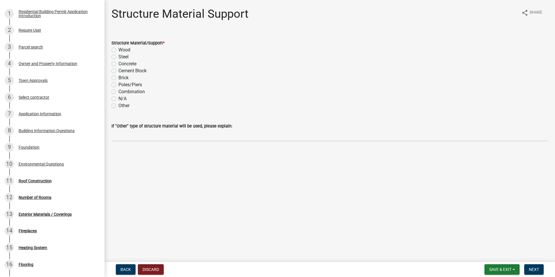
click at [118, 52] on label "Wood" at bounding box center [124, 49] width 12 height 7
click at [118, 50] on input "Wood" at bounding box center [120, 48] width 4 height 4
click at [536, 269] on span "Next" at bounding box center [534, 269] width 10 height 5
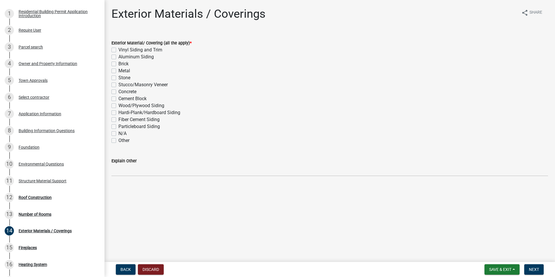
click at [118, 139] on label "Other" at bounding box center [123, 140] width 11 height 7
click at [118, 139] on input "Other" at bounding box center [120, 139] width 4 height 4
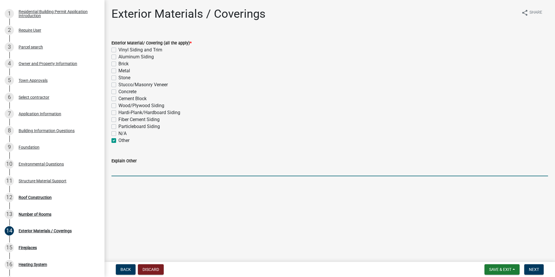
click at [126, 164] on input "Explain Other" at bounding box center [329, 170] width 436 height 12
click at [118, 134] on label "N/A" at bounding box center [122, 133] width 8 height 7
click at [118, 134] on input "N/A" at bounding box center [120, 132] width 4 height 4
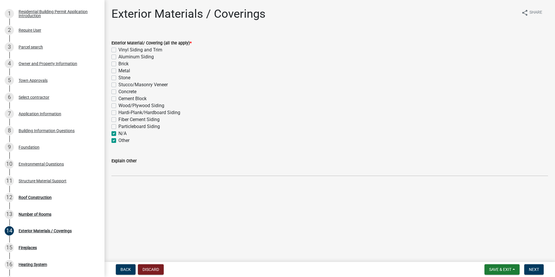
click at [118, 141] on label "Other" at bounding box center [123, 140] width 11 height 7
click at [118, 141] on input "Other" at bounding box center [120, 139] width 4 height 4
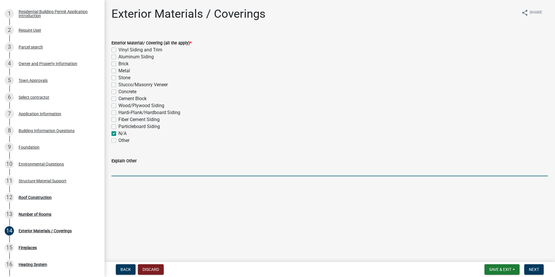
click at [125, 175] on input "Explain Other" at bounding box center [329, 170] width 436 height 12
click at [535, 266] on button "Next" at bounding box center [533, 269] width 19 height 10
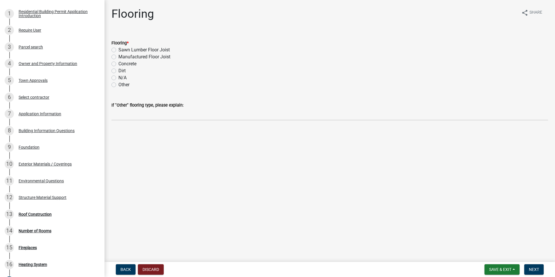
click at [118, 50] on label "Sawn Lumber Floor Joist" at bounding box center [143, 49] width 51 height 7
click at [118, 50] on input "Sawn Lumber Floor Joist" at bounding box center [120, 48] width 4 height 4
click at [534, 267] on span "Next" at bounding box center [534, 269] width 10 height 5
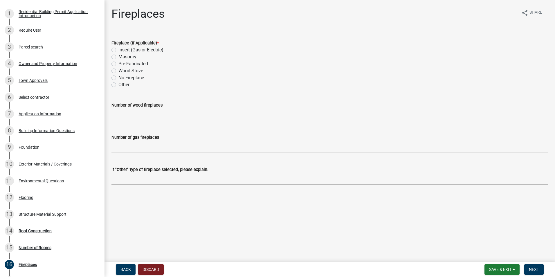
click at [118, 78] on label "No Fireplace" at bounding box center [131, 77] width 26 height 7
click at [118, 78] on input "No Fireplace" at bounding box center [120, 76] width 4 height 4
click at [531, 271] on span "Next" at bounding box center [534, 269] width 10 height 5
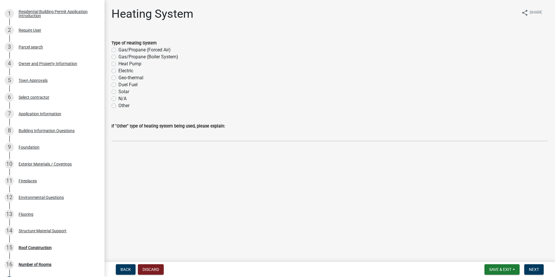
click at [118, 99] on label "N/A" at bounding box center [122, 98] width 8 height 7
click at [118, 99] on input "N/A" at bounding box center [120, 97] width 4 height 4
click at [537, 269] on span "Next" at bounding box center [534, 269] width 10 height 5
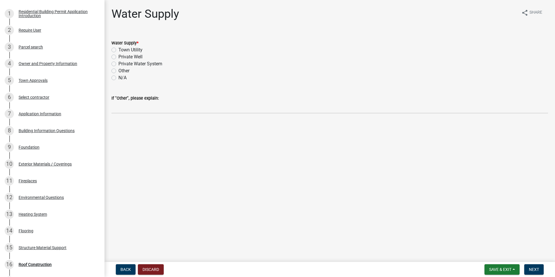
click at [118, 79] on label "N/A" at bounding box center [122, 77] width 8 height 7
click at [118, 78] on input "N/A" at bounding box center [120, 76] width 4 height 4
click at [543, 268] on form "Save & Exit Save Save & Exit Next" at bounding box center [514, 269] width 64 height 10
click at [543, 268] on button "Next" at bounding box center [533, 269] width 19 height 10
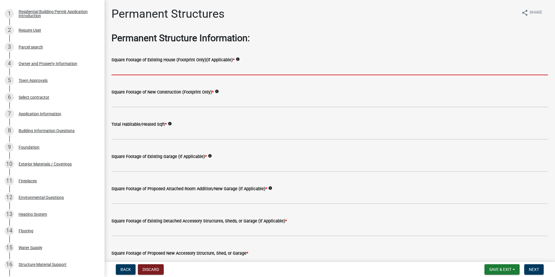
click at [159, 70] on input "text" at bounding box center [329, 69] width 436 height 12
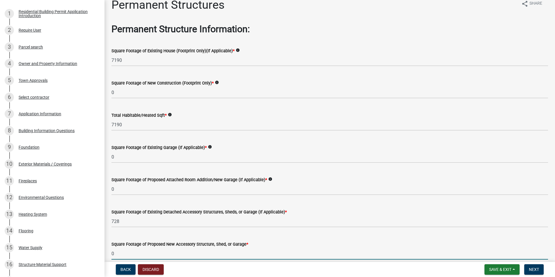
scroll to position [101, 0]
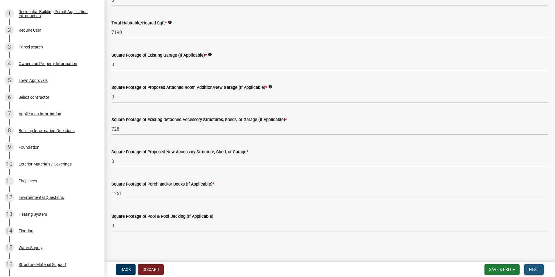
click at [541, 270] on button "Next" at bounding box center [533, 269] width 19 height 10
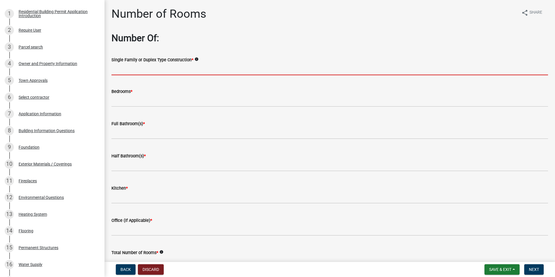
click at [258, 73] on input "Single Family or Duplex Type Construction *" at bounding box center [329, 69] width 436 height 12
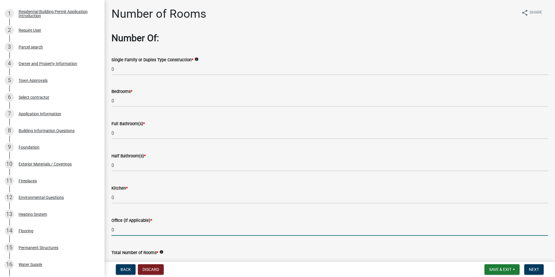
scroll to position [8, 0]
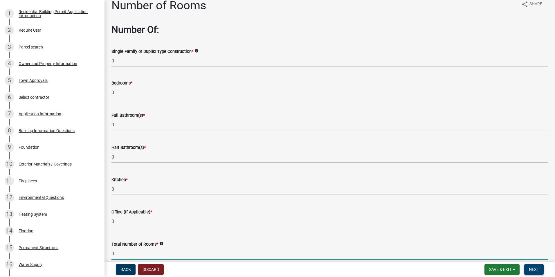
click at [540, 266] on button "Next" at bounding box center [533, 269] width 19 height 10
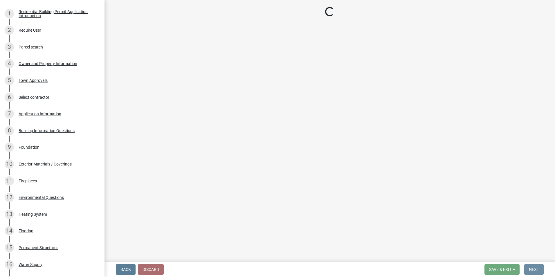
scroll to position [0, 0]
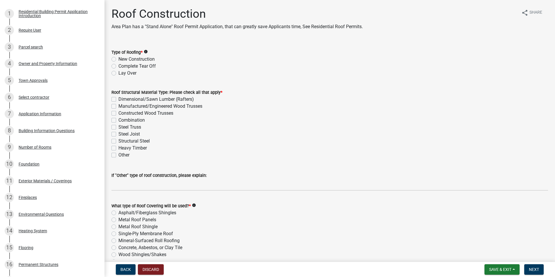
click at [118, 67] on label "Complete Tear Off" at bounding box center [136, 66] width 37 height 7
click at [118, 66] on input "Complete Tear Off" at bounding box center [120, 65] width 4 height 4
click at [118, 60] on label "New Construction" at bounding box center [136, 59] width 36 height 7
click at [118, 59] on input "New Construction" at bounding box center [120, 58] width 4 height 4
click at [118, 65] on label "Complete Tear Off" at bounding box center [136, 66] width 37 height 7
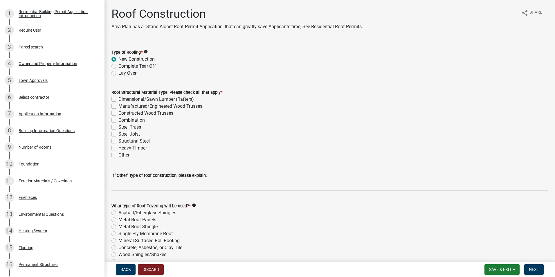
click at [118, 65] on input "Complete Tear Off" at bounding box center [120, 65] width 4 height 4
click at [118, 61] on label "New Construction" at bounding box center [136, 59] width 36 height 7
click at [118, 59] on input "New Construction" at bounding box center [120, 58] width 4 height 4
click at [118, 68] on label "Complete Tear Off" at bounding box center [136, 66] width 37 height 7
click at [118, 66] on input "Complete Tear Off" at bounding box center [120, 65] width 4 height 4
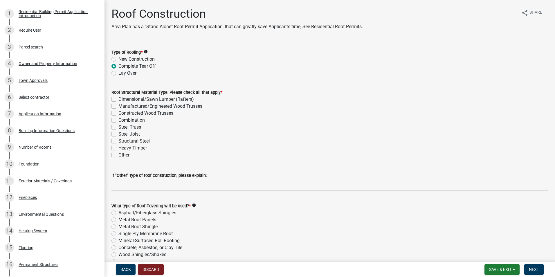
click at [118, 59] on label "New Construction" at bounding box center [136, 59] width 36 height 7
click at [118, 59] on input "New Construction" at bounding box center [120, 58] width 4 height 4
click at [113, 157] on div "Other" at bounding box center [329, 154] width 436 height 7
click at [111, 156] on div "Roof Structural Material Type: Please check all that apply * Dimensional/Sawn L…" at bounding box center [329, 120] width 445 height 77
click at [118, 156] on label "Other" at bounding box center [123, 154] width 11 height 7
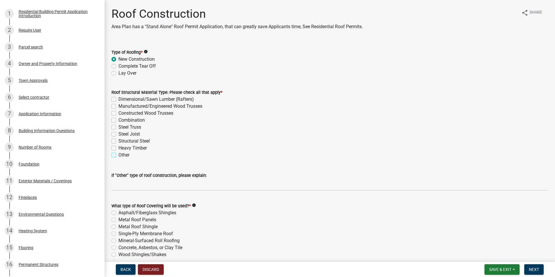
click at [118, 155] on input "Other" at bounding box center [120, 153] width 4 height 4
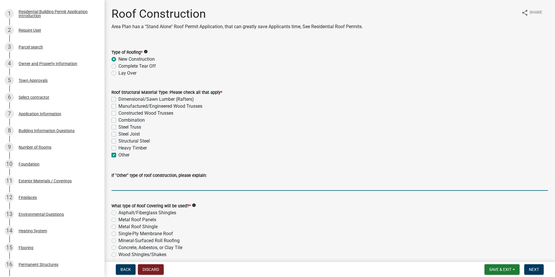
click at [129, 190] on input "If "Other" type of roof construction, please explain:" at bounding box center [329, 185] width 436 height 12
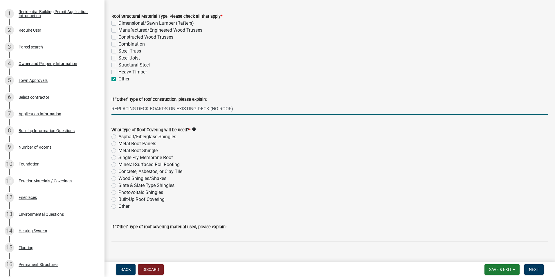
scroll to position [86, 0]
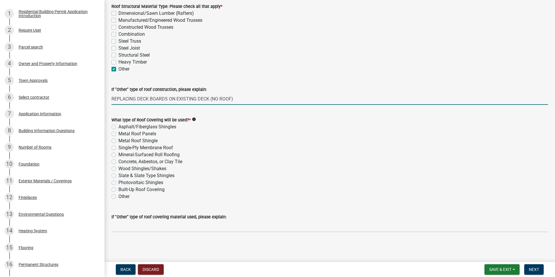
click at [118, 198] on label "Other" at bounding box center [123, 196] width 11 height 7
click at [118, 197] on input "Other" at bounding box center [120, 195] width 4 height 4
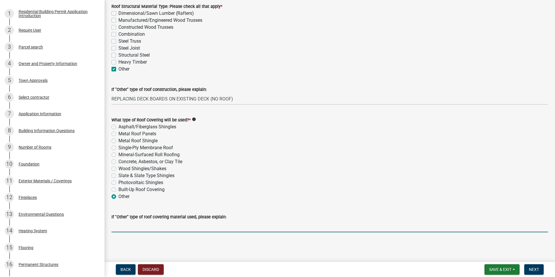
click at [132, 230] on input "If "Other" type of roof covering material used, please explain:" at bounding box center [329, 226] width 436 height 12
click at [279, 228] on input "REPLACING DECK BOARDS ON EXISTING DECK (NO ROOF)" at bounding box center [329, 226] width 436 height 12
click at [532, 270] on span "Next" at bounding box center [534, 269] width 10 height 5
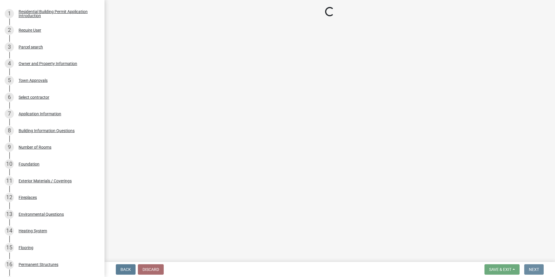
scroll to position [0, 0]
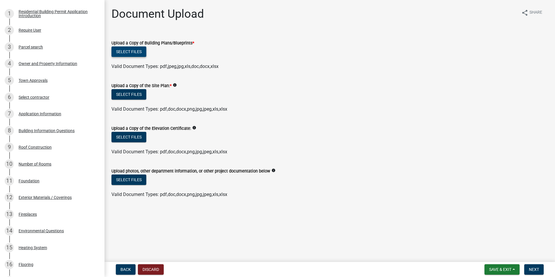
click at [123, 53] on button "Select files" at bounding box center [128, 51] width 35 height 10
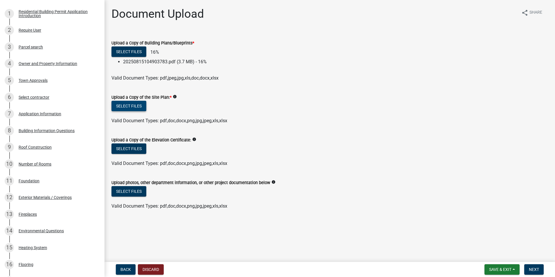
click at [136, 105] on button "Select files" at bounding box center [128, 106] width 35 height 10
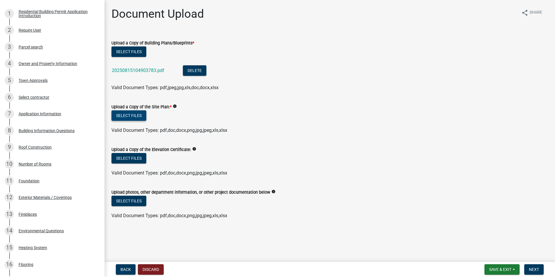
click at [132, 119] on button "Select files" at bounding box center [128, 115] width 35 height 10
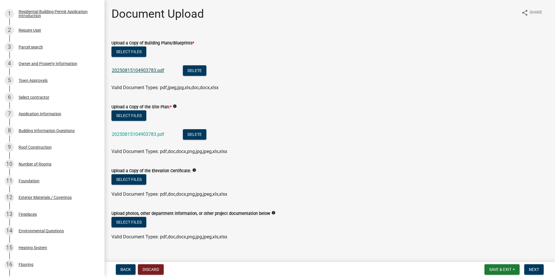
click at [158, 71] on link "20250815104903783.pdf" at bounding box center [138, 71] width 53 height 6
click at [540, 270] on button "Next" at bounding box center [533, 269] width 19 height 10
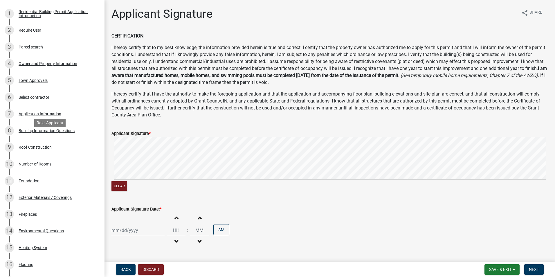
click at [53, 133] on div "Building Information Questions" at bounding box center [47, 131] width 56 height 4
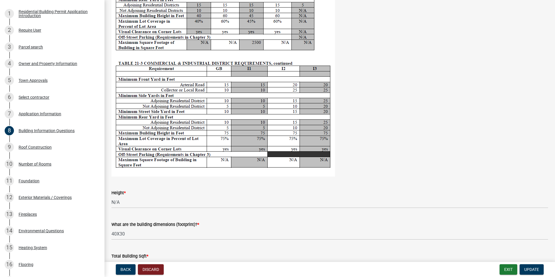
scroll to position [1161, 0]
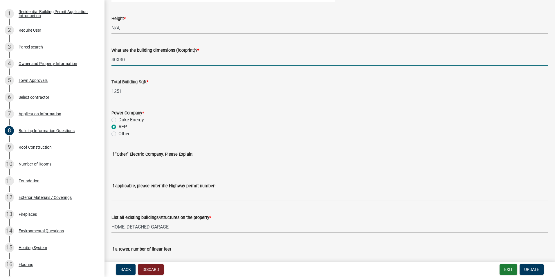
drag, startPoint x: 165, startPoint y: 56, endPoint x: 115, endPoint y: 62, distance: 51.0
click at [115, 62] on input "40X30" at bounding box center [329, 60] width 436 height 12
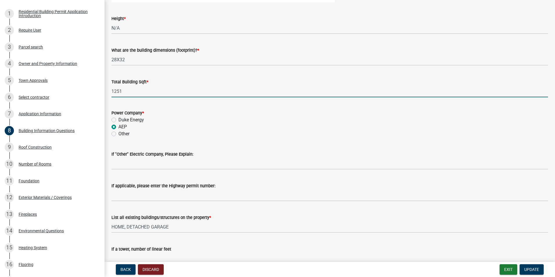
drag, startPoint x: 122, startPoint y: 90, endPoint x: 105, endPoint y: 90, distance: 16.8
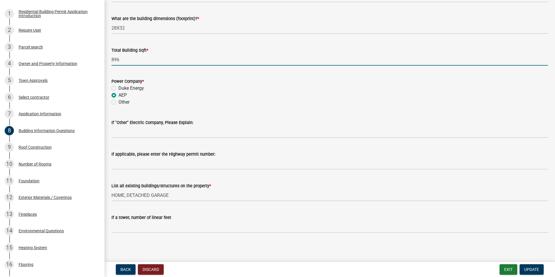
scroll to position [1193, 0]
click at [529, 267] on span "Update" at bounding box center [531, 269] width 15 height 5
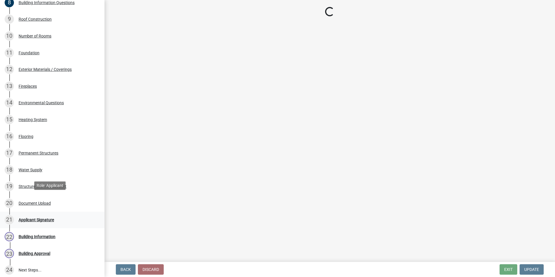
scroll to position [232, 0]
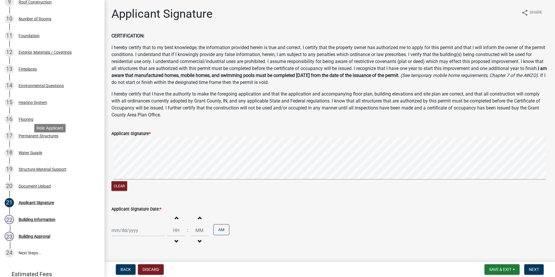
click at [48, 138] on div "Permanent Structures" at bounding box center [39, 136] width 40 height 4
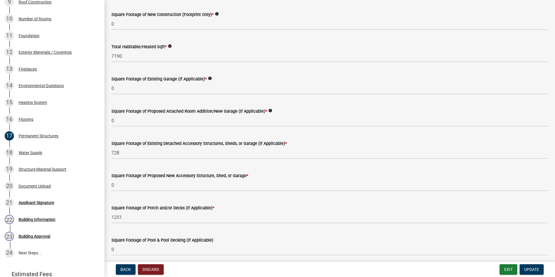
scroll to position [101, 0]
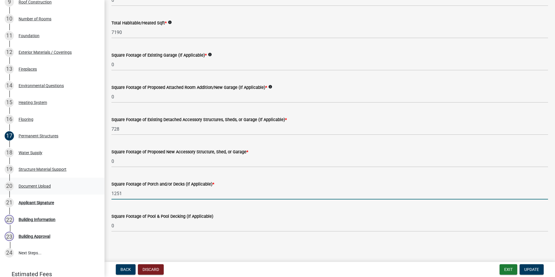
drag, startPoint x: 178, startPoint y: 197, endPoint x: 97, endPoint y: 201, distance: 80.5
click at [97, 201] on div "Residential Building Permits ILP2025-0218 Edit View Summary Notes 1 Residential…" at bounding box center [277, 138] width 555 height 277
click at [533, 273] on button "Update" at bounding box center [531, 269] width 24 height 10
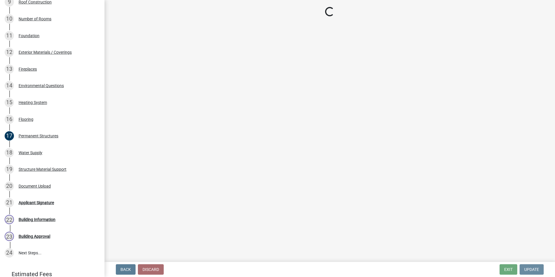
scroll to position [0, 0]
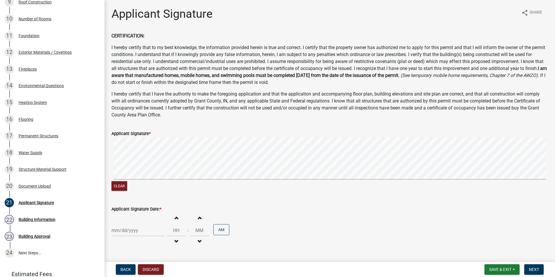
click at [130, 233] on div at bounding box center [137, 230] width 53 height 12
click at [155, 189] on div "15" at bounding box center [154, 189] width 9 height 9
click at [533, 268] on span "Next" at bounding box center [534, 269] width 10 height 5
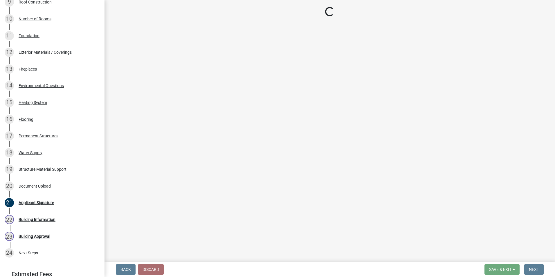
scroll to position [244, 0]
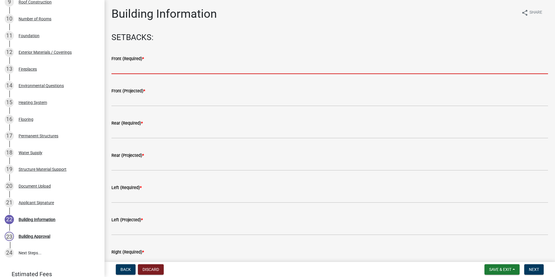
click at [156, 68] on input "text" at bounding box center [329, 68] width 436 height 12
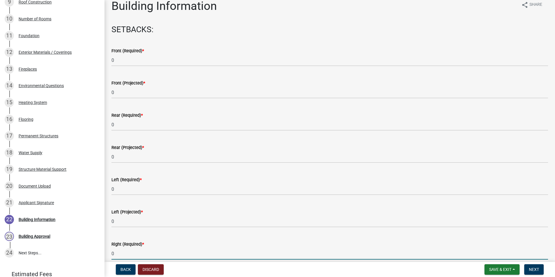
scroll to position [164, 0]
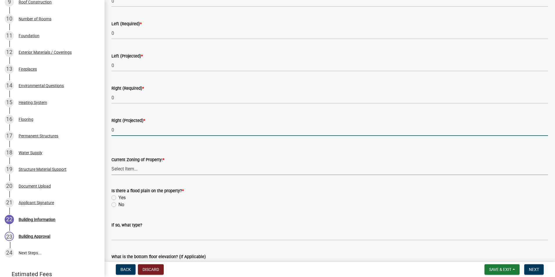
click at [138, 167] on select "Select Item... AG RS R1 R2 R3 R4 R5 PB NC LB CC GB I1 I2 I3 MH" at bounding box center [329, 169] width 436 height 12
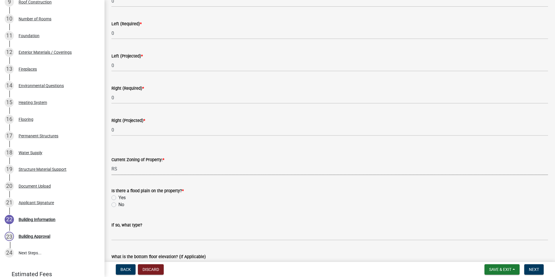
click at [111, 163] on select "Select Item... AG RS R1 R2 R3 R4 R5 PB NC LB CC GB I1 I2 I3 MH" at bounding box center [329, 169] width 436 height 12
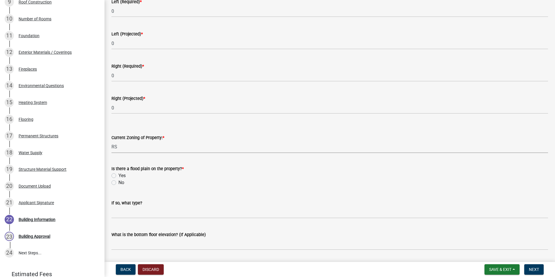
scroll to position [222, 0]
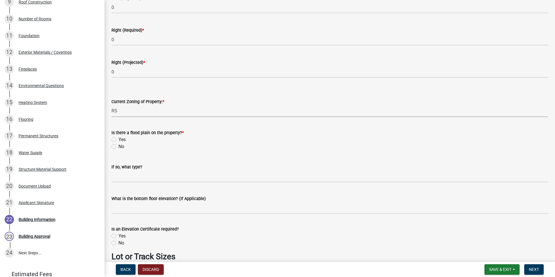
click at [118, 147] on label "No" at bounding box center [121, 146] width 6 height 7
click at [118, 147] on input "No" at bounding box center [120, 145] width 4 height 4
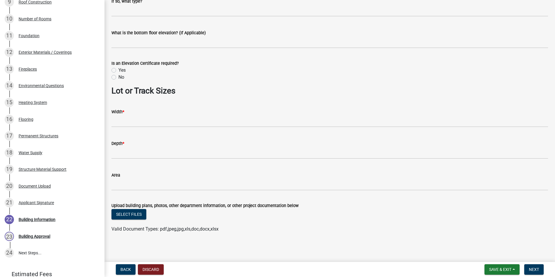
scroll to position [388, 0]
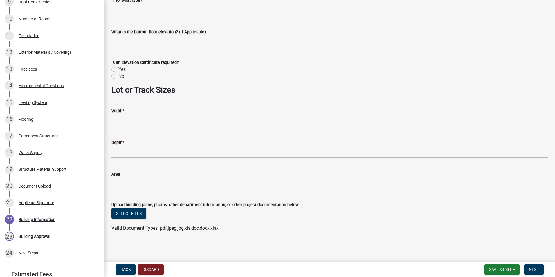
click at [136, 120] on input "Width *" at bounding box center [329, 120] width 436 height 12
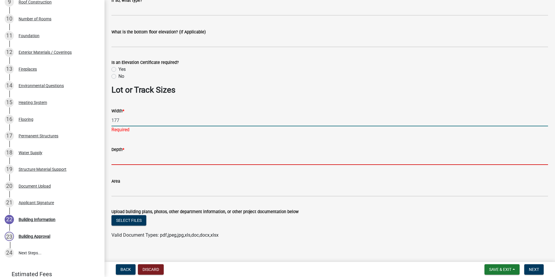
click at [174, 161] on wm-data-entity-input "Depth *" at bounding box center [329, 154] width 436 height 32
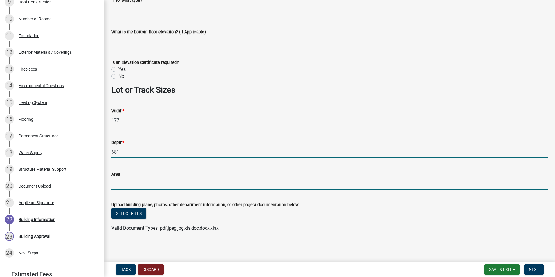
click at [164, 180] on input "Area" at bounding box center [329, 184] width 436 height 12
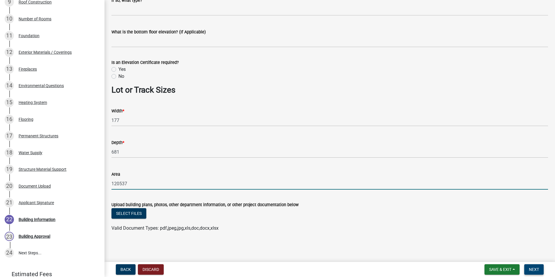
click at [537, 270] on span "Next" at bounding box center [534, 269] width 10 height 5
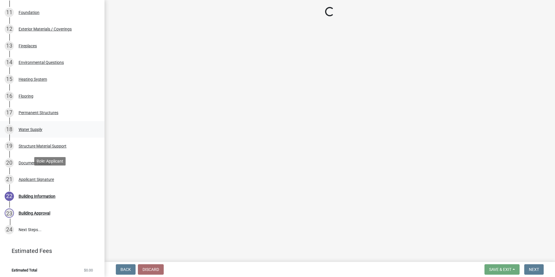
scroll to position [277, 0]
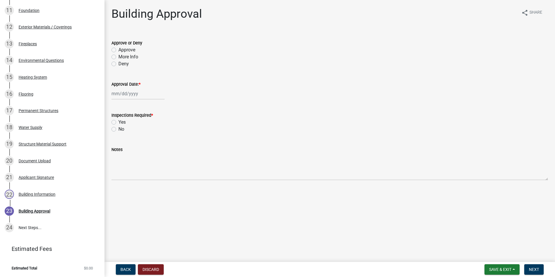
click at [118, 50] on label "Approve" at bounding box center [126, 49] width 17 height 7
click at [118, 50] on input "Approve" at bounding box center [120, 48] width 4 height 4
click at [131, 94] on div at bounding box center [137, 94] width 53 height 12
click at [153, 143] on div "15" at bounding box center [154, 142] width 9 height 9
drag, startPoint x: 113, startPoint y: 122, endPoint x: 115, endPoint y: 128, distance: 5.9
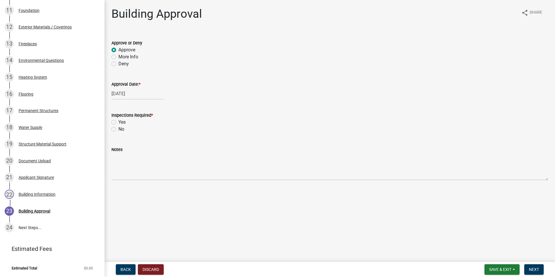
click at [118, 122] on label "Yes" at bounding box center [121, 122] width 7 height 7
click at [118, 122] on input "Yes" at bounding box center [120, 121] width 4 height 4
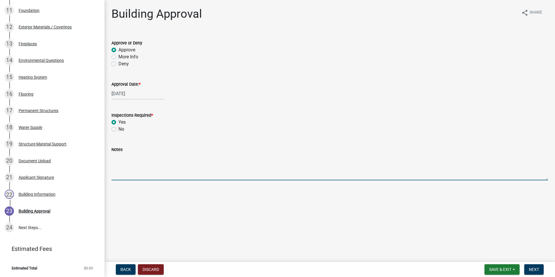
click at [133, 158] on textarea "Notes" at bounding box center [329, 166] width 436 height 27
click at [537, 270] on span "Next" at bounding box center [534, 269] width 10 height 5
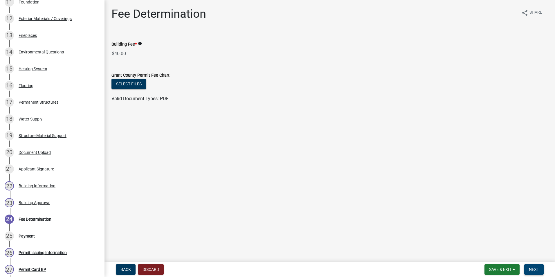
scroll to position [394, 0]
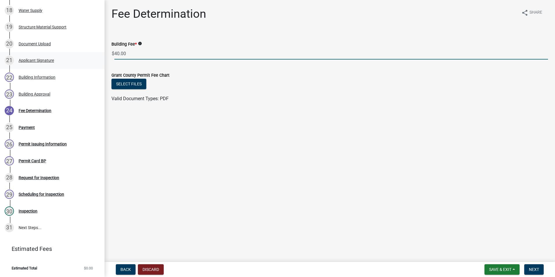
drag, startPoint x: 97, startPoint y: 56, endPoint x: 79, endPoint y: 56, distance: 18.6
click at [79, 56] on div "Residential Building Permits ILP2025-0218 Edit View Summary Notes Show emails 1…" at bounding box center [277, 138] width 555 height 277
click at [540, 271] on button "Next" at bounding box center [533, 269] width 19 height 10
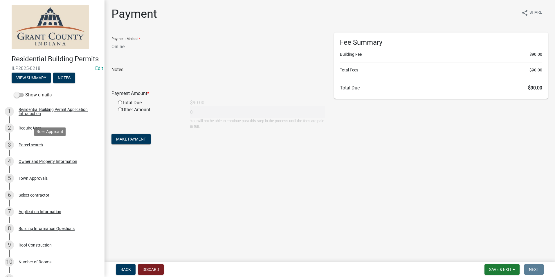
scroll to position [0, 0]
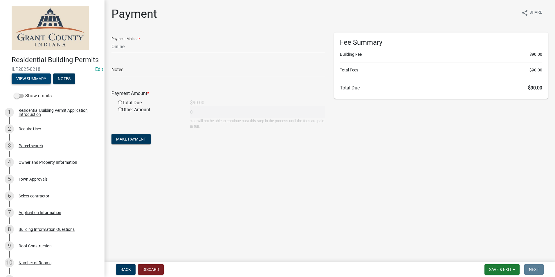
click at [46, 84] on button "View Summary" at bounding box center [31, 78] width 39 height 10
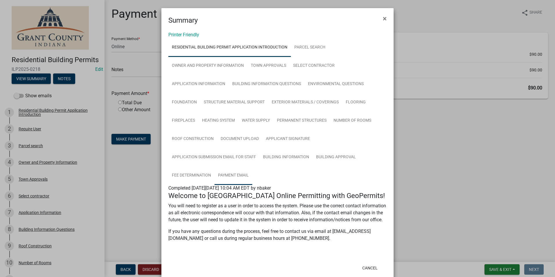
click at [243, 172] on link "Payment Email" at bounding box center [233, 175] width 38 height 19
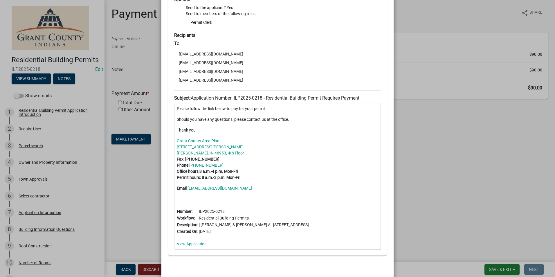
scroll to position [202, 0]
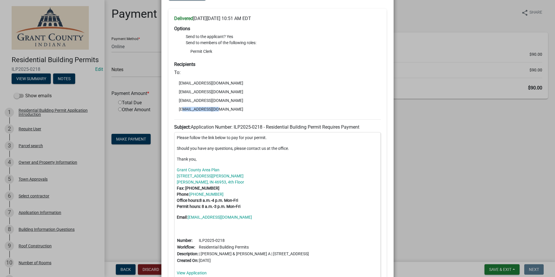
drag, startPoint x: 216, startPoint y: 108, endPoint x: 179, endPoint y: 108, distance: 36.8
click at [179, 108] on li "hutco01@yahoo.com" at bounding box center [277, 109] width 207 height 9
drag, startPoint x: 179, startPoint y: 108, endPoint x: 395, endPoint y: 133, distance: 216.9
click at [395, 133] on ngb-modal-window "Summary × Printer Friendly Residential Building Permit Application Introduction…" at bounding box center [277, 138] width 555 height 277
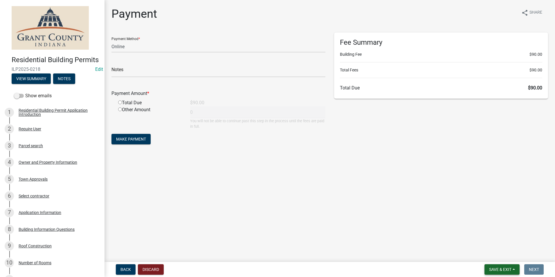
click at [496, 266] on button "Save & Exit" at bounding box center [501, 269] width 35 height 10
click at [491, 252] on button "Save & Exit" at bounding box center [496, 254] width 46 height 14
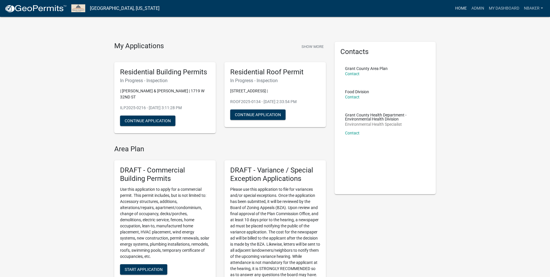
click at [453, 7] on link "Home" at bounding box center [461, 8] width 16 height 11
click at [475, 8] on link "Admin" at bounding box center [477, 8] width 17 height 11
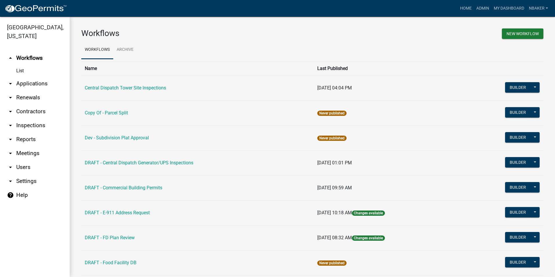
click at [29, 106] on link "arrow_drop_down Contractors" at bounding box center [35, 111] width 70 height 14
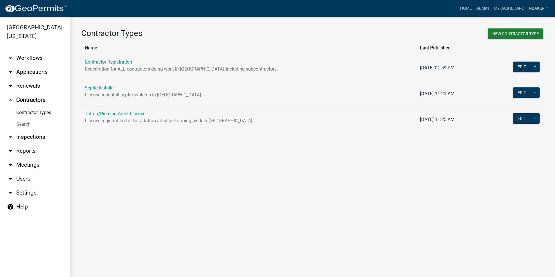
click at [32, 130] on link "arrow_drop_down Inspections" at bounding box center [35, 137] width 70 height 14
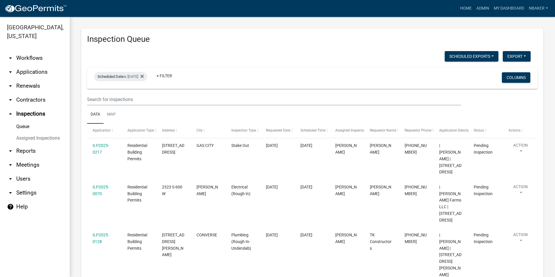
click at [47, 65] on link "arrow_drop_down Applications" at bounding box center [35, 72] width 70 height 14
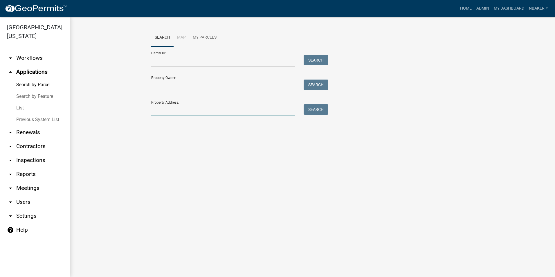
click at [178, 107] on input "Property Address:" at bounding box center [223, 110] width 144 height 12
paste input "5300 S 400 E"
click at [308, 114] on button "Search" at bounding box center [315, 109] width 25 height 10
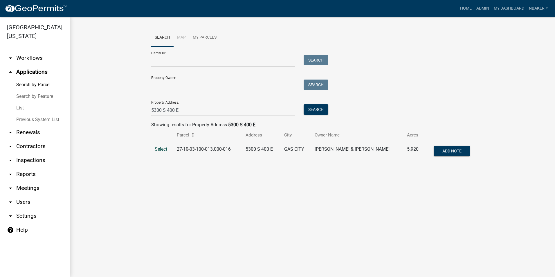
click at [158, 147] on span "Select" at bounding box center [161, 149] width 12 height 6
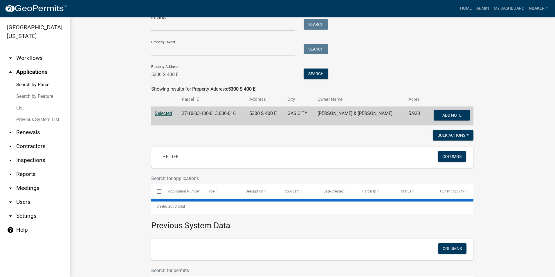
scroll to position [90, 0]
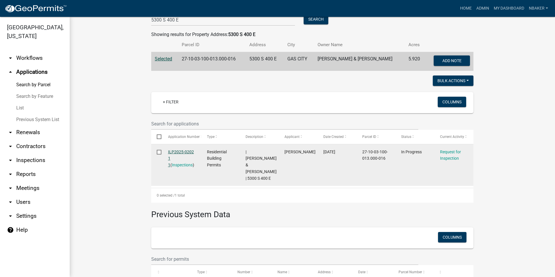
click at [184, 152] on link "ILP2025-0202 1 1" at bounding box center [181, 158] width 26 height 18
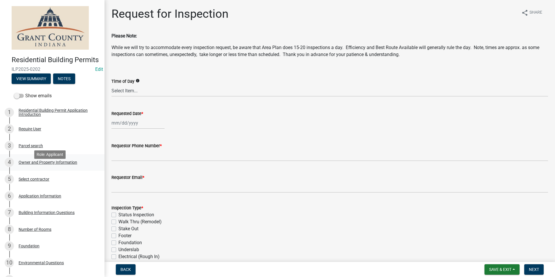
click at [50, 164] on div "Owner and Property Information" at bounding box center [48, 162] width 59 height 4
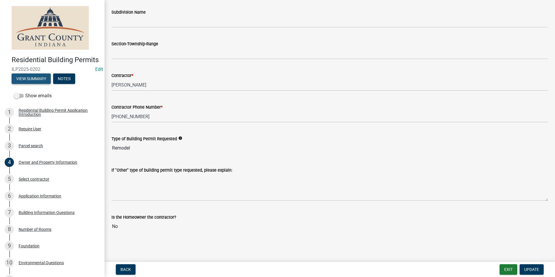
click at [33, 84] on button "View Summary" at bounding box center [31, 78] width 39 height 10
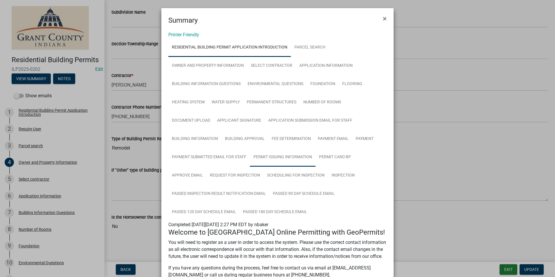
click at [283, 154] on link "Permit Issuing Information" at bounding box center [283, 157] width 66 height 19
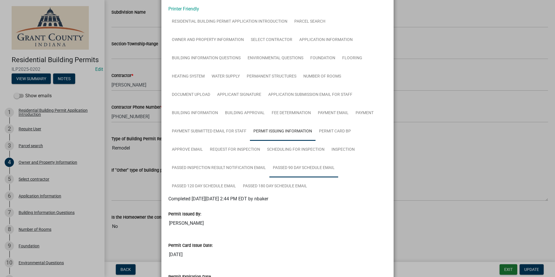
scroll to position [87, 0]
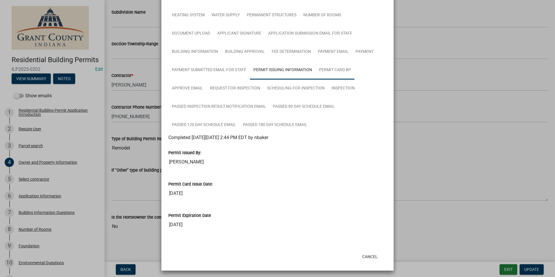
click at [332, 75] on link "Permit Card BP" at bounding box center [334, 70] width 39 height 19
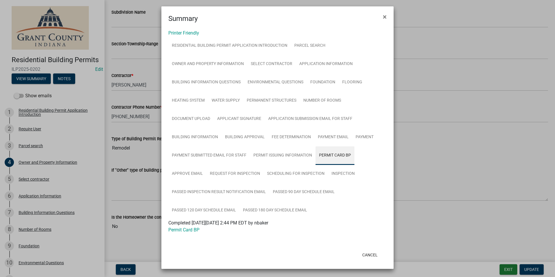
scroll to position [2, 0]
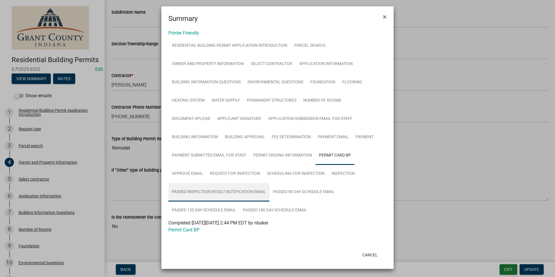
click at [214, 187] on link "Passed Inspection Result Notification Email" at bounding box center [218, 192] width 101 height 19
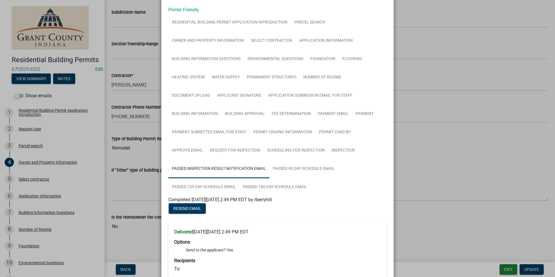
scroll to position [60, 0]
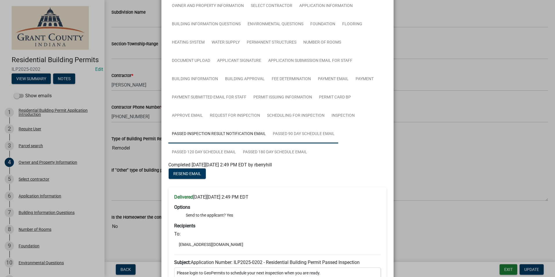
click at [291, 137] on link "Passed 90 Day Schedule Email" at bounding box center [303, 134] width 69 height 19
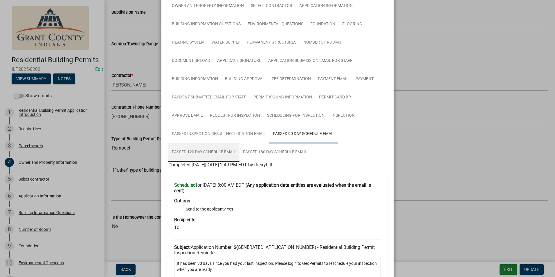
click at [214, 154] on link "Passed 120 Day Schedule Email" at bounding box center [203, 152] width 71 height 19
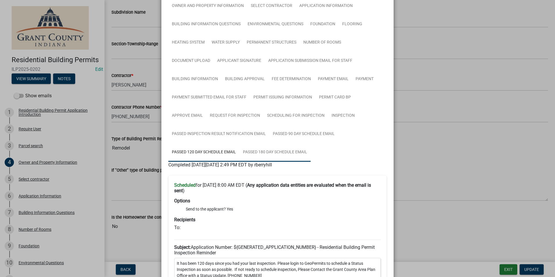
click at [262, 144] on link "Passed 180 Day Schedule Email" at bounding box center [274, 152] width 71 height 19
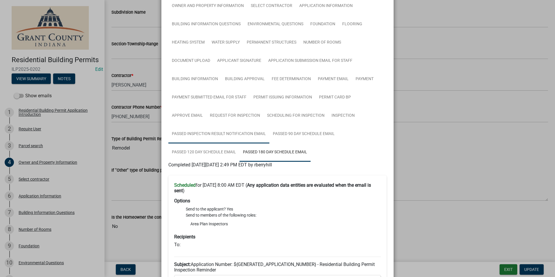
click at [237, 127] on link "Passed Inspection Result Notification Email" at bounding box center [218, 134] width 101 height 19
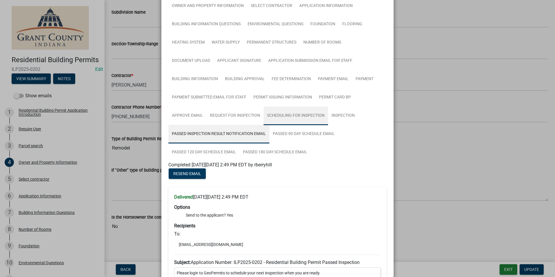
click at [281, 106] on link "Scheduling for Inspection" at bounding box center [295, 115] width 64 height 19
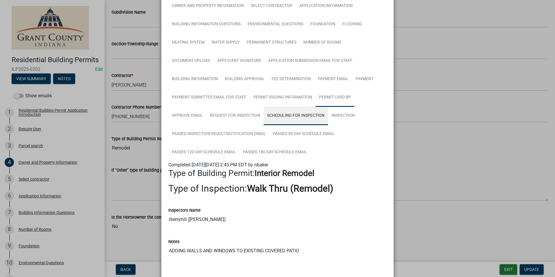
click at [330, 106] on link "Permit Card BP" at bounding box center [334, 97] width 39 height 19
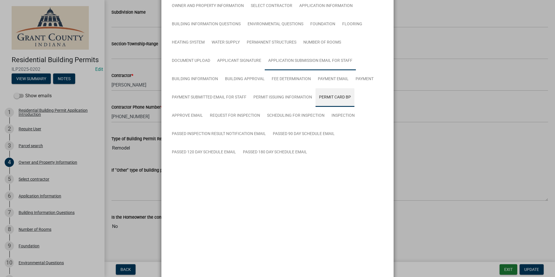
scroll to position [2, 0]
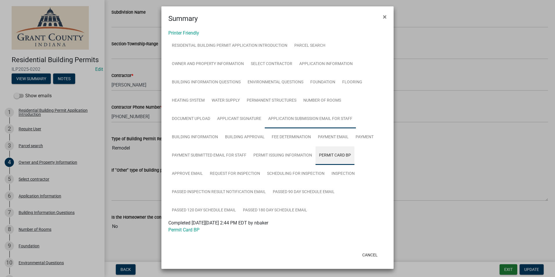
click at [328, 113] on link "Application Submission Email for Staff" at bounding box center [310, 119] width 91 height 19
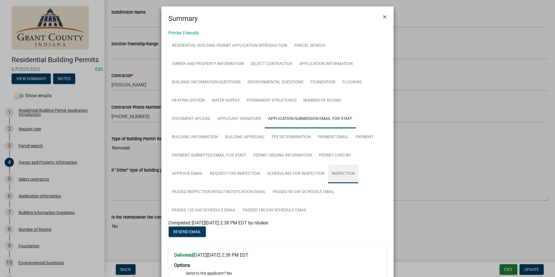
click at [334, 167] on link "Inspection" at bounding box center [343, 174] width 30 height 19
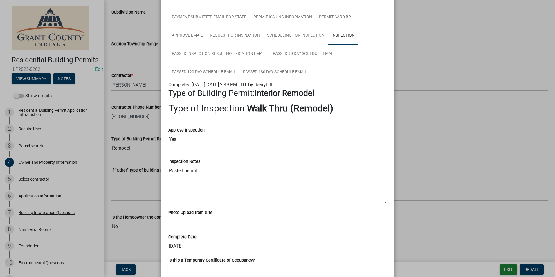
scroll to position [142, 0]
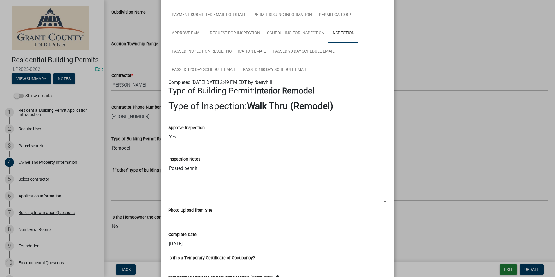
drag, startPoint x: 269, startPoint y: 170, endPoint x: 154, endPoint y: 178, distance: 115.2
click at [154, 178] on ngb-modal-window "Summary × Printer Friendly Residential Building Permit Application Introduction…" at bounding box center [277, 138] width 555 height 277
drag, startPoint x: 154, startPoint y: 178, endPoint x: 282, endPoint y: 131, distance: 135.8
click at [283, 130] on div "Approve Inspection" at bounding box center [277, 127] width 218 height 7
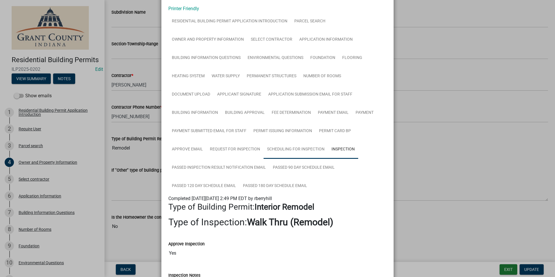
click at [299, 155] on link "Scheduling for Inspection" at bounding box center [295, 149] width 64 height 19
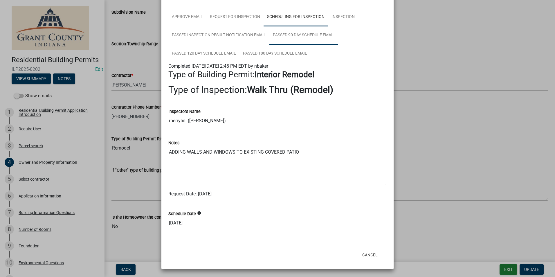
scroll to position [129, 0]
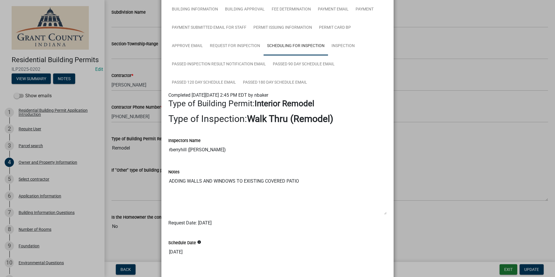
drag, startPoint x: 344, startPoint y: 185, endPoint x: 169, endPoint y: 194, distance: 174.3
click at [169, 194] on textarea "ADDING WALLS AND WINDOWS TO EXISTING COVERED PATIO" at bounding box center [277, 194] width 218 height 39
drag, startPoint x: 169, startPoint y: 194, endPoint x: 187, endPoint y: 201, distance: 18.9
click at [187, 201] on textarea "ADDING WALLS AND WINDOWS TO EXISTING COVERED PATIO" at bounding box center [277, 194] width 218 height 39
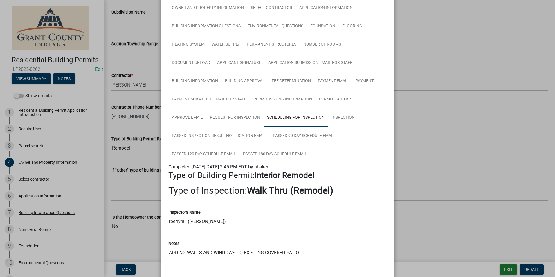
scroll to position [0, 0]
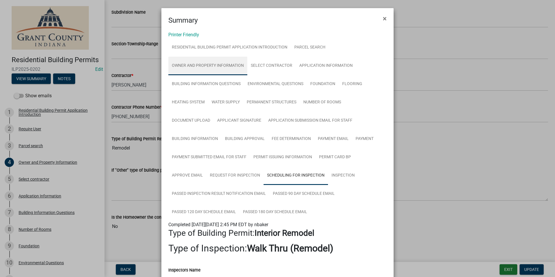
click at [224, 57] on link "Owner and Property Information" at bounding box center [207, 66] width 79 height 19
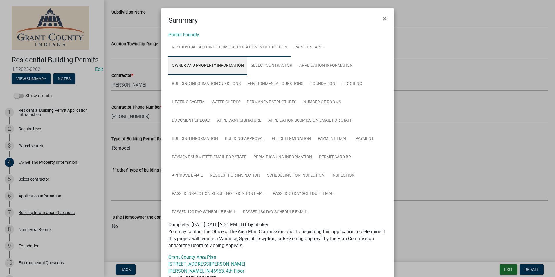
click at [243, 46] on link "Residential Building Permit Application Introduction" at bounding box center [229, 47] width 122 height 19
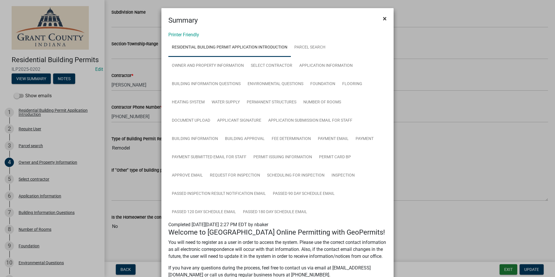
click at [387, 15] on button "×" at bounding box center [384, 18] width 13 height 16
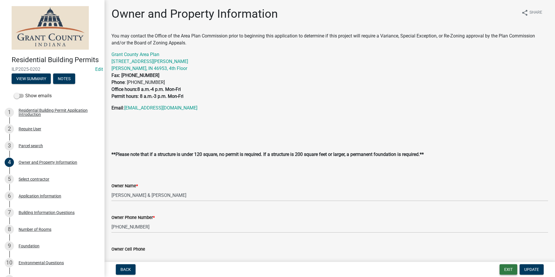
click at [503, 268] on button "Exit" at bounding box center [508, 269] width 18 height 10
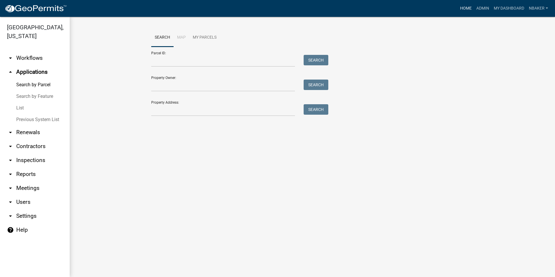
click at [459, 9] on link "Home" at bounding box center [466, 8] width 16 height 11
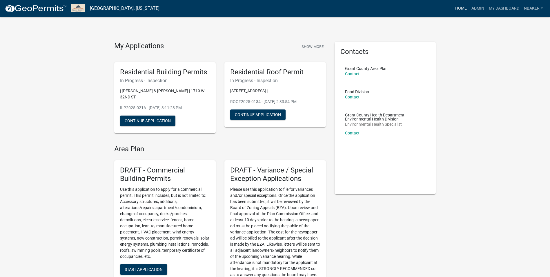
click at [460, 11] on link "Home" at bounding box center [461, 8] width 16 height 11
click at [474, 10] on link "Admin" at bounding box center [477, 8] width 17 height 11
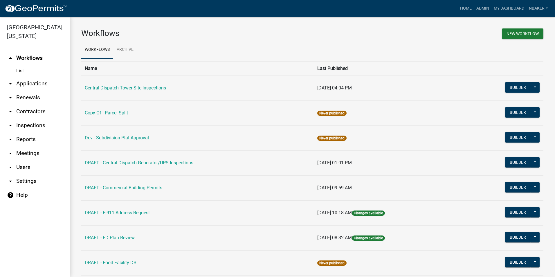
click at [26, 77] on link "arrow_drop_down Applications" at bounding box center [35, 84] width 70 height 14
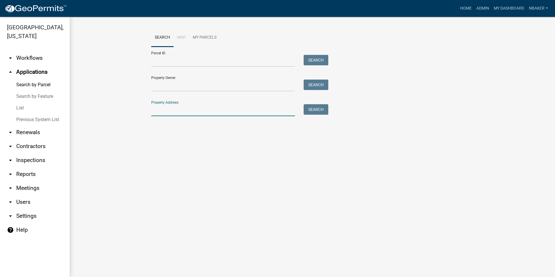
click at [174, 113] on input "Property Address:" at bounding box center [223, 110] width 144 height 12
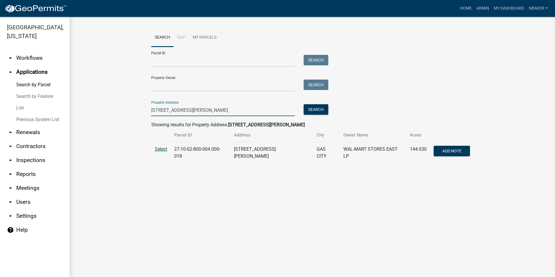
click at [158, 148] on span "Select" at bounding box center [161, 149] width 12 height 6
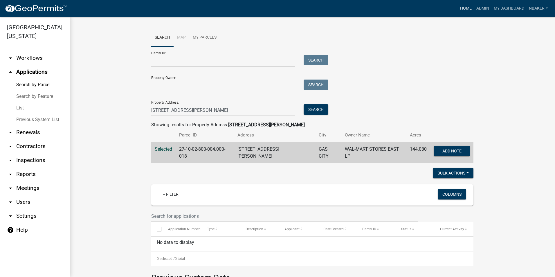
click at [460, 3] on link "Home" at bounding box center [466, 8] width 16 height 11
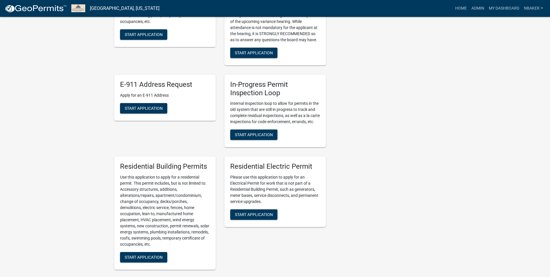
scroll to position [232, 0]
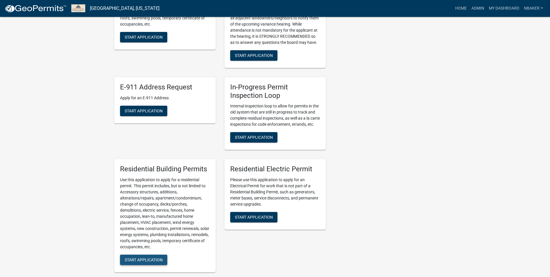
click at [155, 260] on span "Start Application" at bounding box center [144, 259] width 38 height 5
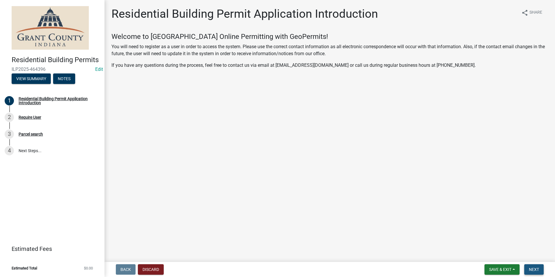
click at [541, 271] on button "Next" at bounding box center [533, 269] width 19 height 10
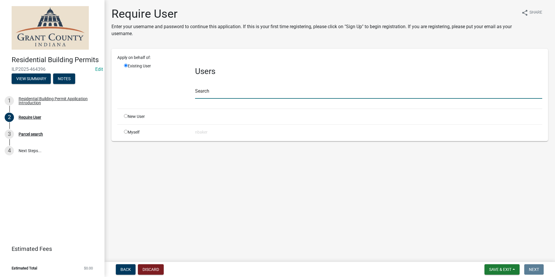
click at [209, 93] on input "text" at bounding box center [368, 93] width 347 height 12
click at [186, 104] on div "Existing User" at bounding box center [155, 83] width 71 height 41
click at [202, 91] on input "text" at bounding box center [368, 93] width 347 height 12
click at [126, 132] on input "radio" at bounding box center [126, 132] width 4 height 4
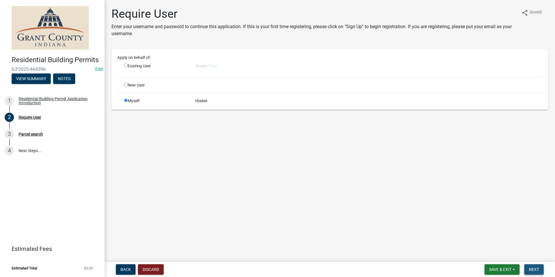
click at [542, 273] on button "Next" at bounding box center [533, 269] width 19 height 10
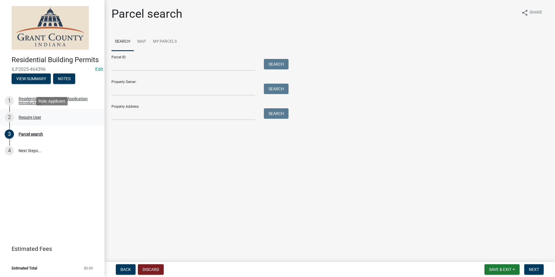
click at [34, 116] on div "Require User" at bounding box center [30, 117] width 23 height 4
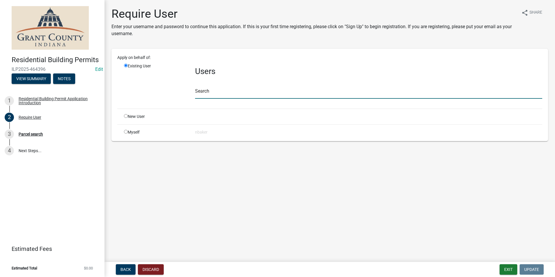
click at [233, 92] on input "text" at bounding box center [368, 93] width 347 height 12
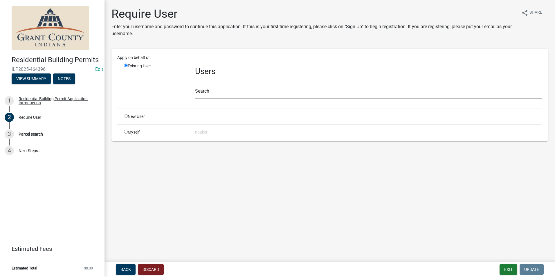
click at [125, 133] on input "radio" at bounding box center [126, 132] width 4 height 4
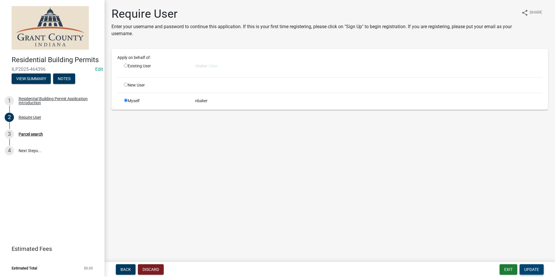
click at [538, 266] on button "Update" at bounding box center [531, 269] width 24 height 10
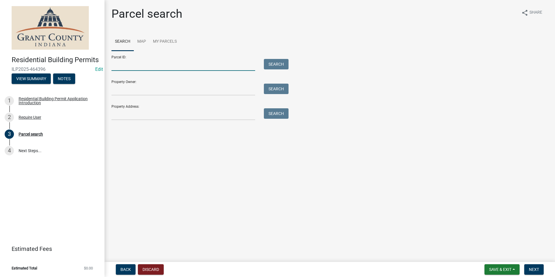
click at [137, 66] on input "Parcel ID:" at bounding box center [183, 65] width 144 height 12
click at [277, 63] on button "Search" at bounding box center [276, 64] width 25 height 10
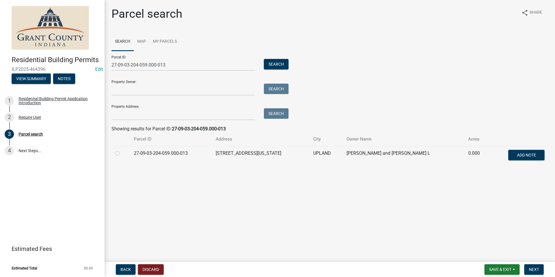
click at [122, 150] on label at bounding box center [122, 150] width 0 height 0
click at [122, 153] on input "radio" at bounding box center [124, 152] width 4 height 4
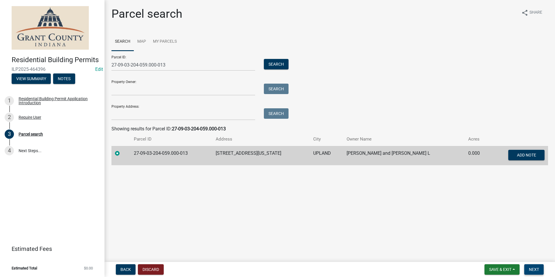
click at [539, 273] on button "Next" at bounding box center [533, 269] width 19 height 10
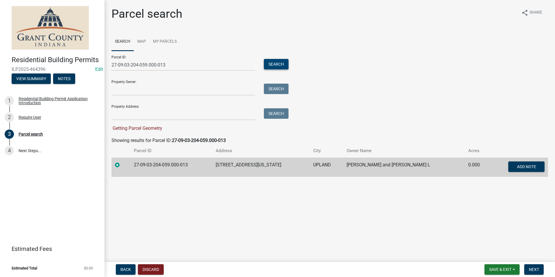
click at [272, 64] on button "Search" at bounding box center [276, 64] width 25 height 10
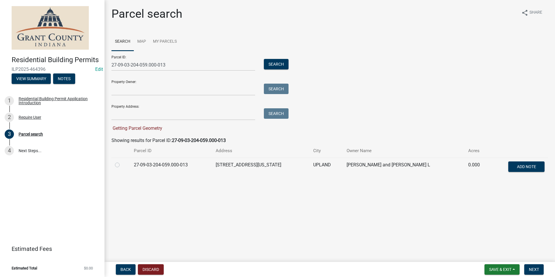
click at [122, 161] on label at bounding box center [122, 161] width 0 height 0
click at [122, 165] on input "radio" at bounding box center [124, 163] width 4 height 4
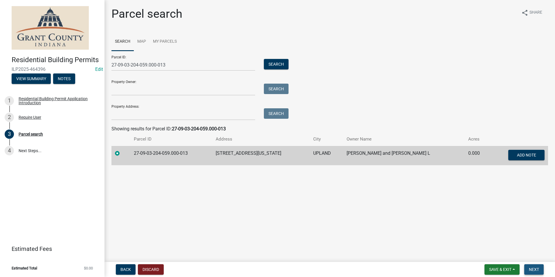
click at [534, 268] on span "Next" at bounding box center [534, 269] width 10 height 5
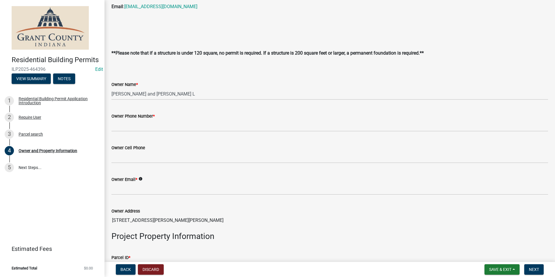
scroll to position [87, 0]
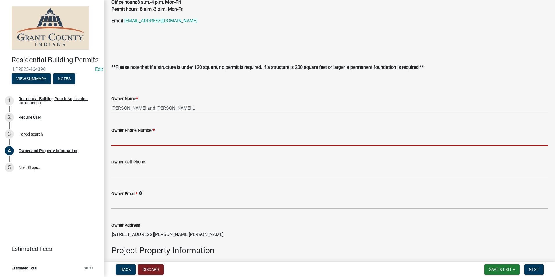
click at [171, 137] on input "Owner Phone Number *" at bounding box center [329, 140] width 436 height 12
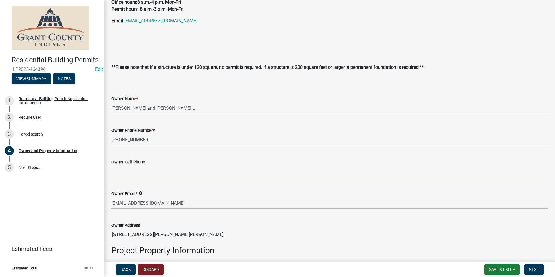
click at [158, 172] on input "Owner Cell Phone" at bounding box center [329, 171] width 436 height 12
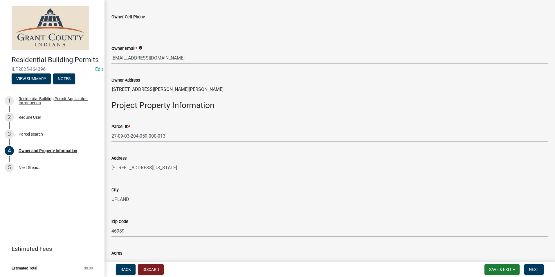
click at [249, 81] on div "Owner Address" at bounding box center [329, 80] width 436 height 7
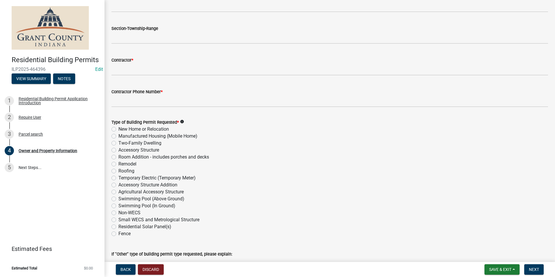
scroll to position [609, 0]
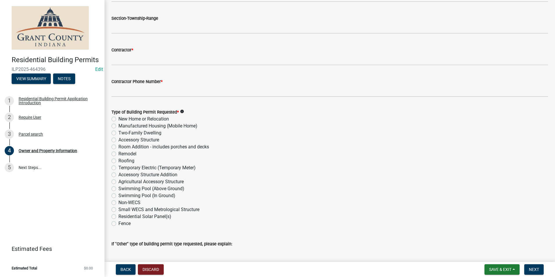
click at [137, 140] on label "Accessory Structure" at bounding box center [138, 139] width 41 height 7
click at [122, 140] on input "Accessory Structure" at bounding box center [120, 138] width 4 height 4
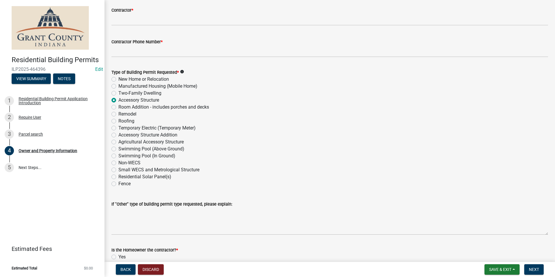
scroll to position [685, 0]
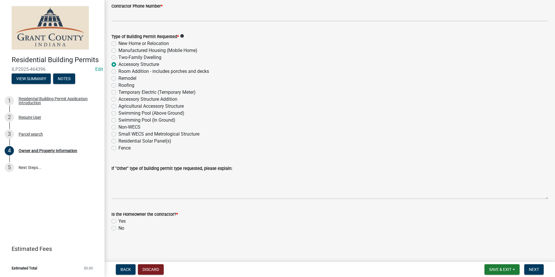
click at [118, 229] on label "No" at bounding box center [121, 228] width 6 height 7
click at [118, 228] on input "No" at bounding box center [120, 227] width 4 height 4
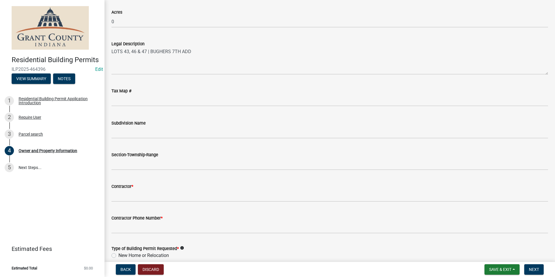
scroll to position [453, 0]
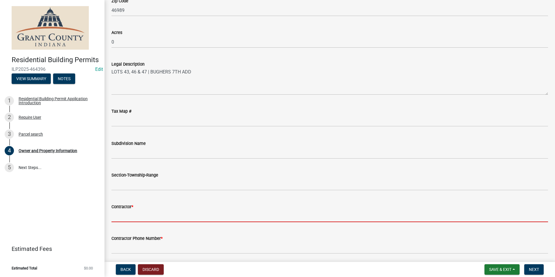
click at [127, 218] on input "Contractor *" at bounding box center [329, 216] width 436 height 12
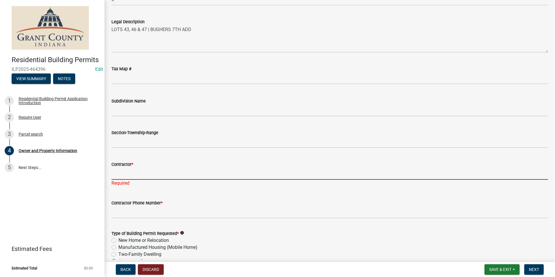
scroll to position [540, 0]
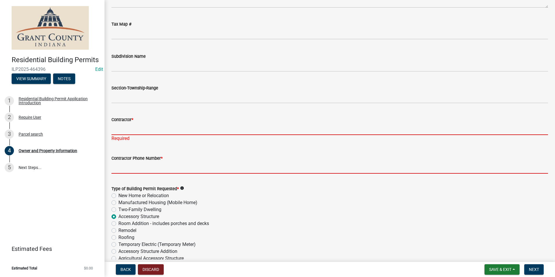
click at [174, 165] on input "Contractor Phone Number *" at bounding box center [329, 168] width 436 height 12
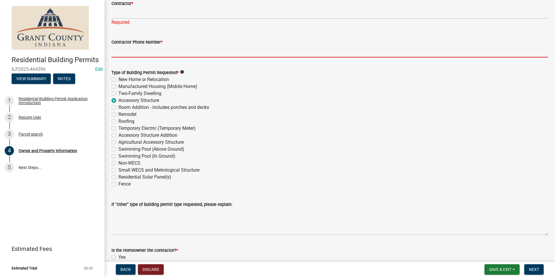
scroll to position [569, 0]
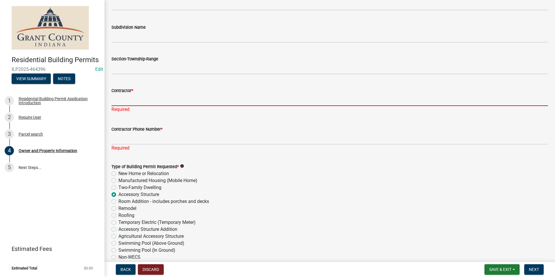
drag, startPoint x: 169, startPoint y: 97, endPoint x: 168, endPoint y: 102, distance: 5.1
click at [169, 97] on input "Contractor *" at bounding box center [329, 100] width 436 height 12
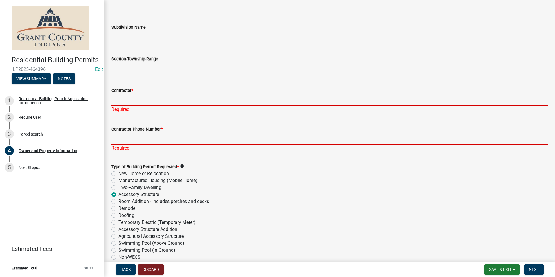
click at [118, 137] on input "Contractor Phone Number *" at bounding box center [329, 139] width 436 height 12
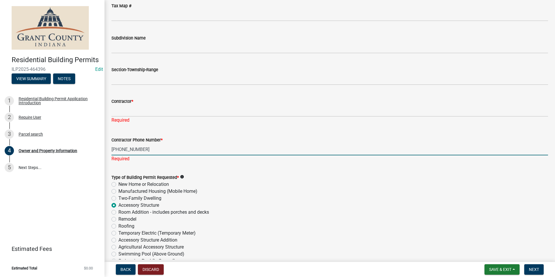
scroll to position [540, 0]
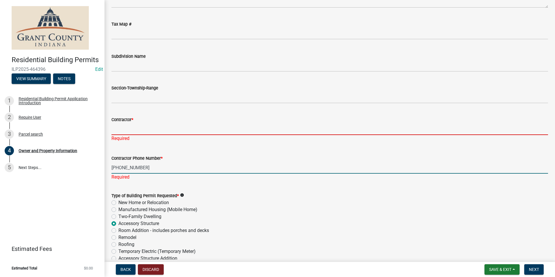
click at [153, 133] on input "Contractor *" at bounding box center [329, 129] width 436 height 12
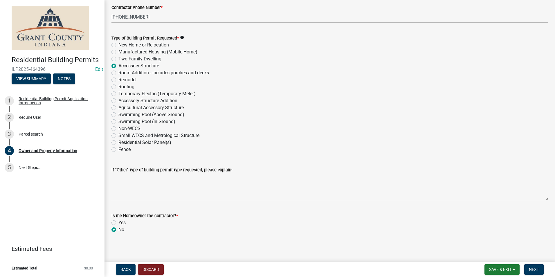
scroll to position [692, 0]
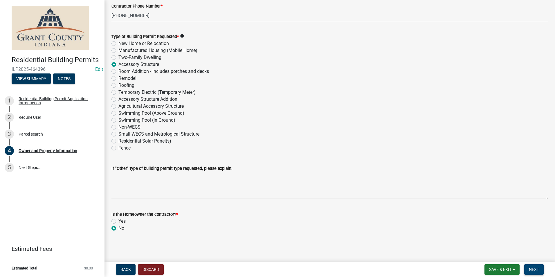
click at [538, 268] on span "Next" at bounding box center [534, 269] width 10 height 5
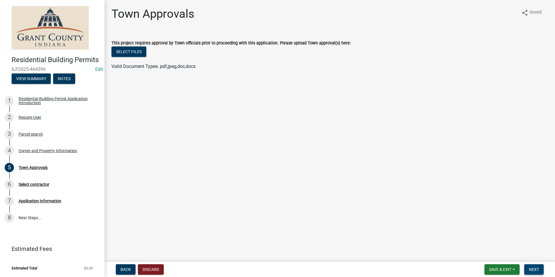
click at [533, 271] on span "Next" at bounding box center [534, 269] width 10 height 5
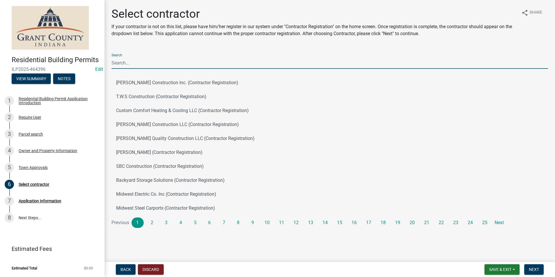
click at [175, 61] on input "Search" at bounding box center [329, 63] width 436 height 12
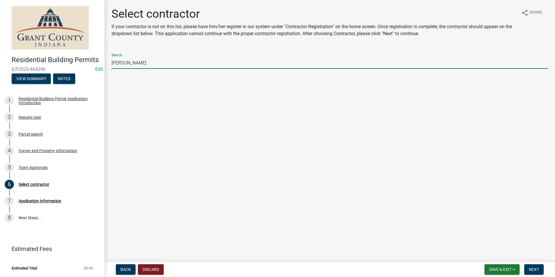
drag, startPoint x: 159, startPoint y: 59, endPoint x: 101, endPoint y: 58, distance: 58.0
click at [101, 58] on div "Residential Building Permits ILP2025-464396 Edit View Summary Notes 1 Residenti…" at bounding box center [277, 138] width 555 height 277
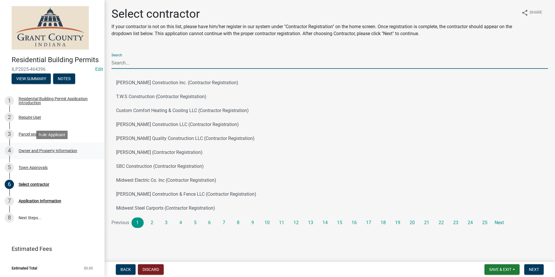
click at [41, 153] on div "4 Owner and Property Information" at bounding box center [50, 150] width 91 height 9
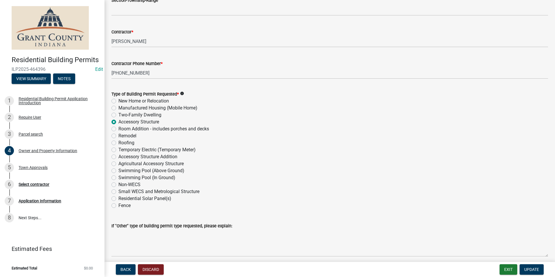
scroll to position [685, 0]
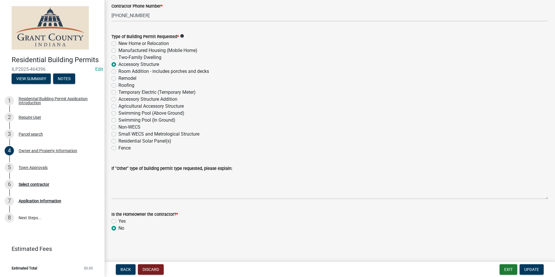
click at [118, 223] on label "Yes" at bounding box center [121, 221] width 7 height 7
click at [118, 221] on input "Yes" at bounding box center [120, 220] width 4 height 4
click at [532, 268] on span "Update" at bounding box center [531, 269] width 15 height 5
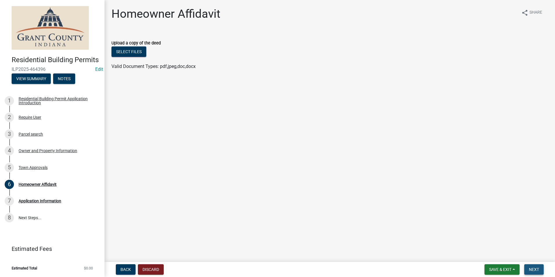
click at [539, 267] on button "Next" at bounding box center [533, 269] width 19 height 10
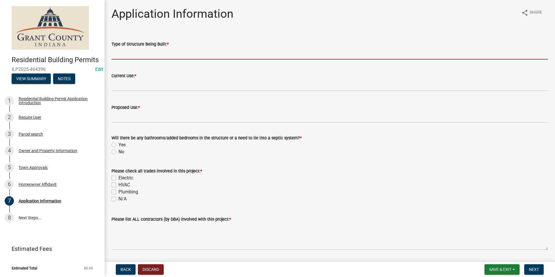
click at [201, 57] on input "Type of Structure Being Built: *" at bounding box center [329, 54] width 436 height 12
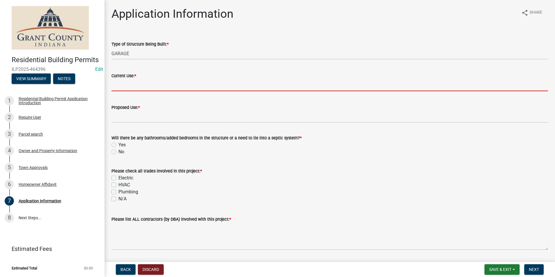
click at [201, 85] on input "Current Use: *" at bounding box center [329, 85] width 436 height 12
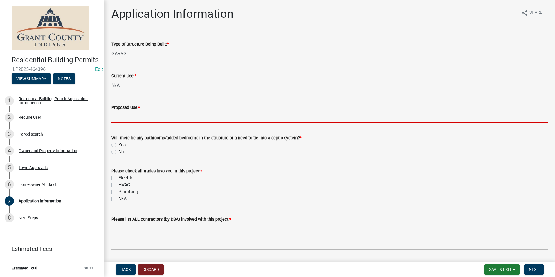
click at [167, 114] on input "Proposed Use: *" at bounding box center [329, 117] width 436 height 12
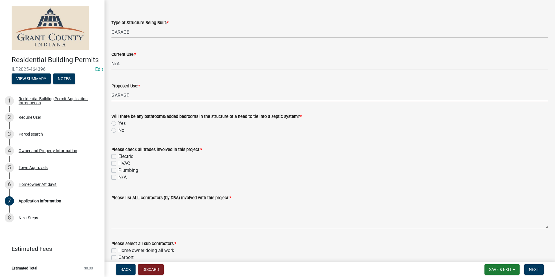
scroll to position [58, 0]
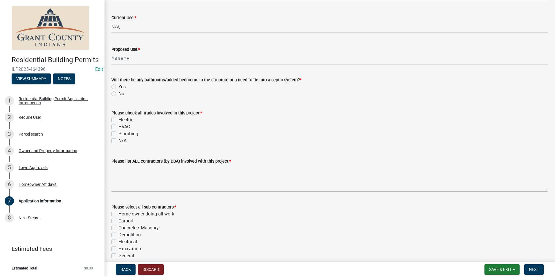
click at [118, 94] on label "No" at bounding box center [121, 93] width 6 height 7
click at [118, 94] on input "No" at bounding box center [120, 92] width 4 height 4
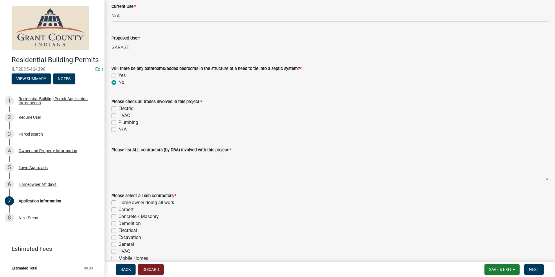
scroll to position [87, 0]
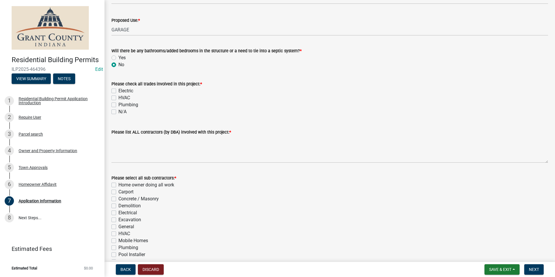
click at [116, 113] on div "N/A" at bounding box center [329, 111] width 436 height 7
click at [116, 114] on div "N/A" at bounding box center [329, 111] width 436 height 7
click at [111, 114] on div "Please check all trades involved in this project: * Electric HVAC Plumbing N/A" at bounding box center [329, 94] width 445 height 42
click at [118, 113] on label "N/A" at bounding box center [122, 111] width 8 height 7
click at [118, 112] on input "N/A" at bounding box center [120, 110] width 4 height 4
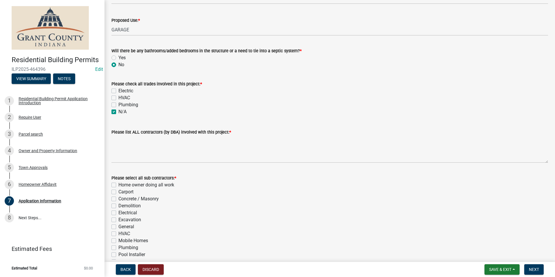
scroll to position [167, 0]
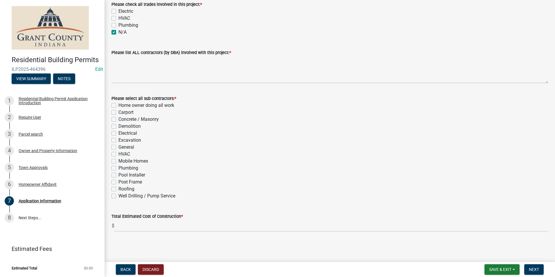
click at [118, 147] on label "General" at bounding box center [126, 147] width 16 height 7
click at [118, 147] on input "General" at bounding box center [120, 146] width 4 height 4
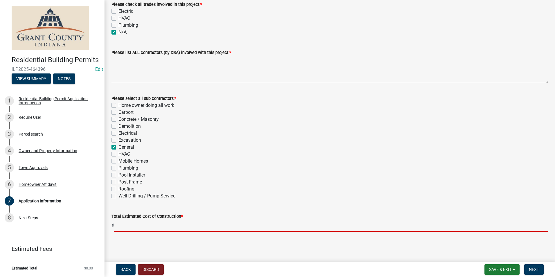
click at [127, 227] on input "text" at bounding box center [330, 226] width 433 height 12
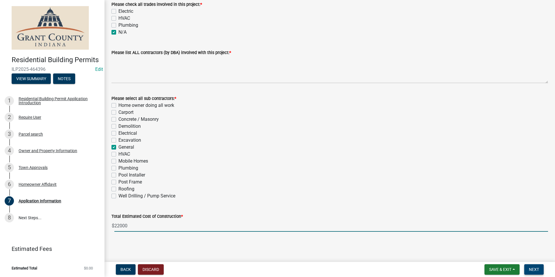
click at [538, 268] on span "Next" at bounding box center [534, 269] width 10 height 5
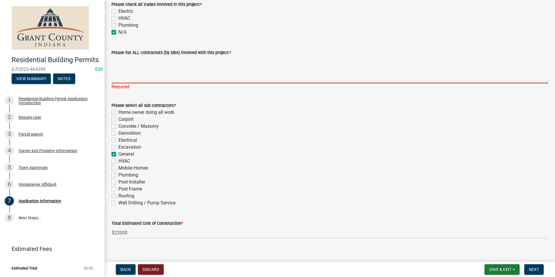
click at [192, 71] on textarea "Please list ALL contractors (by DBA) involved with this project: *" at bounding box center [329, 69] width 436 height 27
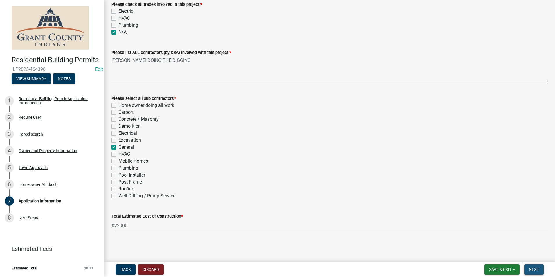
click at [538, 265] on button "Next" at bounding box center [533, 269] width 19 height 10
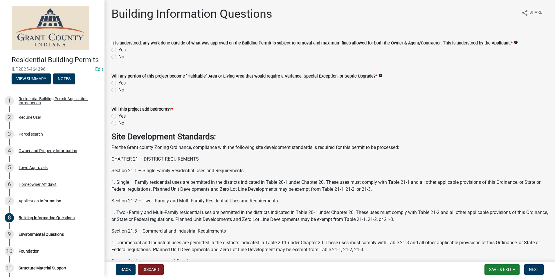
click at [118, 49] on label "Yes" at bounding box center [121, 49] width 7 height 7
click at [118, 49] on input "Yes" at bounding box center [120, 48] width 4 height 4
click at [118, 90] on label "No" at bounding box center [121, 89] width 6 height 7
click at [118, 90] on input "No" at bounding box center [120, 88] width 4 height 4
click at [118, 123] on label "No" at bounding box center [121, 123] width 6 height 7
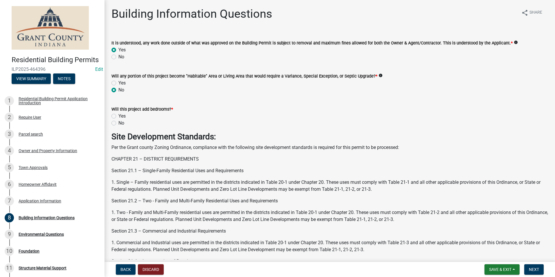
click at [118, 123] on input "No" at bounding box center [120, 122] width 4 height 4
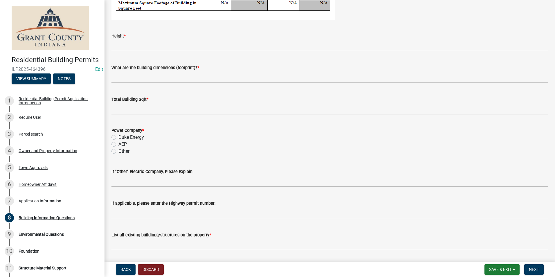
scroll to position [1048, 0]
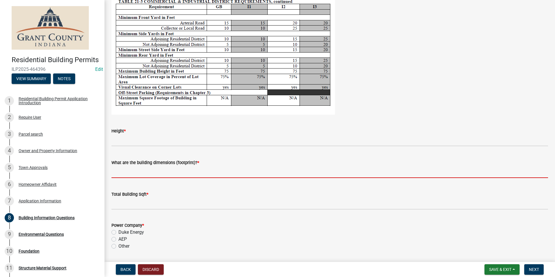
click at [150, 172] on input "What are the building dimensions (footprint)? *" at bounding box center [329, 172] width 436 height 12
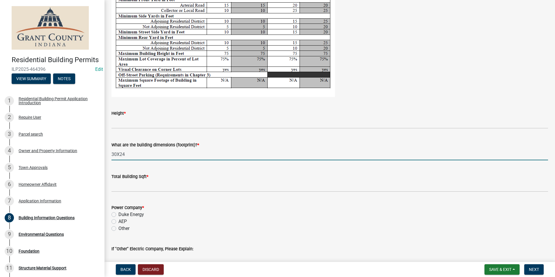
scroll to position [1106, 0]
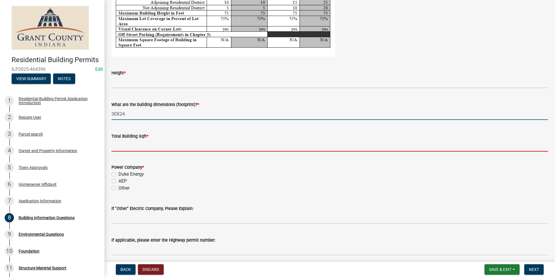
click at [141, 147] on input "text" at bounding box center [329, 146] width 436 height 12
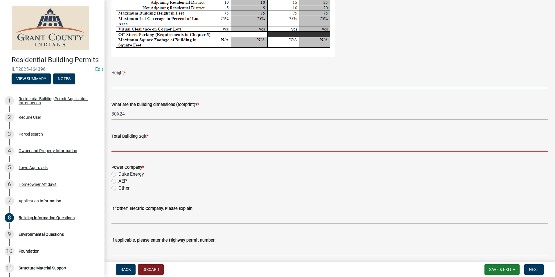
click at [119, 82] on input "Height *" at bounding box center [329, 82] width 436 height 12
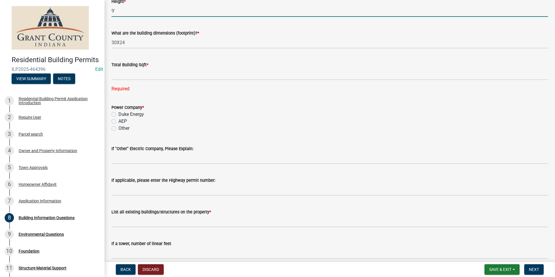
scroll to position [1193, 0]
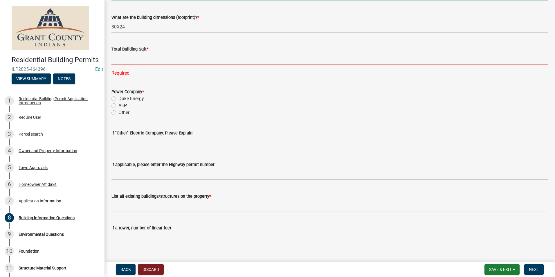
click at [138, 57] on input "text" at bounding box center [329, 59] width 436 height 12
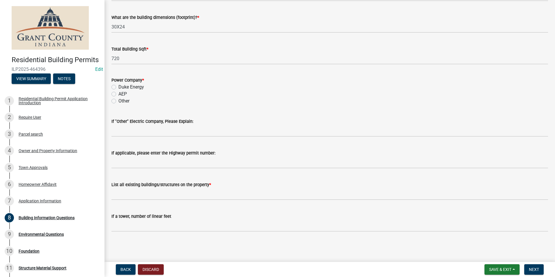
click at [114, 106] on wm-data-entity-input "Power Company * Duke Energy AEP Other" at bounding box center [329, 90] width 436 height 40
click at [118, 95] on label "AEP" at bounding box center [122, 94] width 8 height 7
click at [118, 94] on input "AEP" at bounding box center [120, 93] width 4 height 4
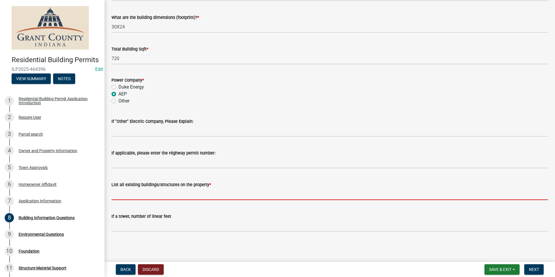
click at [147, 196] on input "List all existing buildings/structures on the property *" at bounding box center [329, 194] width 436 height 12
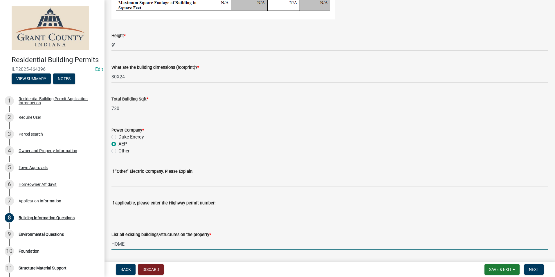
scroll to position [1019, 0]
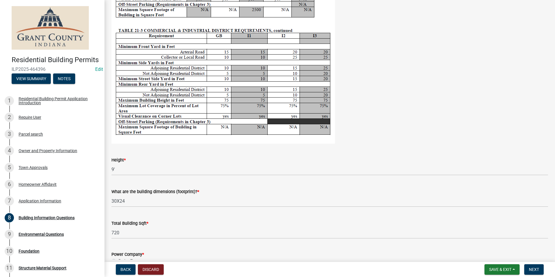
drag, startPoint x: 294, startPoint y: 151, endPoint x: 290, endPoint y: 154, distance: 4.5
click at [294, 151] on div "Height * 9'" at bounding box center [329, 161] width 436 height 27
click at [285, 158] on div "Height *" at bounding box center [329, 159] width 436 height 7
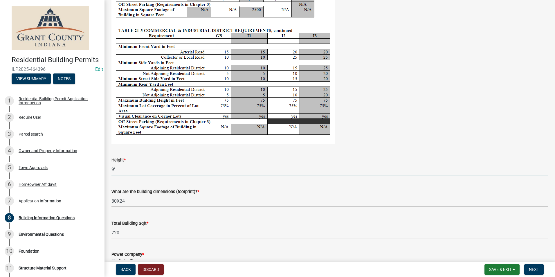
click at [259, 167] on input "9'" at bounding box center [329, 169] width 436 height 12
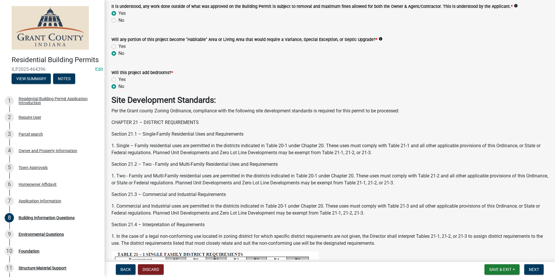
scroll to position [0, 0]
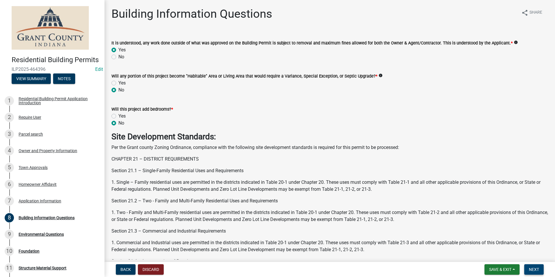
click at [528, 270] on button "Next" at bounding box center [533, 269] width 19 height 10
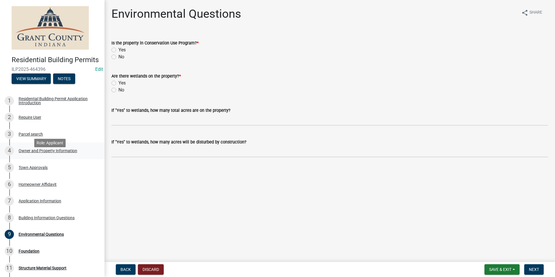
click at [47, 155] on div "4 Owner and Property Information" at bounding box center [50, 150] width 91 height 9
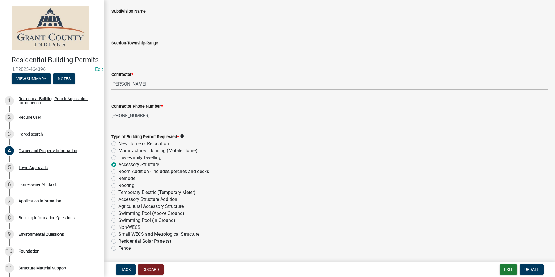
scroll to position [685, 0]
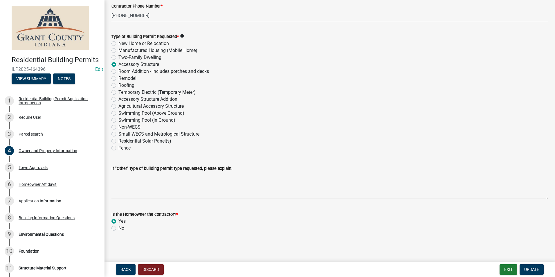
click at [118, 227] on label "No" at bounding box center [121, 228] width 6 height 7
click at [118, 227] on input "No" at bounding box center [120, 227] width 4 height 4
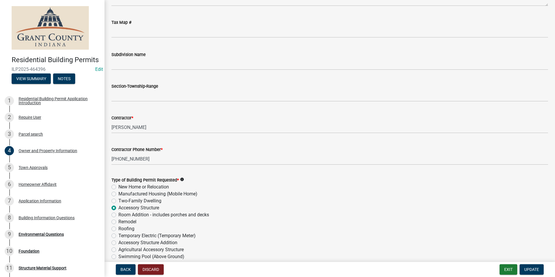
scroll to position [540, 0]
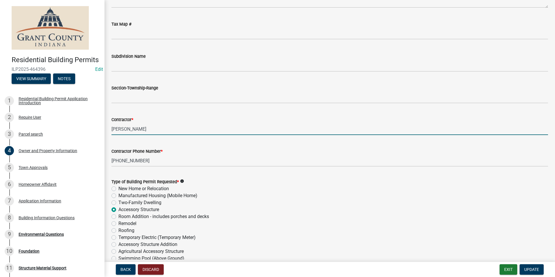
drag, startPoint x: 159, startPoint y: 135, endPoint x: 113, endPoint y: 137, distance: 45.9
click at [113, 137] on wm-data-entity-input "Contractor * Greg Nottingham" at bounding box center [329, 124] width 436 height 32
click at [153, 126] on input "Greg Nottingham" at bounding box center [329, 129] width 436 height 12
click at [537, 270] on span "Update" at bounding box center [531, 269] width 15 height 5
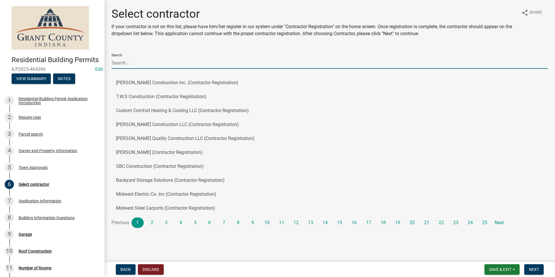
click at [145, 61] on input "Search" at bounding box center [329, 63] width 436 height 12
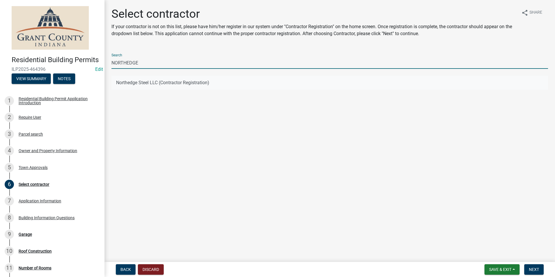
click at [171, 85] on button "Northedge Steel LLC (Contractor Registration)" at bounding box center [329, 83] width 436 height 14
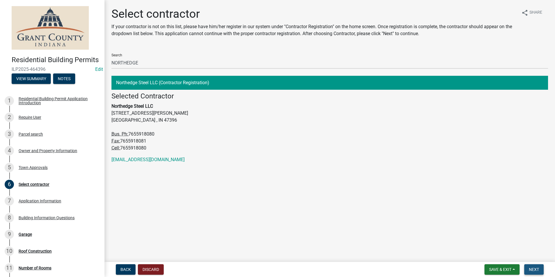
click at [536, 268] on span "Next" at bounding box center [534, 269] width 10 height 5
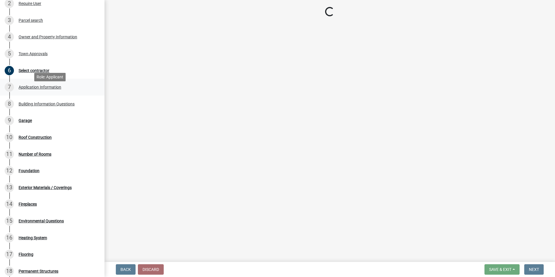
scroll to position [116, 0]
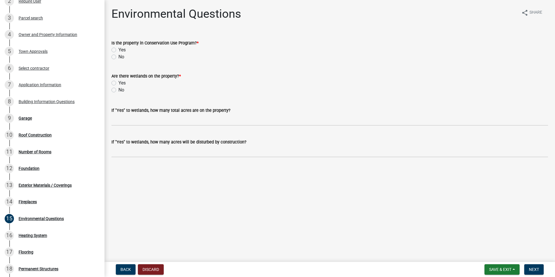
click at [118, 58] on label "No" at bounding box center [121, 56] width 6 height 7
click at [118, 57] on input "No" at bounding box center [120, 55] width 4 height 4
click at [111, 90] on div "Are there wetlands on the property? * Yes No" at bounding box center [329, 80] width 445 height 28
click at [118, 92] on label "No" at bounding box center [121, 89] width 6 height 7
click at [118, 90] on input "No" at bounding box center [120, 88] width 4 height 4
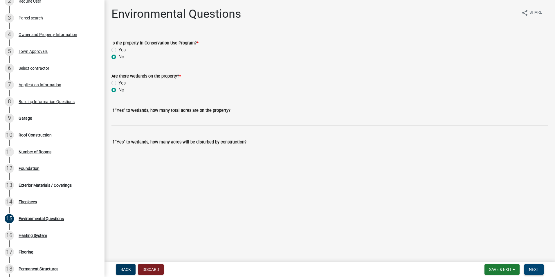
click at [535, 267] on span "Next" at bounding box center [534, 269] width 10 height 5
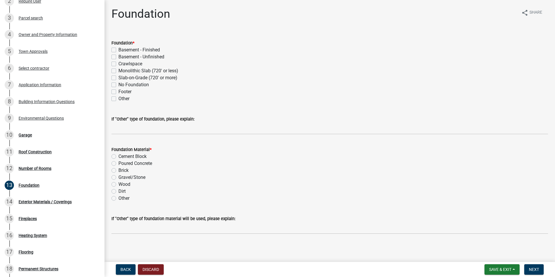
click at [118, 70] on label "Monolithic Slab (720' or less)" at bounding box center [148, 70] width 60 height 7
click at [118, 70] on input "Monolithic Slab (720' or less)" at bounding box center [120, 69] width 4 height 4
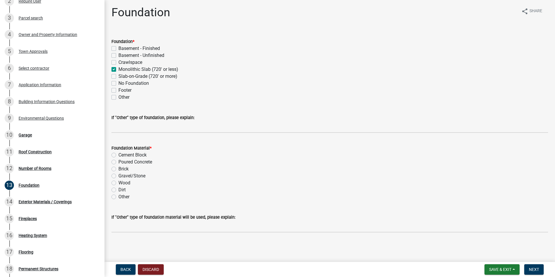
scroll to position [2, 0]
click at [118, 161] on label "Poured Concrete" at bounding box center [135, 161] width 34 height 7
click at [118, 161] on input "Poured Concrete" at bounding box center [120, 160] width 4 height 4
click at [534, 266] on button "Next" at bounding box center [533, 269] width 19 height 10
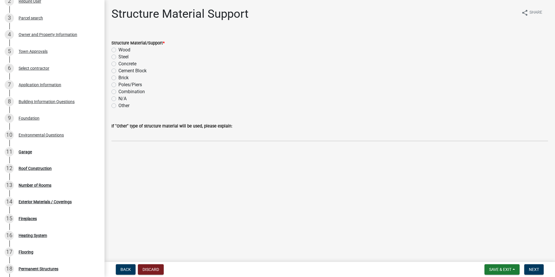
click at [118, 57] on label "Steel" at bounding box center [123, 56] width 10 height 7
click at [118, 57] on input "Steel" at bounding box center [120, 55] width 4 height 4
click at [538, 272] on button "Next" at bounding box center [533, 269] width 19 height 10
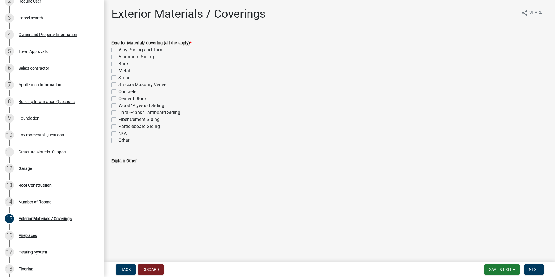
click at [118, 70] on label "Metal" at bounding box center [124, 70] width 12 height 7
click at [118, 70] on input "Metal" at bounding box center [120, 69] width 4 height 4
click at [534, 265] on button "Next" at bounding box center [533, 269] width 19 height 10
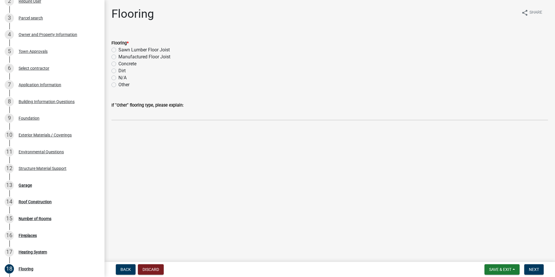
click at [118, 63] on label "Concrete" at bounding box center [127, 63] width 18 height 7
click at [118, 63] on input "Concrete" at bounding box center [120, 62] width 4 height 4
click at [541, 265] on button "Next" at bounding box center [533, 269] width 19 height 10
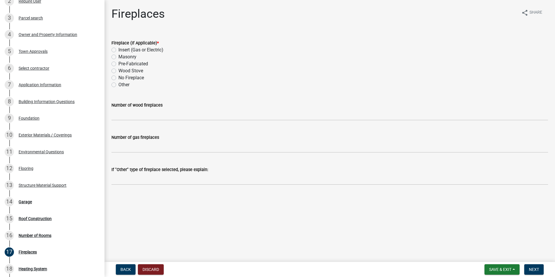
click at [111, 75] on div "Fireplace (If Applicable) * Insert (Gas or Electric) Masonry Pre-Fabricated Woo…" at bounding box center [329, 60] width 445 height 56
click at [118, 79] on label "No Fireplace" at bounding box center [131, 77] width 26 height 7
click at [118, 78] on input "No Fireplace" at bounding box center [120, 76] width 4 height 4
click at [532, 269] on span "Next" at bounding box center [534, 269] width 10 height 5
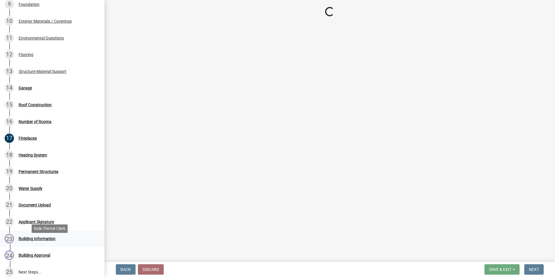
scroll to position [232, 0]
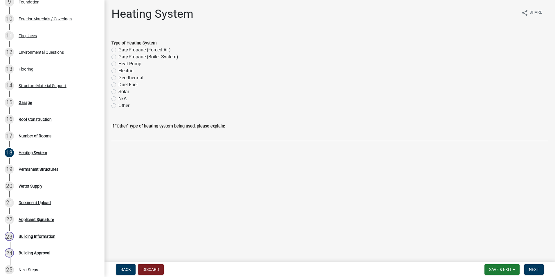
click at [118, 100] on label "N/A" at bounding box center [122, 98] width 8 height 7
click at [118, 99] on input "N/A" at bounding box center [120, 97] width 4 height 4
click at [531, 264] on button "Next" at bounding box center [533, 269] width 19 height 10
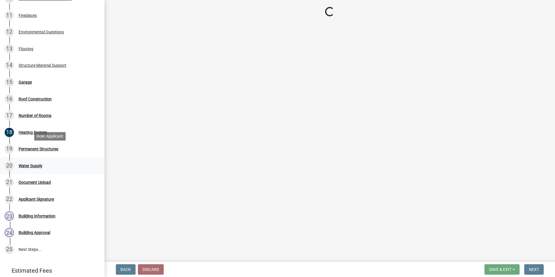
scroll to position [282, 0]
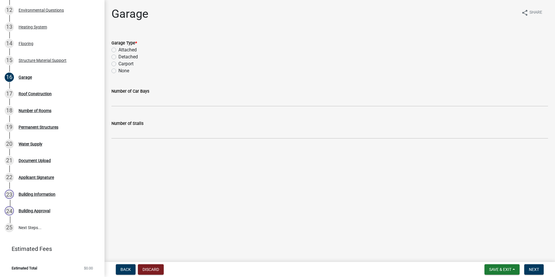
click at [118, 55] on label "Detached" at bounding box center [127, 56] width 19 height 7
click at [118, 55] on input "Detached" at bounding box center [120, 55] width 4 height 4
click at [118, 55] on label "Detached" at bounding box center [127, 56] width 19 height 7
click at [118, 55] on input "Detached" at bounding box center [120, 55] width 4 height 4
click at [118, 51] on label "Attached" at bounding box center [127, 49] width 18 height 7
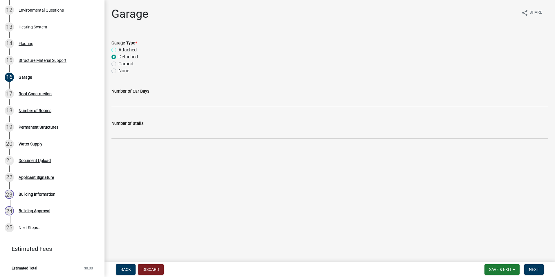
click at [118, 50] on input "Attached" at bounding box center [120, 48] width 4 height 4
click at [114, 77] on wm-data-entity-input "Garage Type * Attached Detached Carport None" at bounding box center [329, 55] width 436 height 47
click at [118, 73] on label "None" at bounding box center [123, 70] width 11 height 7
click at [118, 71] on input "None" at bounding box center [120, 69] width 4 height 4
click at [536, 266] on button "Next" at bounding box center [533, 269] width 19 height 10
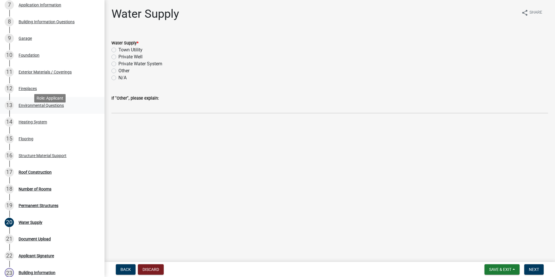
scroll to position [195, 0]
click at [32, 44] on div "9 Garage" at bounding box center [50, 38] width 91 height 9
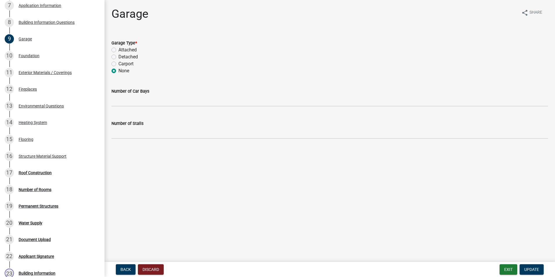
click at [118, 57] on label "Detached" at bounding box center [127, 56] width 19 height 7
click at [118, 57] on input "Detached" at bounding box center [120, 55] width 4 height 4
click at [539, 268] on button "Update" at bounding box center [531, 269] width 24 height 10
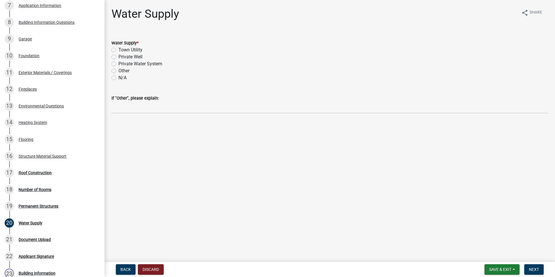
click at [118, 76] on label "N/A" at bounding box center [122, 77] width 8 height 7
click at [118, 76] on input "N/A" at bounding box center [120, 76] width 4 height 4
click at [537, 269] on span "Next" at bounding box center [534, 269] width 10 height 5
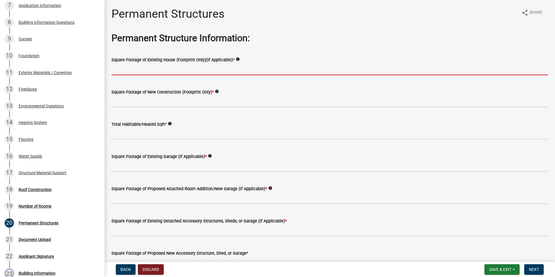
click at [125, 70] on input "text" at bounding box center [329, 69] width 436 height 12
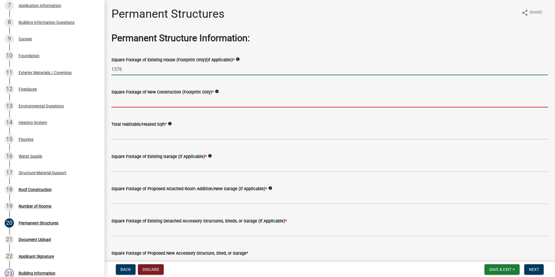
click at [118, 100] on input "text" at bounding box center [329, 101] width 436 height 12
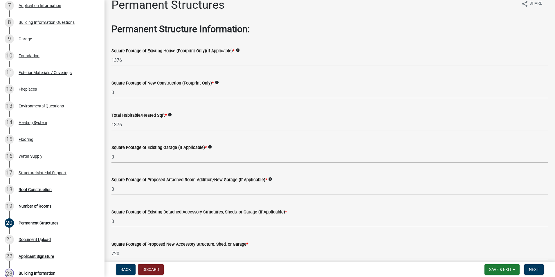
scroll to position [101, 0]
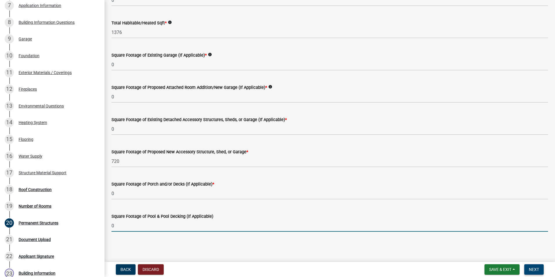
click at [535, 268] on span "Next" at bounding box center [534, 269] width 10 height 5
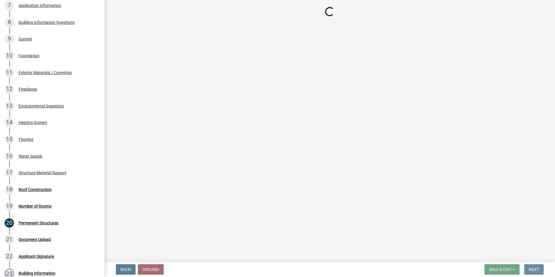
scroll to position [0, 0]
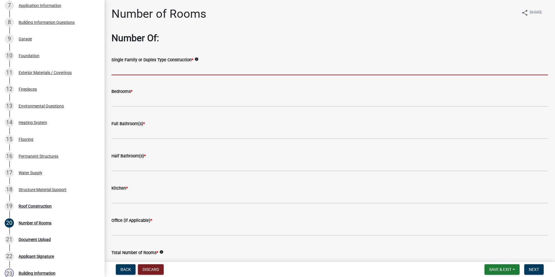
click at [149, 71] on input "Single Family or Duplex Type Construction *" at bounding box center [329, 69] width 436 height 12
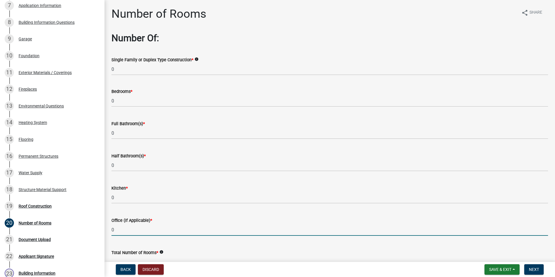
scroll to position [8, 0]
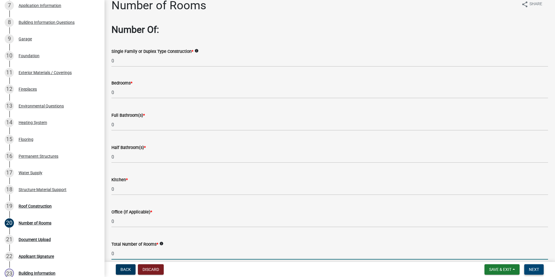
click at [537, 269] on span "Next" at bounding box center [534, 269] width 10 height 5
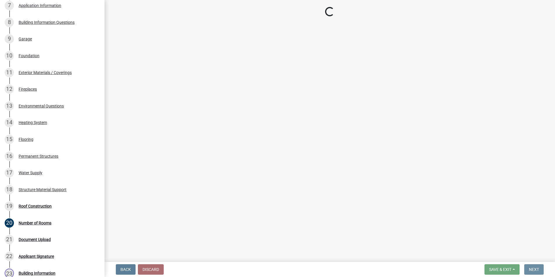
scroll to position [0, 0]
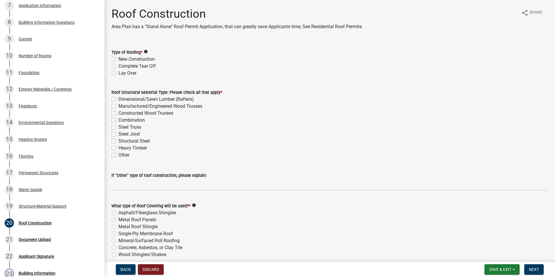
click at [118, 59] on label "New Construction" at bounding box center [136, 59] width 36 height 7
click at [118, 59] on input "New Construction" at bounding box center [120, 58] width 4 height 4
click at [118, 126] on label "Steel Truss" at bounding box center [129, 127] width 23 height 7
click at [118, 126] on input "Steel Truss" at bounding box center [120, 126] width 4 height 4
click at [118, 134] on label "Steel Joist" at bounding box center [128, 134] width 21 height 7
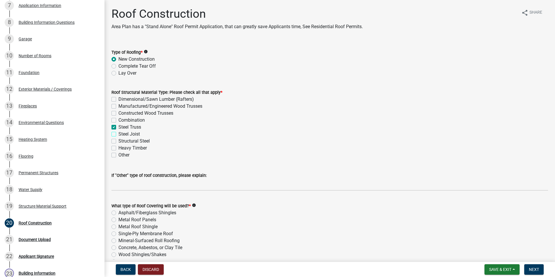
click at [118, 134] on input "Steel Joist" at bounding box center [120, 133] width 4 height 4
click at [114, 130] on div "Steel Truss" at bounding box center [329, 127] width 436 height 7
click at [118, 135] on label "Steel Joist" at bounding box center [128, 134] width 21 height 7
click at [118, 134] on input "Steel Joist" at bounding box center [120, 133] width 4 height 4
click at [118, 127] on label "Steel Truss" at bounding box center [129, 127] width 23 height 7
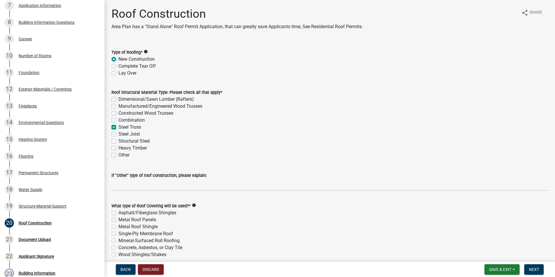
click at [118, 127] on input "Steel Truss" at bounding box center [120, 126] width 4 height 4
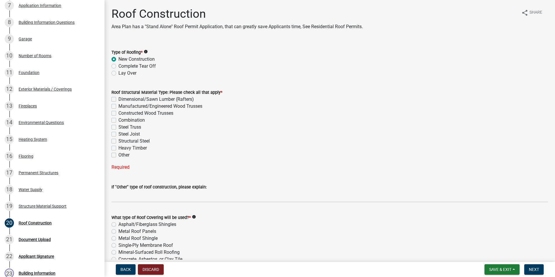
click at [118, 140] on label "Structural Steel" at bounding box center [133, 141] width 31 height 7
click at [118, 140] on input "Structural Steel" at bounding box center [120, 140] width 4 height 4
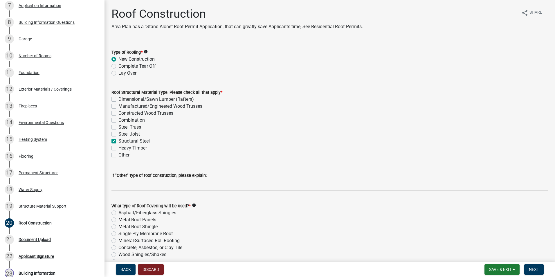
scroll to position [86, 0]
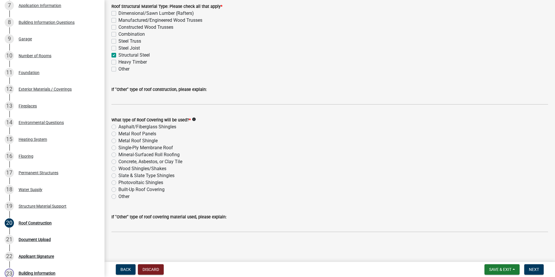
click at [114, 137] on div "Metal Roof Panels" at bounding box center [329, 133] width 436 height 7
click at [118, 135] on label "Metal Roof Panels" at bounding box center [137, 133] width 38 height 7
click at [118, 134] on input "Metal Roof Panels" at bounding box center [120, 132] width 4 height 4
click at [537, 275] on nav "Back Discard Save & Exit Save Save & Exit Next" at bounding box center [329, 269] width 450 height 15
click at [532, 268] on span "Next" at bounding box center [534, 269] width 10 height 5
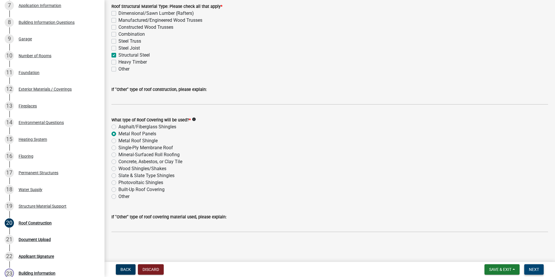
scroll to position [0, 0]
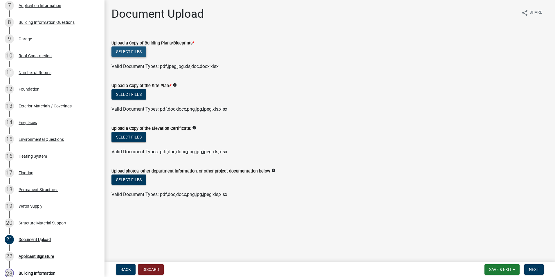
click at [129, 49] on button "Select files" at bounding box center [128, 51] width 35 height 10
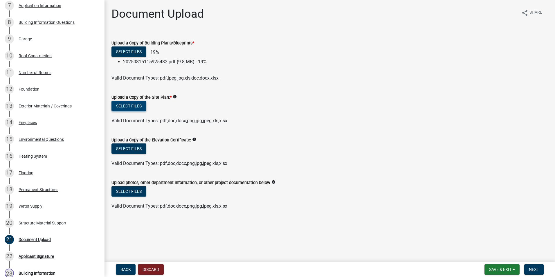
click at [138, 106] on button "Select files" at bounding box center [128, 106] width 35 height 10
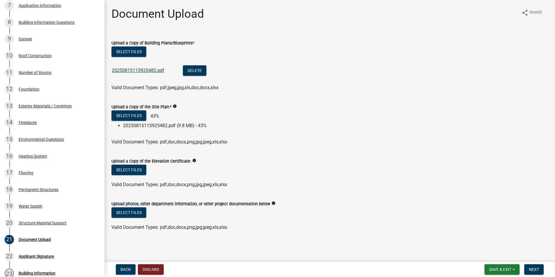
click at [157, 68] on link "20250815115925482.pdf" at bounding box center [138, 71] width 53 height 6
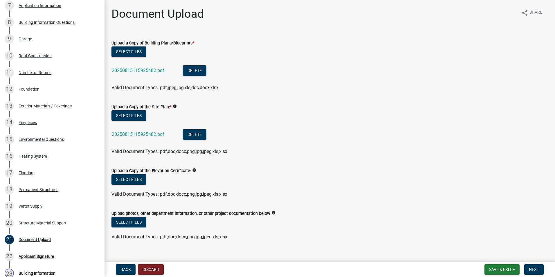
click at [531, 262] on nav "Back Discard Save & Exit Save Save & Exit Next" at bounding box center [329, 269] width 450 height 15
click at [534, 267] on span "Next" at bounding box center [534, 269] width 10 height 5
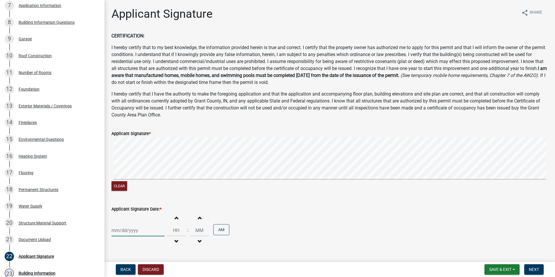
click at [145, 225] on div at bounding box center [137, 230] width 53 height 12
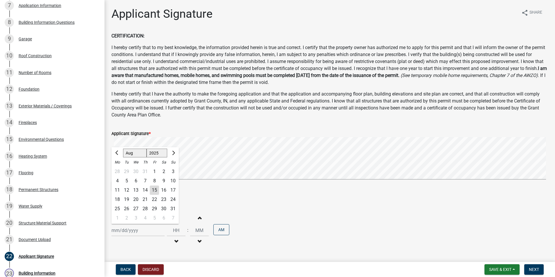
click at [153, 188] on div "15" at bounding box center [154, 189] width 9 height 9
click at [538, 265] on button "Next" at bounding box center [533, 269] width 19 height 10
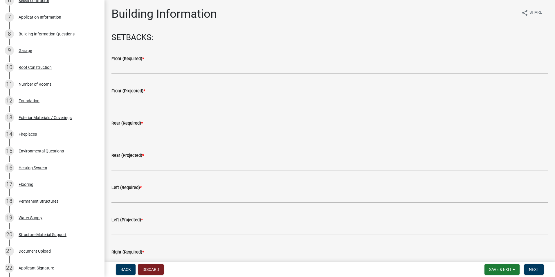
scroll to position [207, 0]
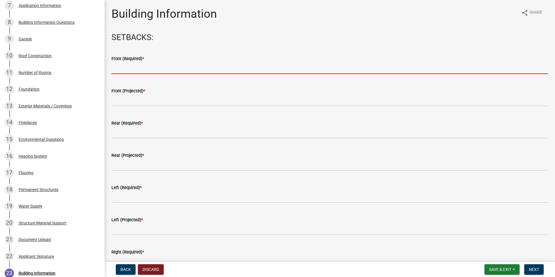
click at [156, 68] on input "text" at bounding box center [329, 68] width 436 height 12
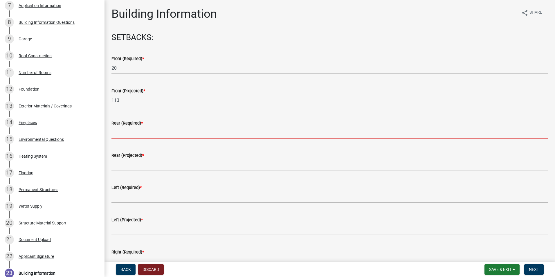
click at [140, 132] on input "text" at bounding box center [329, 133] width 436 height 12
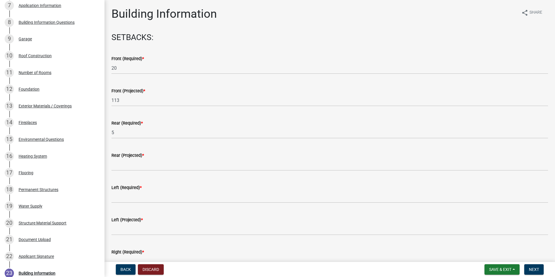
click at [142, 171] on wm-data-entity-input "Rear (Projected) *" at bounding box center [329, 160] width 436 height 32
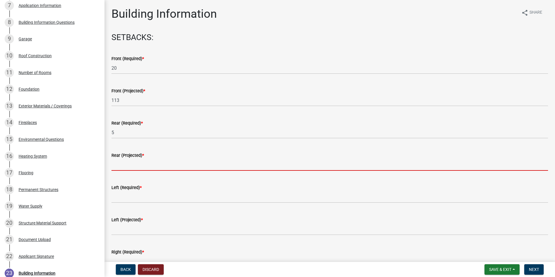
click at [142, 166] on input "text" at bounding box center [329, 165] width 436 height 12
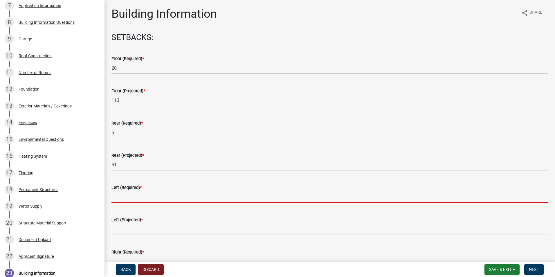
click at [130, 200] on input "text" at bounding box center [329, 197] width 436 height 12
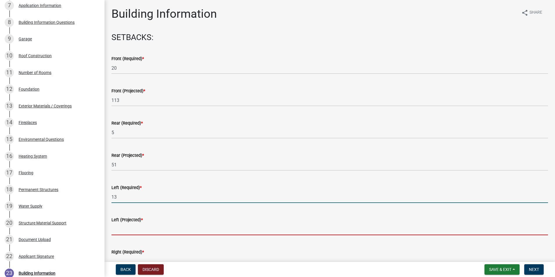
click at [113, 230] on input "text" at bounding box center [329, 229] width 436 height 12
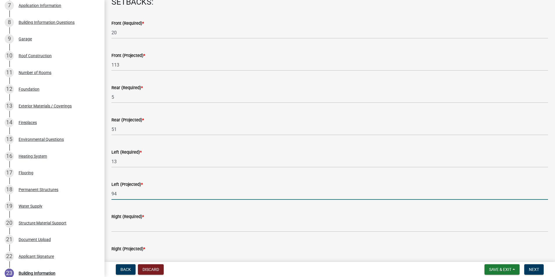
scroll to position [87, 0]
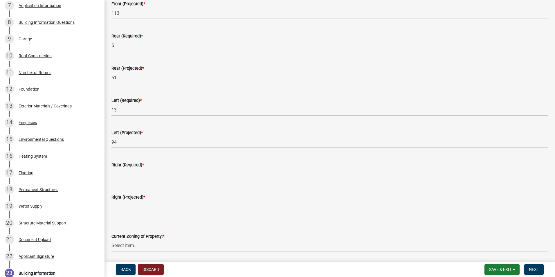
click at [141, 176] on input "text" at bounding box center [329, 174] width 436 height 12
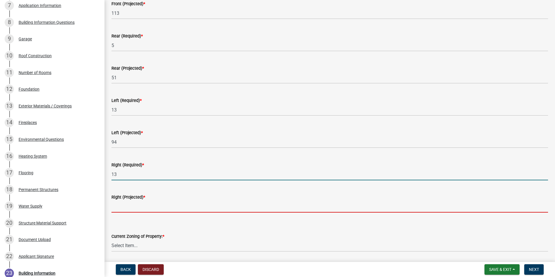
click at [169, 207] on input "text" at bounding box center [329, 206] width 436 height 12
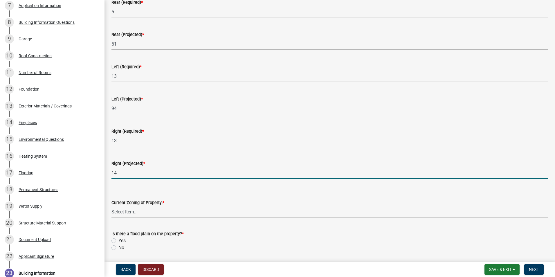
scroll to position [145, 0]
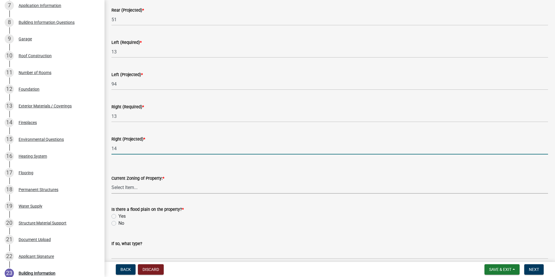
click at [148, 187] on select "Select Item... AG RS R1 R2 R3 R4 R5 PB NC LB CC GB I1 I2 I3 MH" at bounding box center [329, 188] width 436 height 12
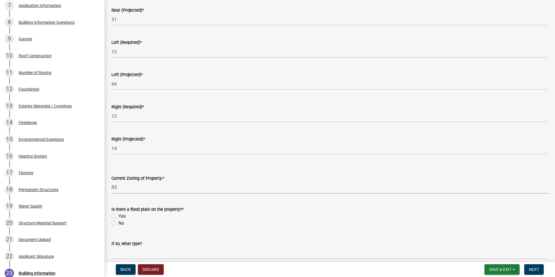
click at [111, 182] on select "Select Item... AG RS R1 R2 R3 R4 R5 PB NC LB CC GB I1 I2 I3 MH" at bounding box center [329, 188] width 436 height 12
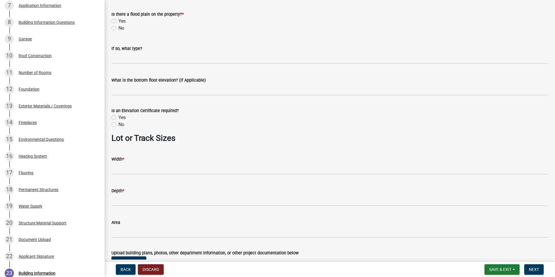
scroll to position [388, 0]
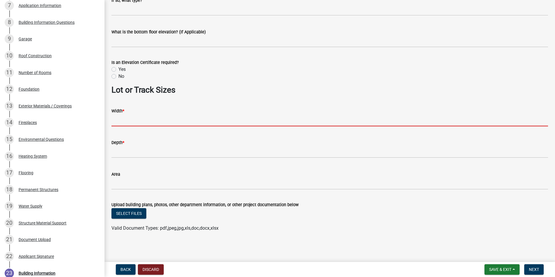
click at [139, 125] on input "Width *" at bounding box center [329, 120] width 436 height 12
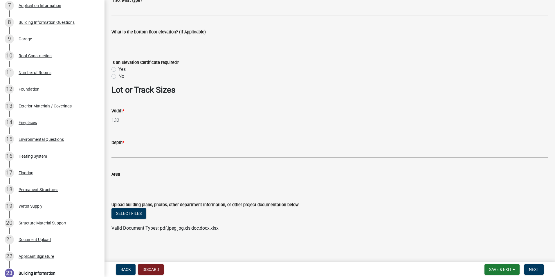
click at [118, 159] on wm-data-entity-input "Depth *" at bounding box center [329, 147] width 436 height 32
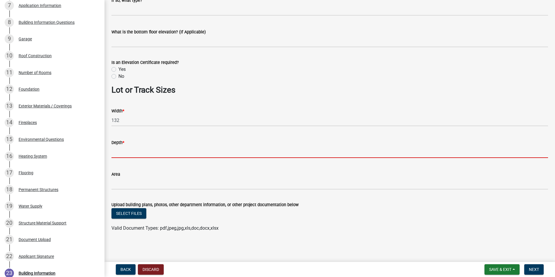
click at [118, 155] on input "Depth *" at bounding box center [329, 152] width 436 height 12
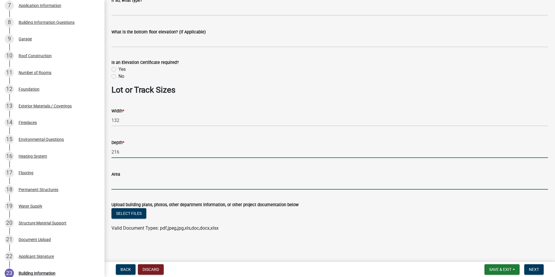
click at [118, 189] on input "Area" at bounding box center [329, 184] width 436 height 12
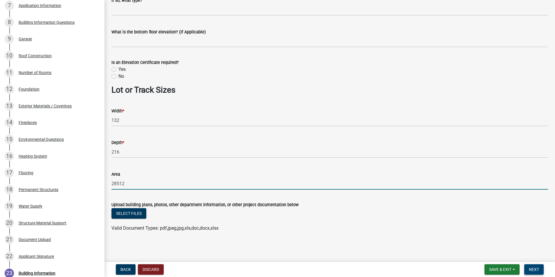
click at [539, 271] on span "Next" at bounding box center [534, 269] width 10 height 5
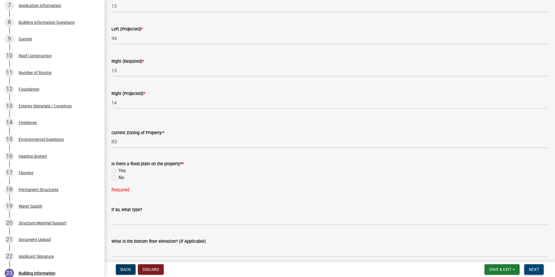
scroll to position [197, 0]
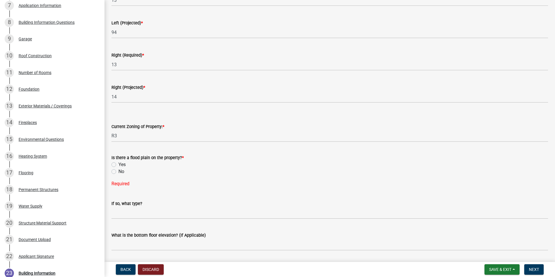
click at [118, 172] on label "No" at bounding box center [121, 171] width 6 height 7
click at [118, 172] on input "No" at bounding box center [120, 170] width 4 height 4
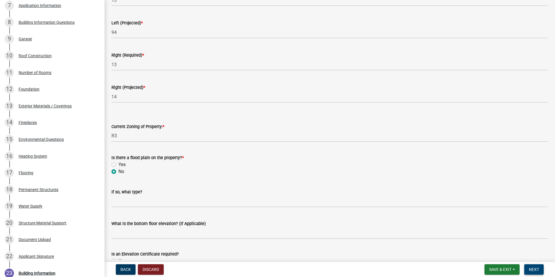
click at [540, 268] on button "Next" at bounding box center [533, 269] width 19 height 10
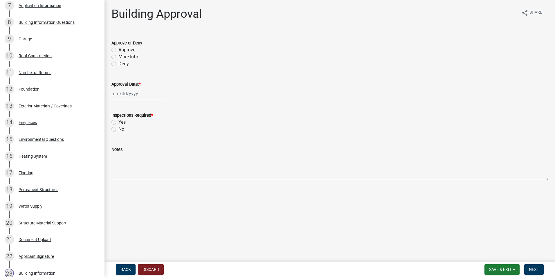
click at [118, 48] on label "Approve" at bounding box center [126, 49] width 17 height 7
click at [118, 48] on input "Approve" at bounding box center [120, 48] width 4 height 4
click at [135, 93] on div at bounding box center [137, 94] width 53 height 12
click at [153, 142] on div "15" at bounding box center [154, 142] width 9 height 9
click at [118, 122] on label "Yes" at bounding box center [121, 122] width 7 height 7
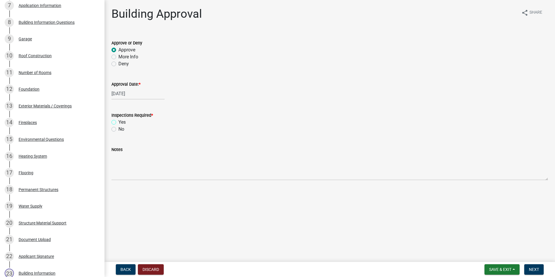
click at [118, 122] on input "Yes" at bounding box center [120, 121] width 4 height 4
click at [534, 270] on span "Next" at bounding box center [534, 269] width 10 height 5
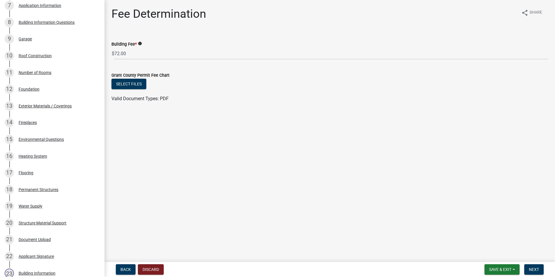
click at [537, 263] on nav "Back Discard Save & Exit Save Save & Exit Next" at bounding box center [329, 269] width 450 height 15
click at [537, 268] on span "Next" at bounding box center [534, 269] width 10 height 5
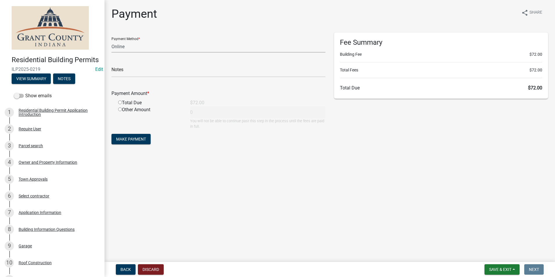
click at [136, 44] on select "Credit Card POS Check Cash Online" at bounding box center [218, 47] width 214 height 12
click at [111, 41] on select "Credit Card POS Check Cash Online" at bounding box center [218, 47] width 214 height 12
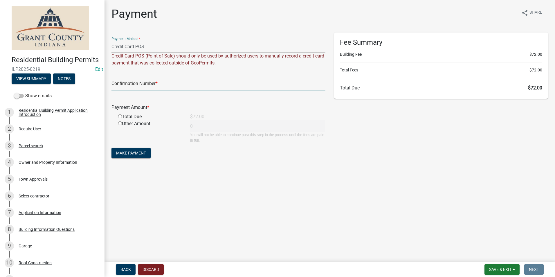
click at [134, 81] on input "text" at bounding box center [218, 85] width 214 height 12
paste input "14824965"
click at [120, 116] on input "radio" at bounding box center [120, 116] width 4 height 4
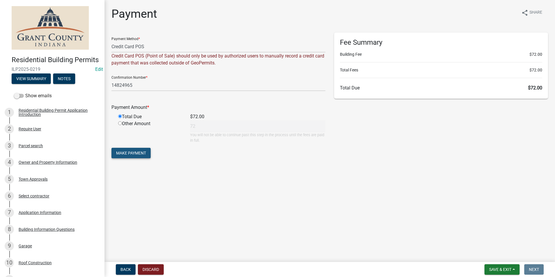
click at [136, 152] on span "Make Payment" at bounding box center [131, 153] width 30 height 5
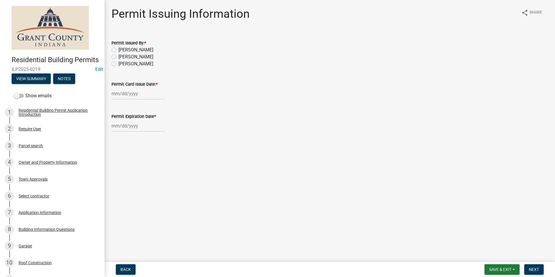
click at [118, 50] on label "Nolan Baker" at bounding box center [135, 49] width 35 height 7
click at [118, 50] on input "Nolan Baker" at bounding box center [120, 48] width 4 height 4
click at [127, 94] on div at bounding box center [137, 94] width 53 height 12
click at [154, 142] on div "15" at bounding box center [154, 142] width 9 height 9
click at [153, 130] on div at bounding box center [137, 126] width 53 height 12
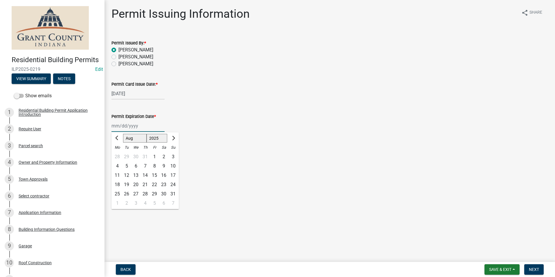
click at [156, 136] on select "1525 1526 1527 1528 1529 1530 1531 1532 1533 1534 1535 1536 1537 1538 1539 1540…" at bounding box center [157, 138] width 21 height 9
click at [147, 134] on select "1525 1526 1527 1528 1529 1530 1531 1532 1533 1534 1535 1536 1537 1538 1539 1540…" at bounding box center [157, 138] width 21 height 9
click at [162, 176] on div "15" at bounding box center [163, 175] width 9 height 9
click at [538, 270] on span "Next" at bounding box center [534, 269] width 10 height 5
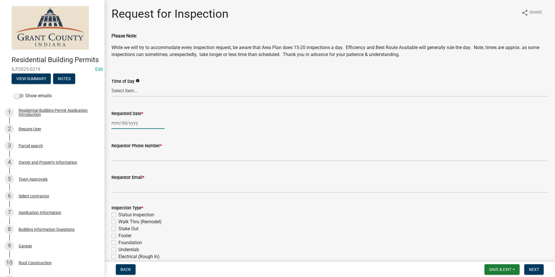
click at [146, 126] on div at bounding box center [137, 123] width 53 height 12
click at [123, 180] on div "19" at bounding box center [126, 181] width 9 height 9
click at [131, 161] on wm-data-entity-input "Requestor Phone Number *" at bounding box center [329, 150] width 436 height 32
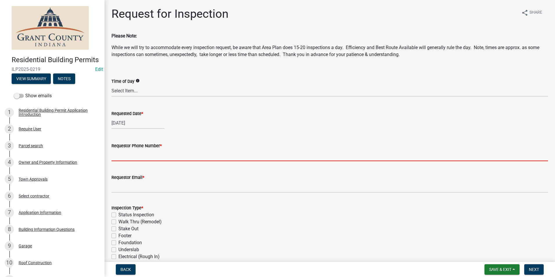
click at [131, 159] on input "Requestor Phone Number *" at bounding box center [329, 155] width 436 height 12
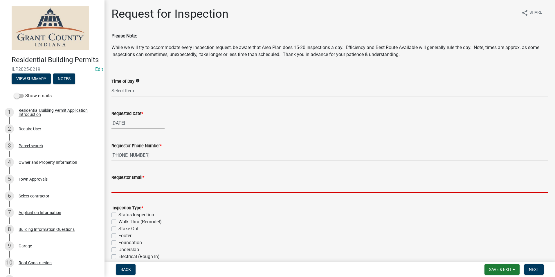
click at [131, 186] on input "Requestor Email *" at bounding box center [329, 187] width 436 height 12
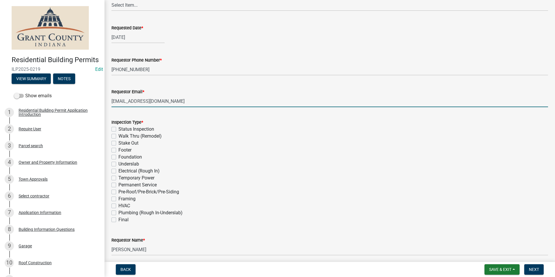
scroll to position [87, 0]
click at [118, 142] on label "Stake Out" at bounding box center [128, 141] width 20 height 7
click at [118, 142] on input "Stake Out" at bounding box center [120, 140] width 4 height 4
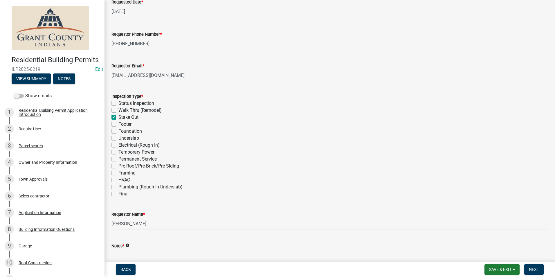
scroll to position [163, 0]
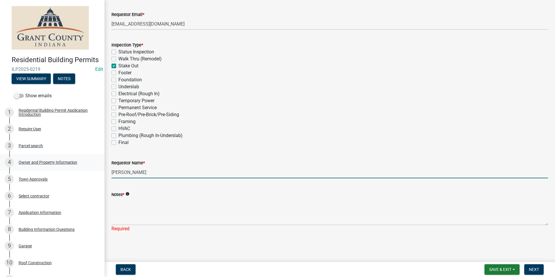
drag, startPoint x: 130, startPoint y: 171, endPoint x: 93, endPoint y: 166, distance: 37.8
click at [93, 166] on div "Residential Building Permits ILP2025-0219 Edit View Summary Notes Show emails 1…" at bounding box center [277, 138] width 555 height 277
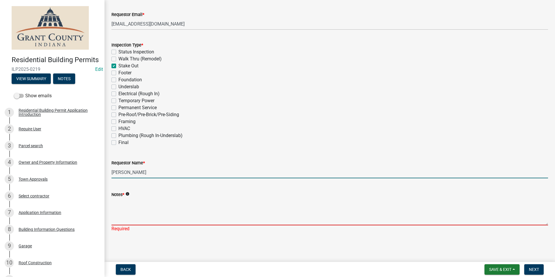
click at [153, 200] on textarea "Notes *" at bounding box center [329, 211] width 436 height 27
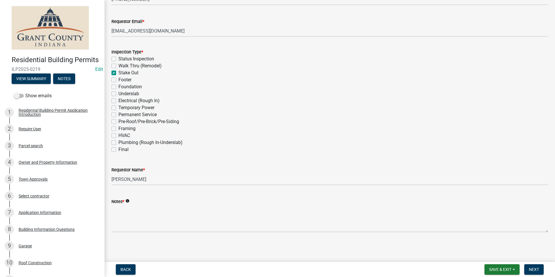
scroll to position [156, 0]
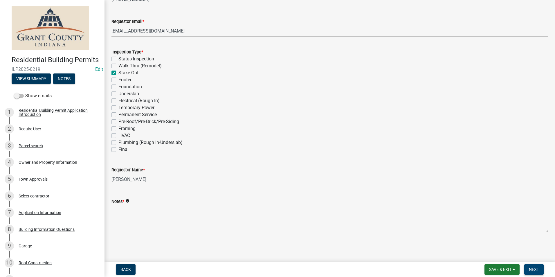
click at [538, 269] on span "Next" at bounding box center [534, 269] width 10 height 5
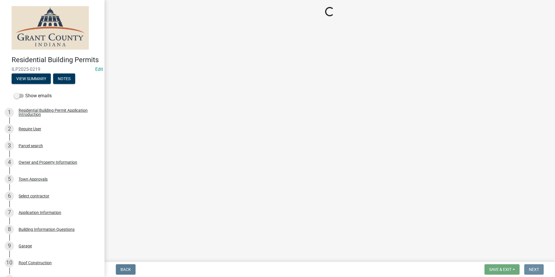
scroll to position [0, 0]
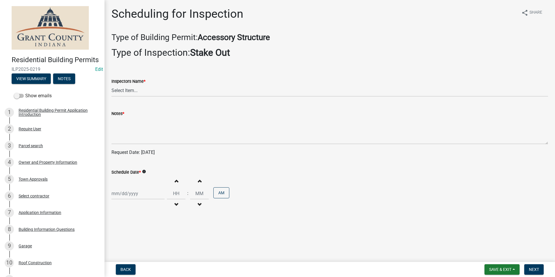
click at [145, 97] on wm-data-entity-input "Inspectors Name * Select Item... rberryhill (Randy Berryhill) jecouch (Jeffrey …" at bounding box center [329, 82] width 436 height 39
click at [144, 93] on select "Select Item... rberryhill (Randy Berryhill) jecouch (Jeffrey Couch) BBenefield …" at bounding box center [329, 91] width 436 height 12
click at [111, 85] on select "Select Item... rberryhill (Randy Berryhill) jecouch (Jeffrey Couch) BBenefield …" at bounding box center [329, 91] width 436 height 12
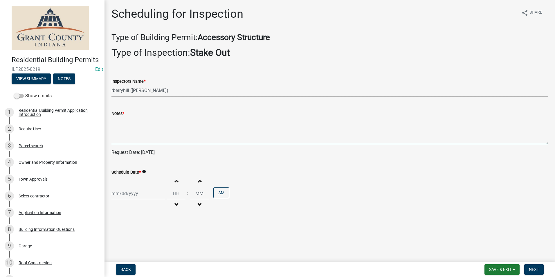
click at [145, 124] on textarea "Notes *" at bounding box center [329, 130] width 436 height 27
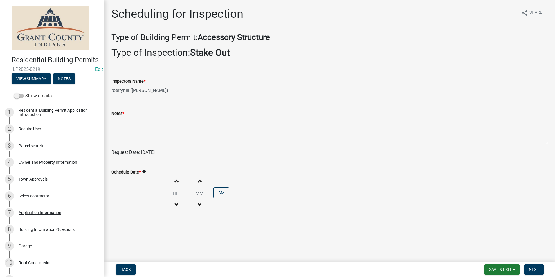
click at [144, 197] on div at bounding box center [137, 193] width 53 height 12
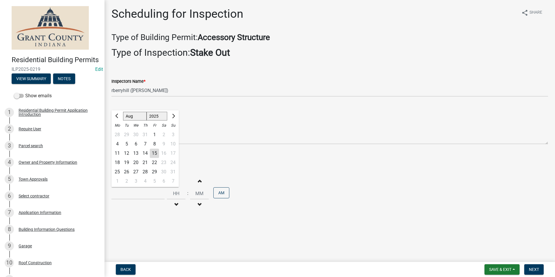
click at [129, 161] on div "19" at bounding box center [126, 162] width 9 height 9
click at [537, 269] on span "Next" at bounding box center [534, 269] width 10 height 5
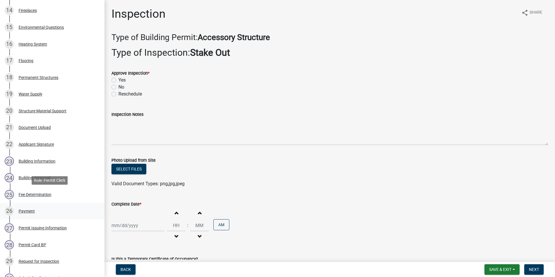
scroll to position [319, 0]
click at [43, 246] on div "Permit Card BP" at bounding box center [33, 244] width 28 height 4
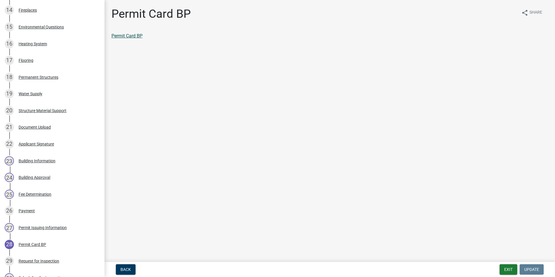
click at [137, 36] on link "Permit Card BP" at bounding box center [126, 36] width 31 height 6
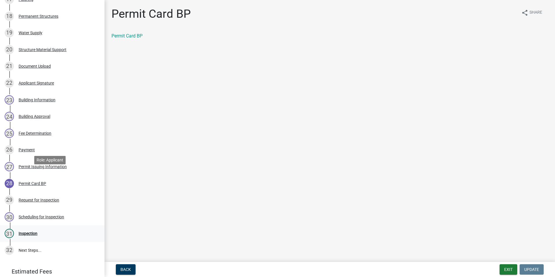
scroll to position [424, 0]
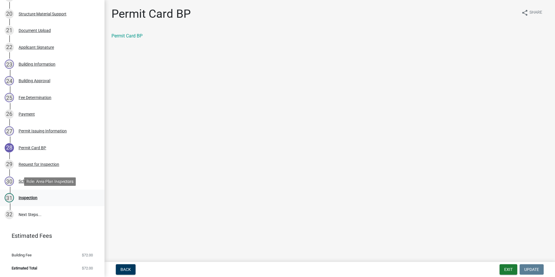
click at [36, 196] on div "Inspection" at bounding box center [28, 198] width 19 height 4
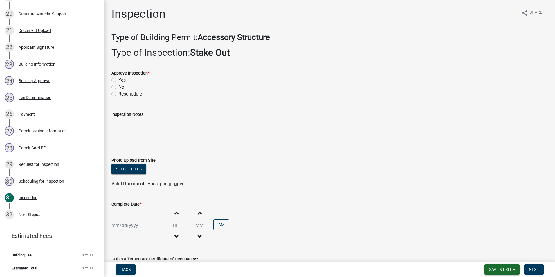
click at [500, 267] on button "Save & Exit" at bounding box center [501, 269] width 35 height 10
click at [495, 255] on button "Save & Exit" at bounding box center [496, 254] width 46 height 14
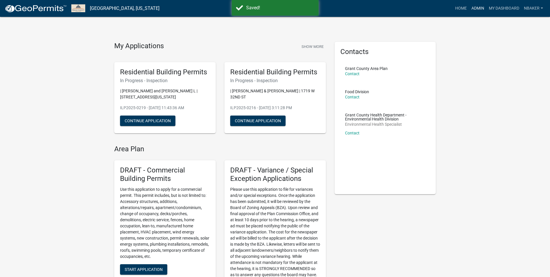
click at [474, 10] on link "Admin" at bounding box center [477, 8] width 17 height 11
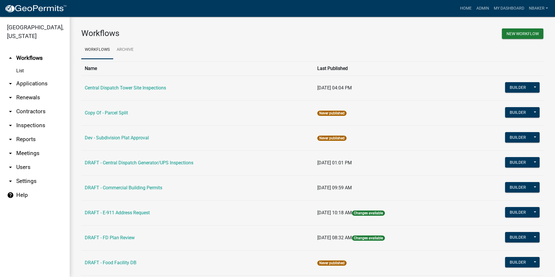
click at [23, 118] on link "arrow_drop_down Inspections" at bounding box center [35, 125] width 70 height 14
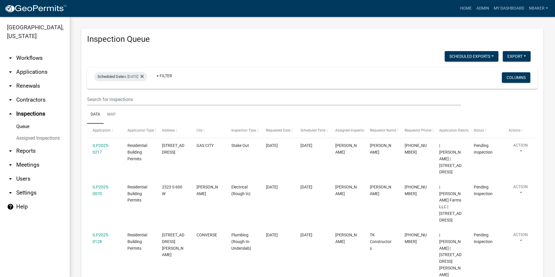
click at [42, 65] on link "arrow_drop_down Applications" at bounding box center [35, 72] width 70 height 14
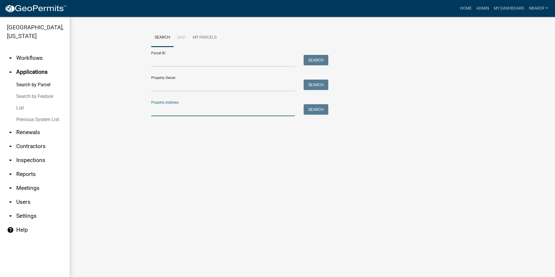
click at [160, 107] on input "Property Address:" at bounding box center [223, 110] width 144 height 12
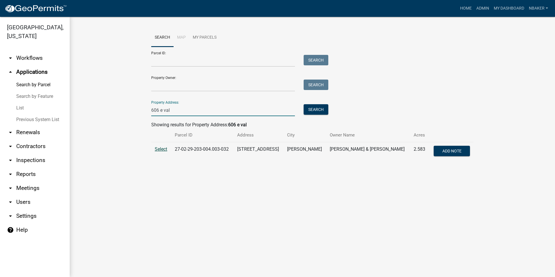
click at [165, 150] on span "Select" at bounding box center [161, 149] width 12 height 6
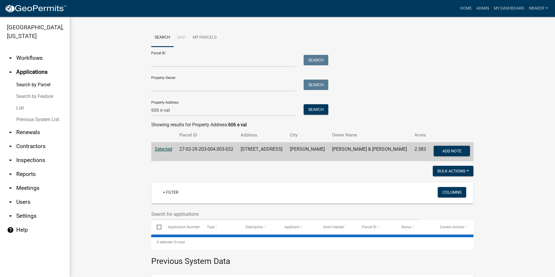
scroll to position [116, 0]
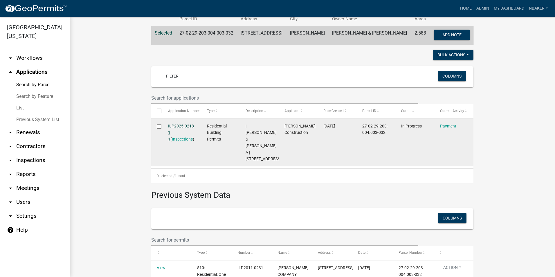
click at [174, 127] on link "ILP2025-0218 1 1" at bounding box center [181, 133] width 26 height 18
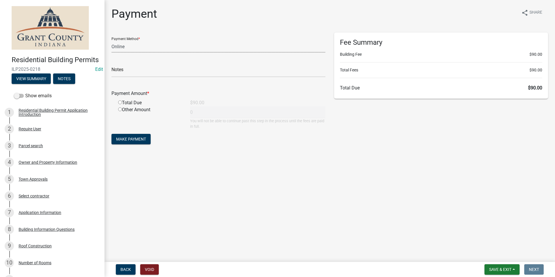
drag, startPoint x: 133, startPoint y: 45, endPoint x: 131, endPoint y: 48, distance: 3.2
click at [133, 45] on select "Credit Card POS Check Cash Online" at bounding box center [218, 47] width 214 height 12
click at [111, 41] on select "Credit Card POS Check Cash Online" at bounding box center [218, 47] width 214 height 12
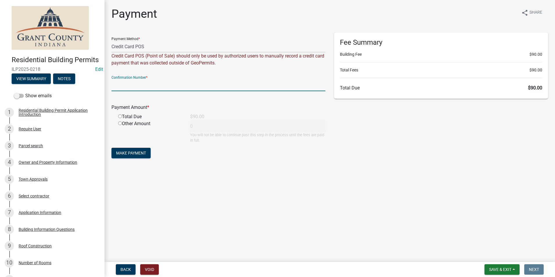
click at [129, 83] on input "text" at bounding box center [218, 85] width 214 height 12
paste input "14825130"
click at [120, 115] on input "radio" at bounding box center [120, 116] width 4 height 4
click at [127, 152] on span "Make Payment" at bounding box center [131, 153] width 30 height 5
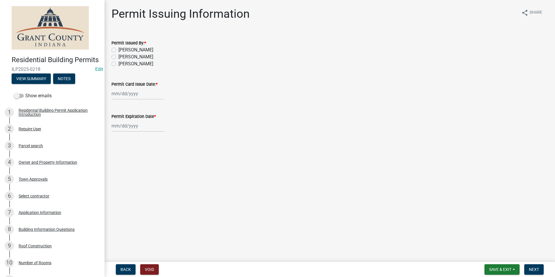
click at [118, 49] on label "Nolan Baker" at bounding box center [135, 49] width 35 height 7
click at [118, 49] on input "Nolan Baker" at bounding box center [120, 48] width 4 height 4
click at [131, 92] on div at bounding box center [137, 94] width 53 height 12
click at [153, 143] on div "15" at bounding box center [154, 142] width 9 height 9
click at [140, 131] on div at bounding box center [137, 126] width 53 height 12
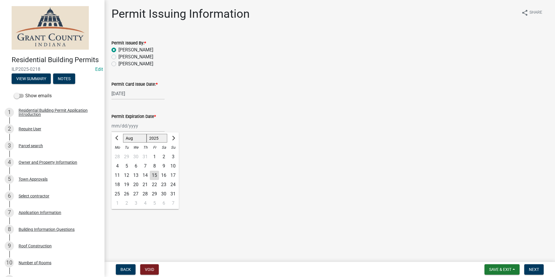
click at [157, 137] on select "1525 1526 1527 1528 1529 1530 1531 1532 1533 1534 1535 1536 1537 1538 1539 1540…" at bounding box center [157, 138] width 21 height 9
click at [147, 134] on select "1525 1526 1527 1528 1529 1530 1531 1532 1533 1534 1535 1536 1537 1538 1539 1540…" at bounding box center [157, 138] width 21 height 9
click at [166, 175] on div "15" at bounding box center [163, 175] width 9 height 9
click at [538, 266] on button "Next" at bounding box center [533, 269] width 19 height 10
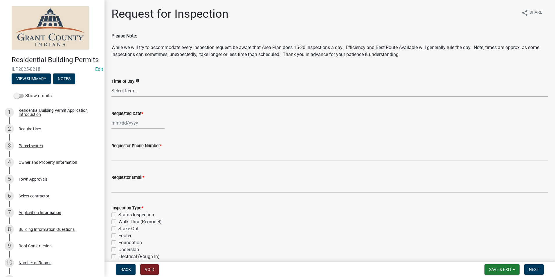
click at [151, 91] on select "Select Item... AM PM Anytime" at bounding box center [329, 91] width 436 height 12
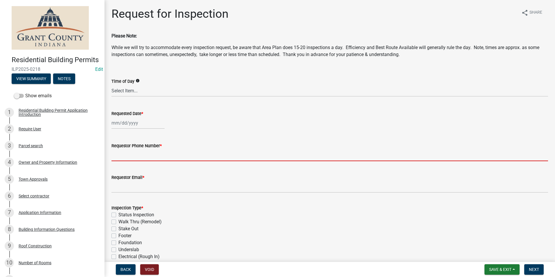
click at [151, 150] on input "Requestor Phone Number *" at bounding box center [329, 155] width 436 height 12
click at [134, 121] on div at bounding box center [137, 123] width 53 height 12
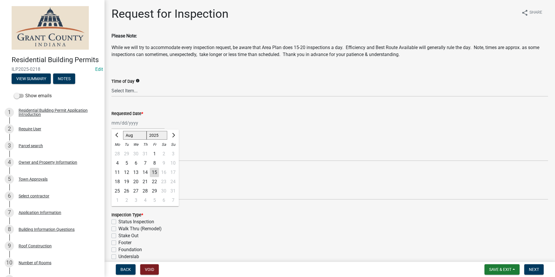
click at [129, 181] on div "19" at bounding box center [126, 181] width 9 height 9
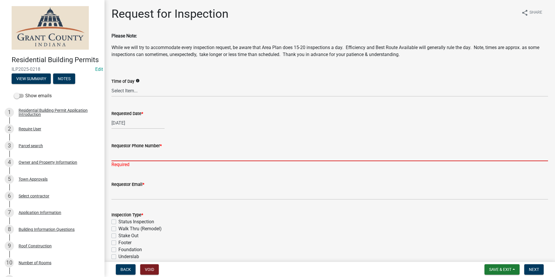
click at [135, 159] on input "Requestor Phone Number *" at bounding box center [329, 155] width 436 height 12
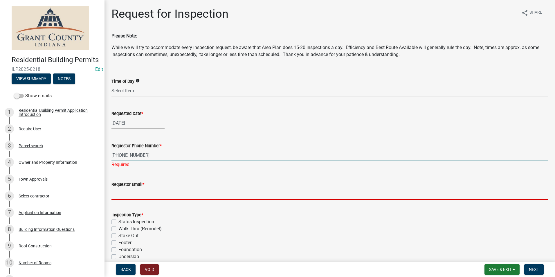
click at [150, 195] on wm-data-entity-input "Requestor Email *" at bounding box center [329, 189] width 436 height 32
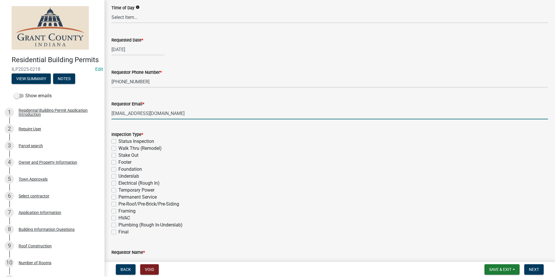
scroll to position [87, 0]
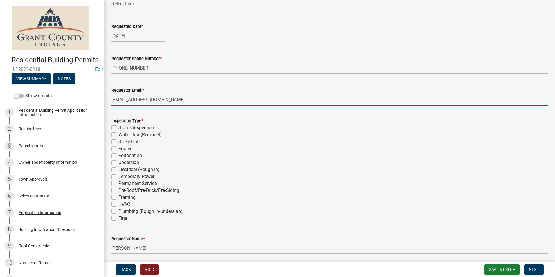
click at [118, 143] on label "Stake Out" at bounding box center [128, 141] width 20 height 7
click at [118, 142] on input "Stake Out" at bounding box center [120, 140] width 4 height 4
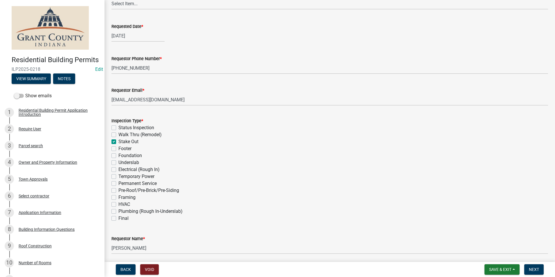
scroll to position [163, 0]
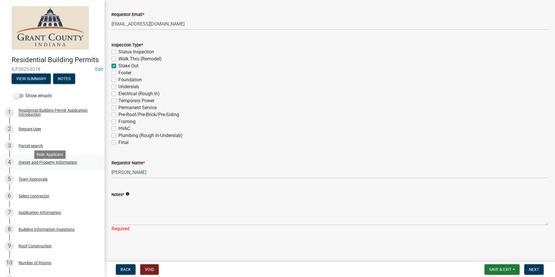
drag, startPoint x: 148, startPoint y: 162, endPoint x: 82, endPoint y: 170, distance: 67.0
click at [82, 170] on div "Residential Building Permits ILP2025-0218 Edit View Summary Notes Show emails 1…" at bounding box center [277, 138] width 555 height 277
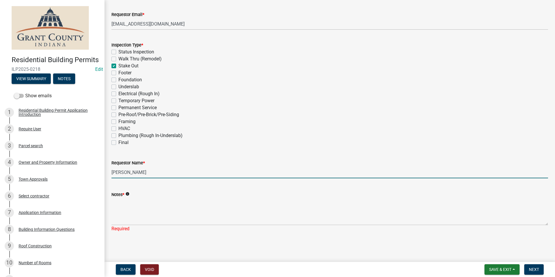
drag, startPoint x: 82, startPoint y: 170, endPoint x: 147, endPoint y: 169, distance: 65.6
click at [147, 169] on input "Nolan Baker" at bounding box center [329, 172] width 436 height 12
click at [111, 176] on div "Requestor Name * Nolan Baker" at bounding box center [329, 164] width 445 height 27
click at [133, 195] on div "Notes * info" at bounding box center [329, 194] width 436 height 7
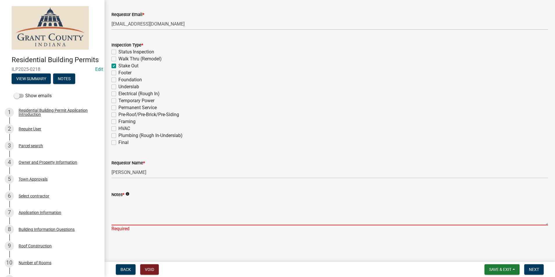
click at [134, 198] on textarea "Notes *" at bounding box center [329, 211] width 436 height 27
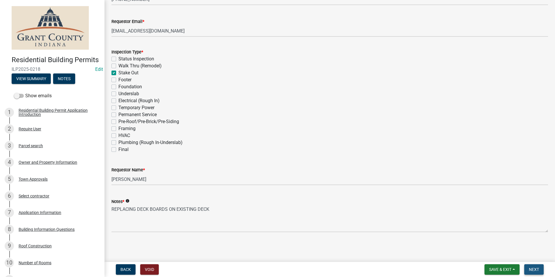
click at [538, 267] on span "Next" at bounding box center [534, 269] width 10 height 5
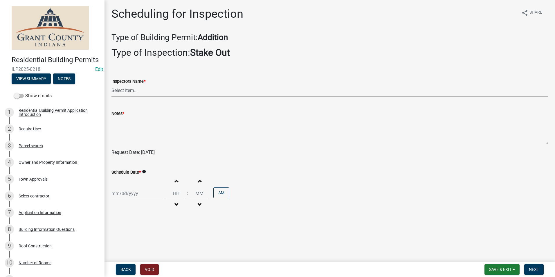
click at [141, 94] on select "Select Item... rberryhill (Randy Berryhill) jecouch (Jeffrey Couch) BBenefield …" at bounding box center [329, 91] width 436 height 12
click at [111, 85] on select "Select Item... rberryhill (Randy Berryhill) jecouch (Jeffrey Couch) BBenefield …" at bounding box center [329, 91] width 436 height 12
click at [142, 115] on div "Notes *" at bounding box center [329, 113] width 436 height 7
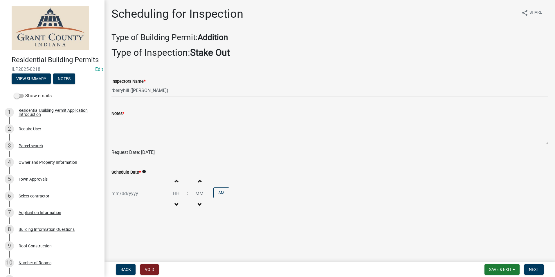
click at [138, 122] on textarea "Notes *" at bounding box center [329, 130] width 436 height 27
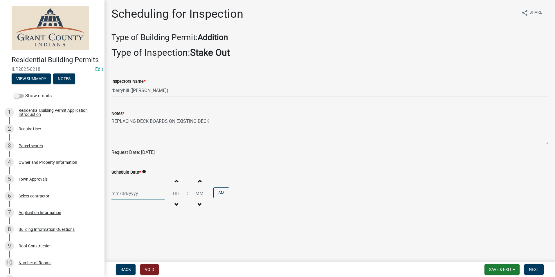
click at [123, 193] on div at bounding box center [137, 193] width 53 height 12
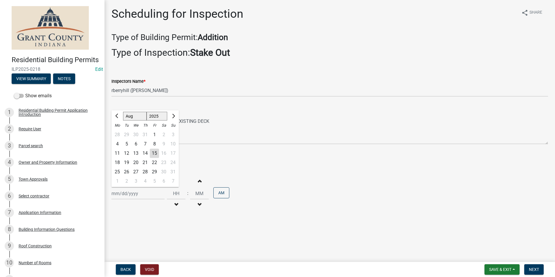
click at [128, 162] on div "19" at bounding box center [126, 162] width 9 height 9
click at [541, 266] on button "Next" at bounding box center [533, 269] width 19 height 10
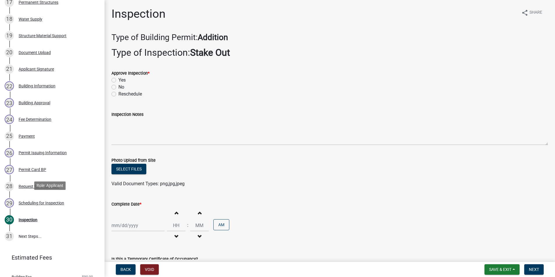
scroll to position [348, 0]
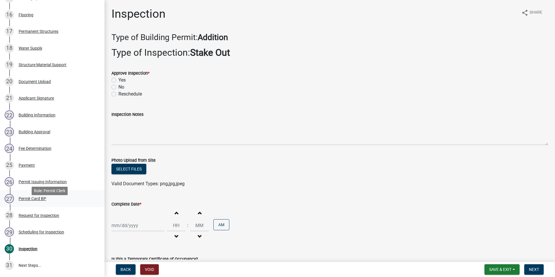
click at [42, 203] on div "27 Permit Card BP" at bounding box center [50, 198] width 91 height 9
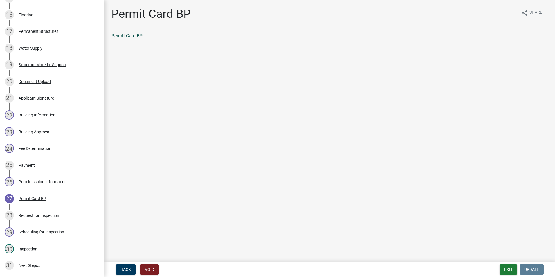
click at [135, 35] on link "Permit Card BP" at bounding box center [126, 36] width 31 height 6
click at [45, 253] on div "30 Inspection" at bounding box center [50, 248] width 91 height 9
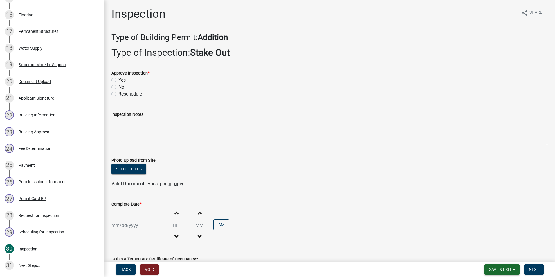
click at [503, 266] on button "Save & Exit" at bounding box center [501, 269] width 35 height 10
click at [499, 257] on button "Save & Exit" at bounding box center [496, 254] width 46 height 14
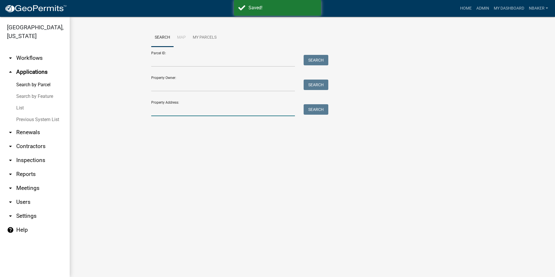
click at [165, 109] on input "Property Address:" at bounding box center [223, 110] width 144 height 12
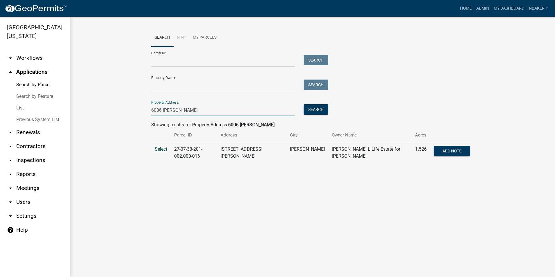
click at [155, 149] on span "Select" at bounding box center [161, 149] width 12 height 6
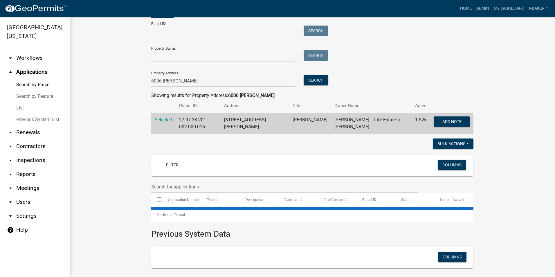
scroll to position [87, 0]
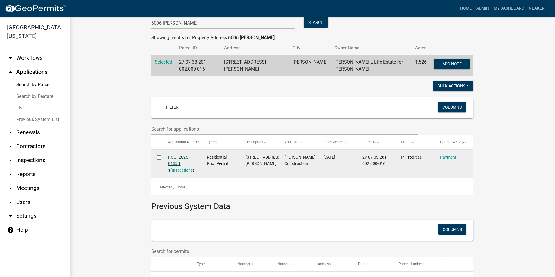
click at [180, 155] on link "ROOF2025-0135 1 1" at bounding box center [178, 164] width 21 height 18
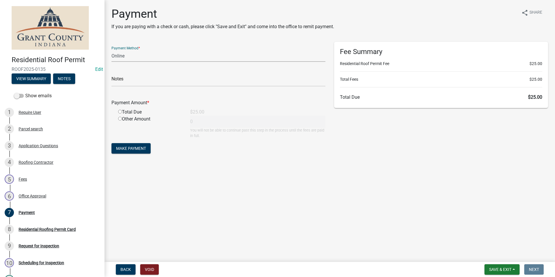
click at [142, 60] on select "Credit Card POS Check Cash Online" at bounding box center [218, 56] width 214 height 12
click at [111, 50] on select "Credit Card POS Check Cash Online" at bounding box center [218, 56] width 214 height 12
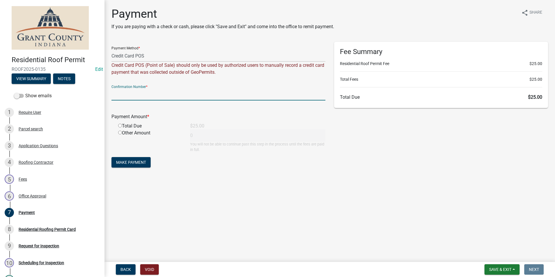
click at [138, 91] on input "text" at bounding box center [218, 94] width 214 height 12
paste input "14825144"
click at [121, 124] on input "radio" at bounding box center [120, 126] width 4 height 4
click at [133, 161] on span "Make Payment" at bounding box center [131, 162] width 30 height 5
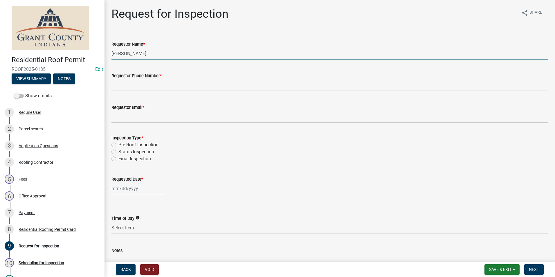
click at [170, 48] on input "Nolan Baker" at bounding box center [329, 54] width 436 height 12
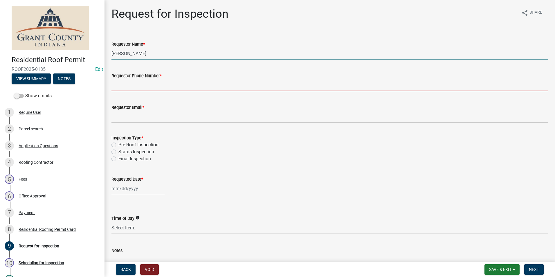
click at [162, 81] on input "Requestor Phone Number *" at bounding box center [329, 85] width 436 height 12
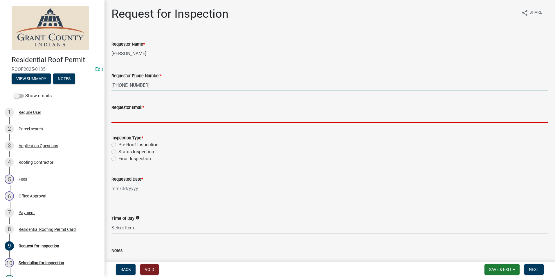
click at [171, 120] on input "Requestor Email *" at bounding box center [329, 117] width 436 height 12
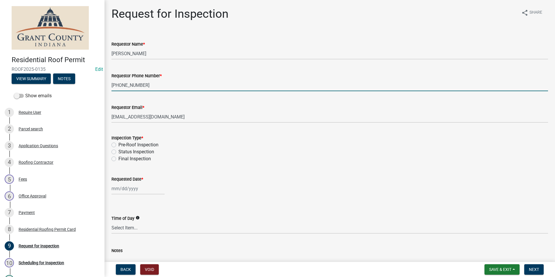
click at [195, 82] on input "765-664-7971" at bounding box center [329, 85] width 436 height 12
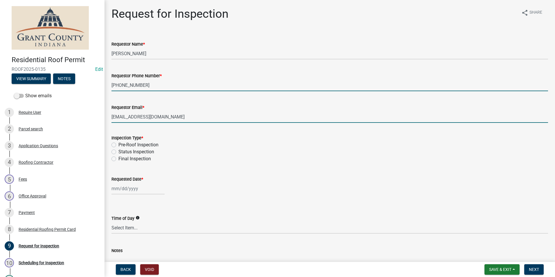
click at [186, 114] on input "noemail@gmail.com" at bounding box center [329, 117] width 436 height 12
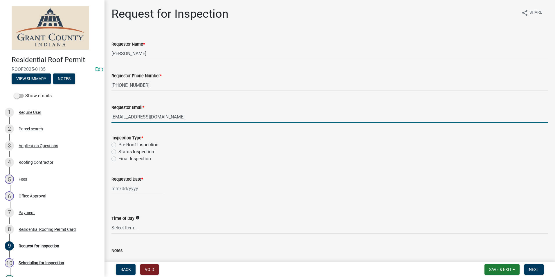
click at [272, 149] on div "Status Inspection" at bounding box center [329, 151] width 436 height 7
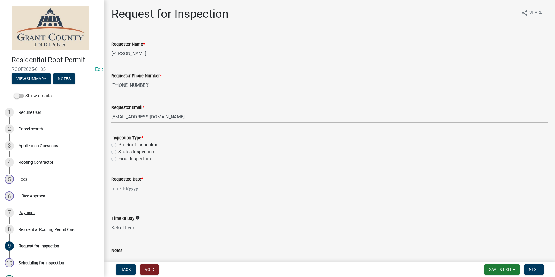
drag, startPoint x: 113, startPoint y: 143, endPoint x: 116, endPoint y: 149, distance: 6.5
click at [118, 143] on label "Pre-Roof Inspection" at bounding box center [138, 144] width 40 height 7
click at [118, 143] on input "Pre-Roof Inspection" at bounding box center [120, 143] width 4 height 4
click at [137, 188] on div at bounding box center [137, 188] width 53 height 12
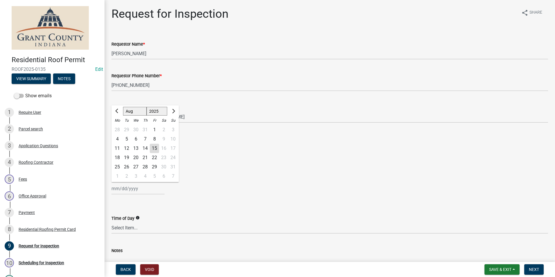
click at [125, 156] on div "19" at bounding box center [126, 157] width 9 height 9
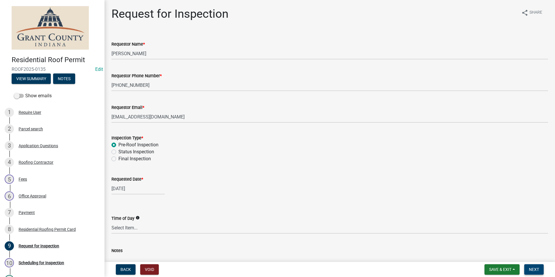
click at [533, 270] on span "Next" at bounding box center [534, 269] width 10 height 5
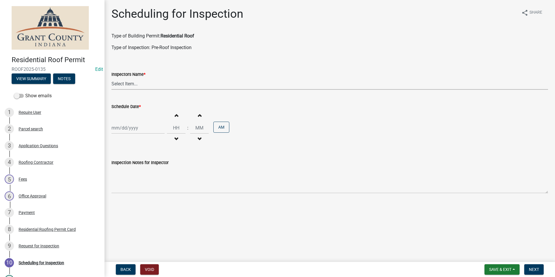
click at [132, 81] on select "Select Item... rberryhill (Randy Berryhill) jecouch (Jeffrey Couch) BBenefield …" at bounding box center [329, 84] width 436 height 12
click at [111, 78] on select "Select Item... rberryhill (Randy Berryhill) jecouch (Jeffrey Couch) BBenefield …" at bounding box center [329, 84] width 436 height 12
click at [138, 125] on div at bounding box center [137, 128] width 53 height 12
click at [128, 184] on div "19" at bounding box center [126, 186] width 9 height 9
click at [539, 270] on button "Next" at bounding box center [533, 269] width 19 height 10
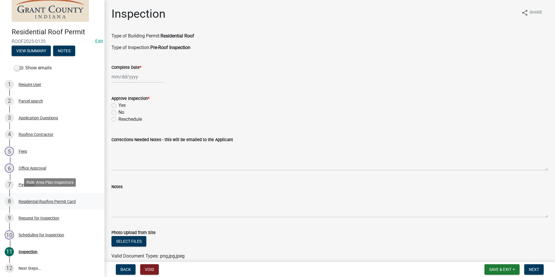
scroll to position [82, 0]
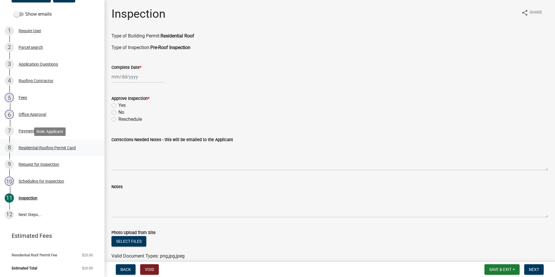
click at [62, 149] on div "Residential Roofing Permit Card" at bounding box center [47, 148] width 57 height 4
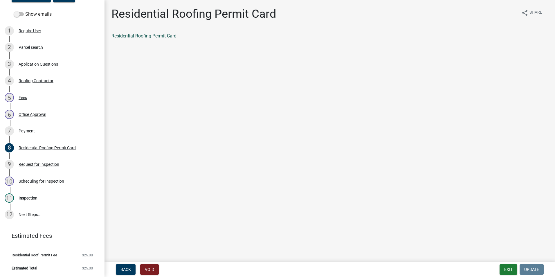
click at [156, 37] on link "Residential Roofing Permit Card" at bounding box center [143, 36] width 65 height 6
click at [21, 198] on div "Inspection" at bounding box center [28, 198] width 19 height 4
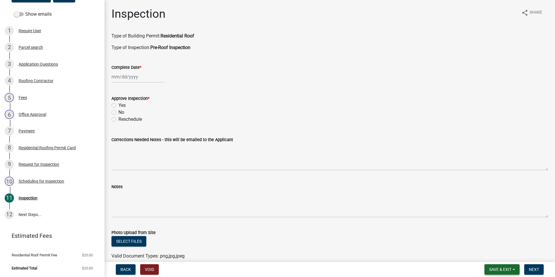
click at [503, 266] on button "Save & Exit" at bounding box center [501, 269] width 35 height 10
click at [499, 259] on button "Save & Exit" at bounding box center [496, 254] width 46 height 14
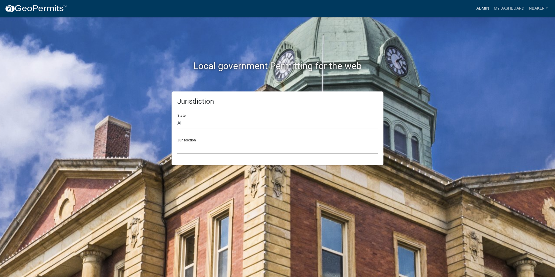
click at [483, 8] on link "Admin" at bounding box center [482, 8] width 17 height 11
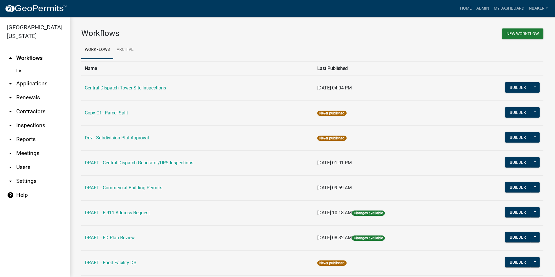
click at [50, 77] on link "arrow_drop_down Applications" at bounding box center [35, 84] width 70 height 14
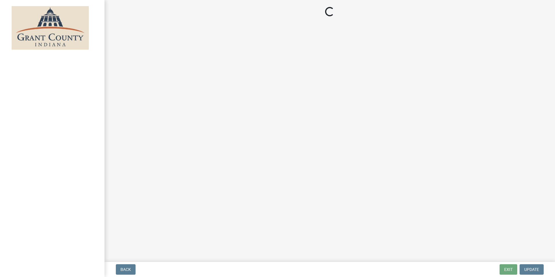
select select "3: 3"
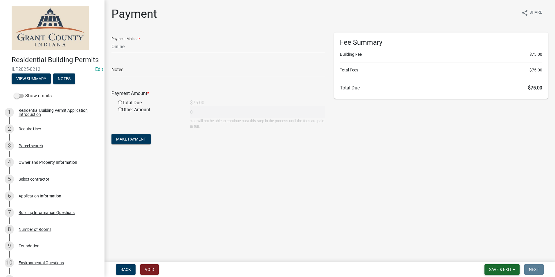
click at [491, 269] on span "Save & Exit" at bounding box center [500, 269] width 22 height 5
click at [488, 262] on div "Save Save & Exit" at bounding box center [496, 247] width 46 height 32
click at [491, 265] on button "Save & Exit" at bounding box center [501, 269] width 35 height 10
click at [488, 258] on button "Save & Exit" at bounding box center [496, 254] width 46 height 14
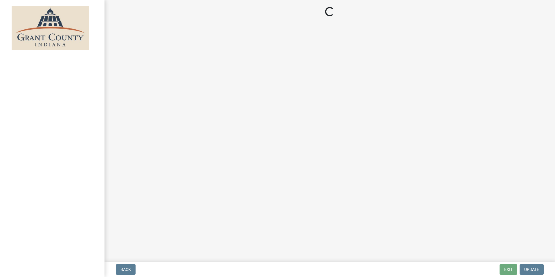
select select "3: 3"
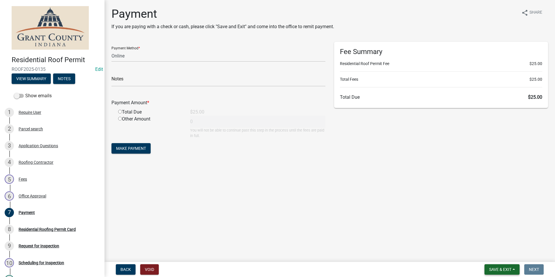
drag, startPoint x: 491, startPoint y: 269, endPoint x: 483, endPoint y: 257, distance: 13.8
click at [491, 268] on span "Save & Exit" at bounding box center [500, 269] width 22 height 5
click at [482, 256] on button "Save & Exit" at bounding box center [496, 254] width 46 height 14
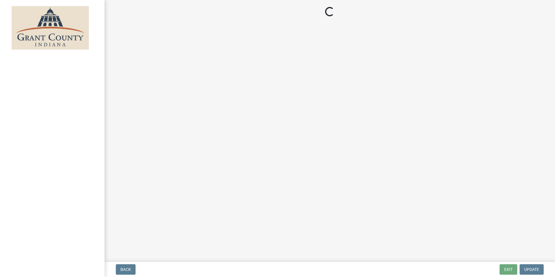
select select "3: 3"
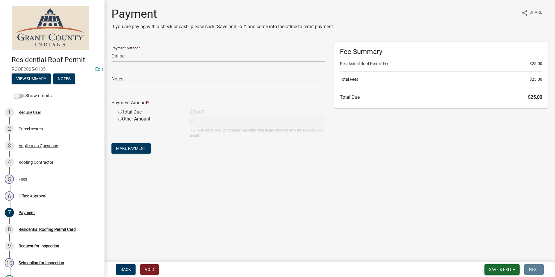
click at [502, 266] on button "Save & Exit" at bounding box center [501, 269] width 35 height 10
click at [499, 256] on button "Save & Exit" at bounding box center [496, 254] width 46 height 14
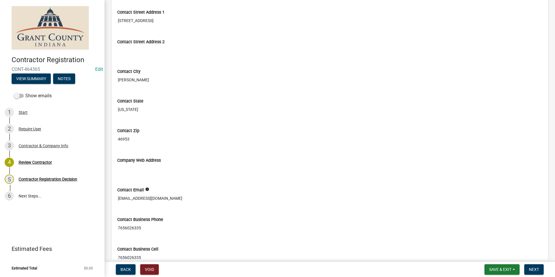
scroll to position [290, 0]
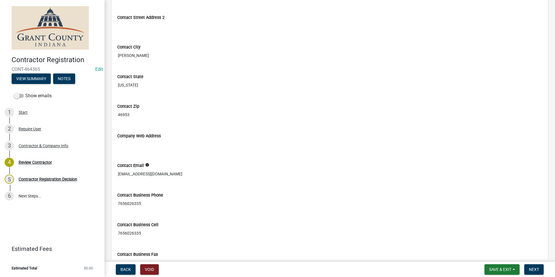
drag, startPoint x: 203, startPoint y: 173, endPoint x: 108, endPoint y: 170, distance: 95.2
click at [108, 170] on div "Review Contractor share Share Contractor & Company Info Contractor Registration…" at bounding box center [329, 32] width 445 height 631
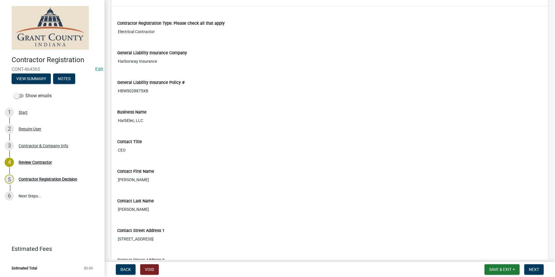
scroll to position [58, 0]
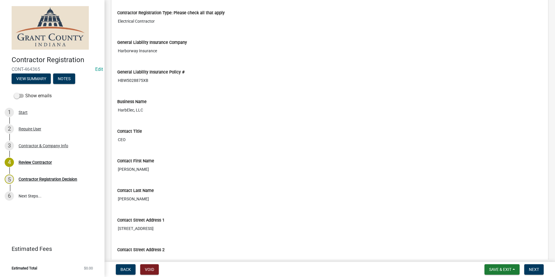
drag, startPoint x: 212, startPoint y: 107, endPoint x: 113, endPoint y: 109, distance: 99.0
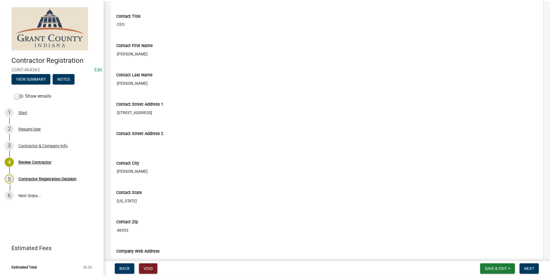
scroll to position [0, 0]
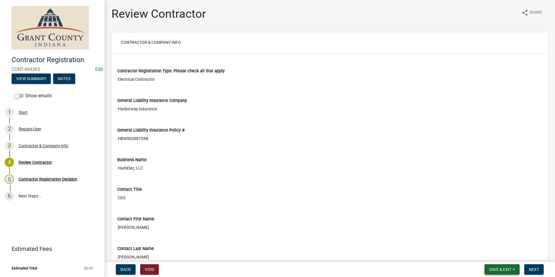
click at [485, 269] on button "Save & Exit" at bounding box center [501, 269] width 35 height 10
click at [485, 259] on button "Save & Exit" at bounding box center [496, 254] width 46 height 14
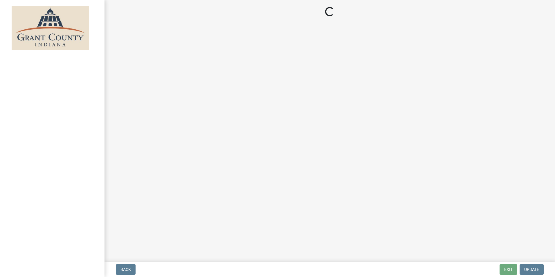
select select "3: 3"
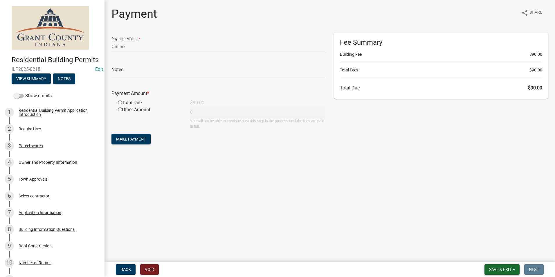
click at [497, 264] on button "Save & Exit" at bounding box center [501, 269] width 35 height 10
click at [496, 261] on button "Save & Exit" at bounding box center [496, 254] width 46 height 14
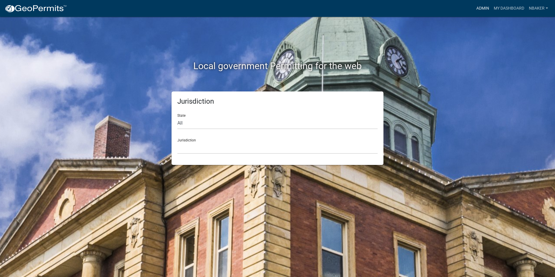
click at [480, 10] on link "Admin" at bounding box center [482, 8] width 17 height 11
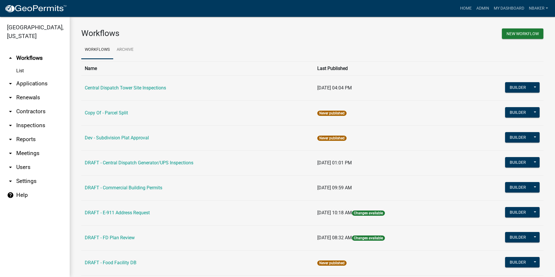
click at [34, 78] on link "arrow_drop_down Applications" at bounding box center [35, 84] width 70 height 14
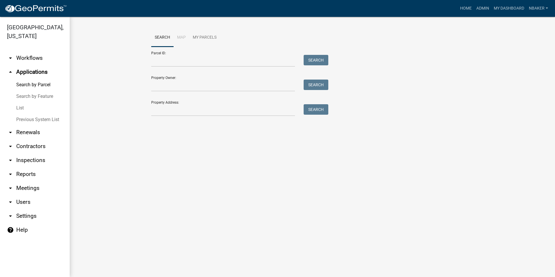
click at [39, 139] on link "arrow_drop_down Contractors" at bounding box center [35, 146] width 70 height 14
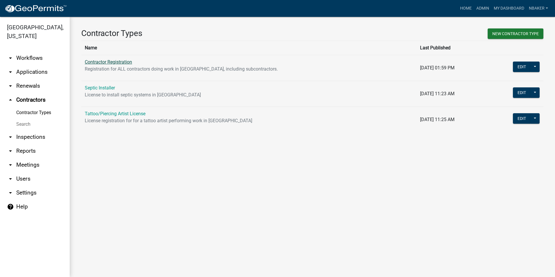
click at [127, 64] on link "Contractor Registration" at bounding box center [108, 62] width 47 height 6
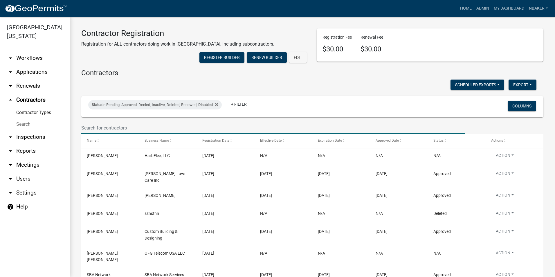
click at [142, 134] on input "text" at bounding box center [273, 128] width 384 height 12
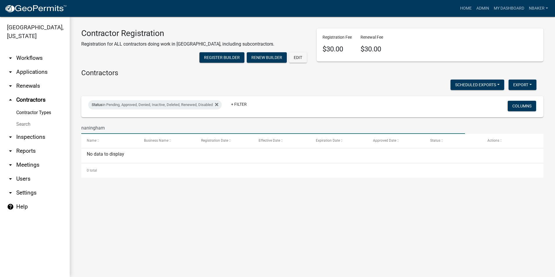
type input "naningham"
drag, startPoint x: 123, startPoint y: 139, endPoint x: 75, endPoint y: 138, distance: 48.5
click at [75, 138] on div "Contractor Registration Registration for ALL contractors doing work in [GEOGRAP…" at bounding box center [312, 103] width 485 height 172
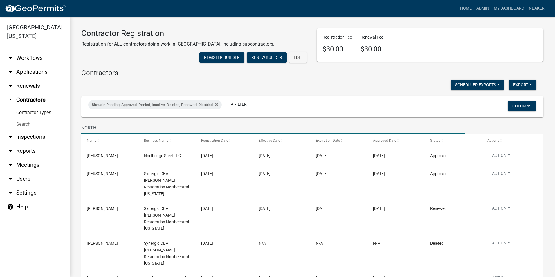
type input "NORTH"
